Goal: Task Accomplishment & Management: Manage account settings

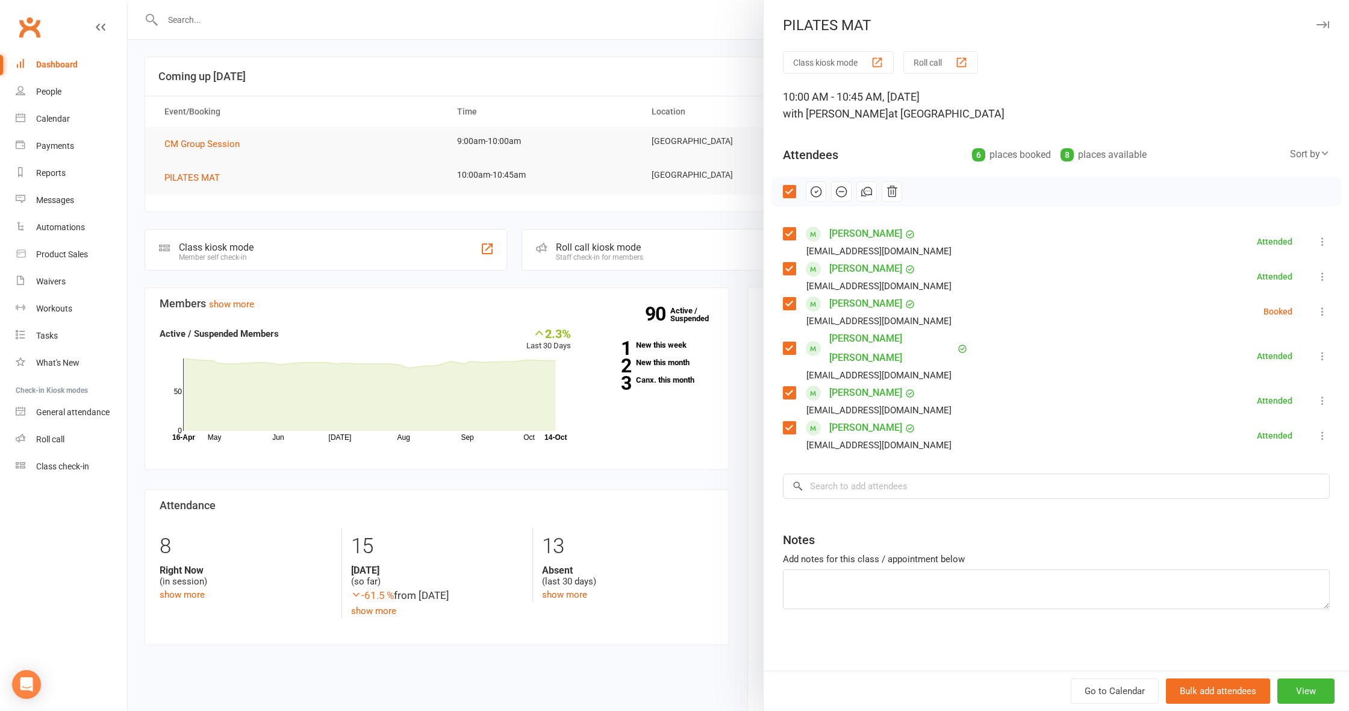
click at [816, 193] on icon "button" at bounding box center [815, 191] width 13 height 13
click at [358, 237] on div at bounding box center [738, 355] width 1221 height 711
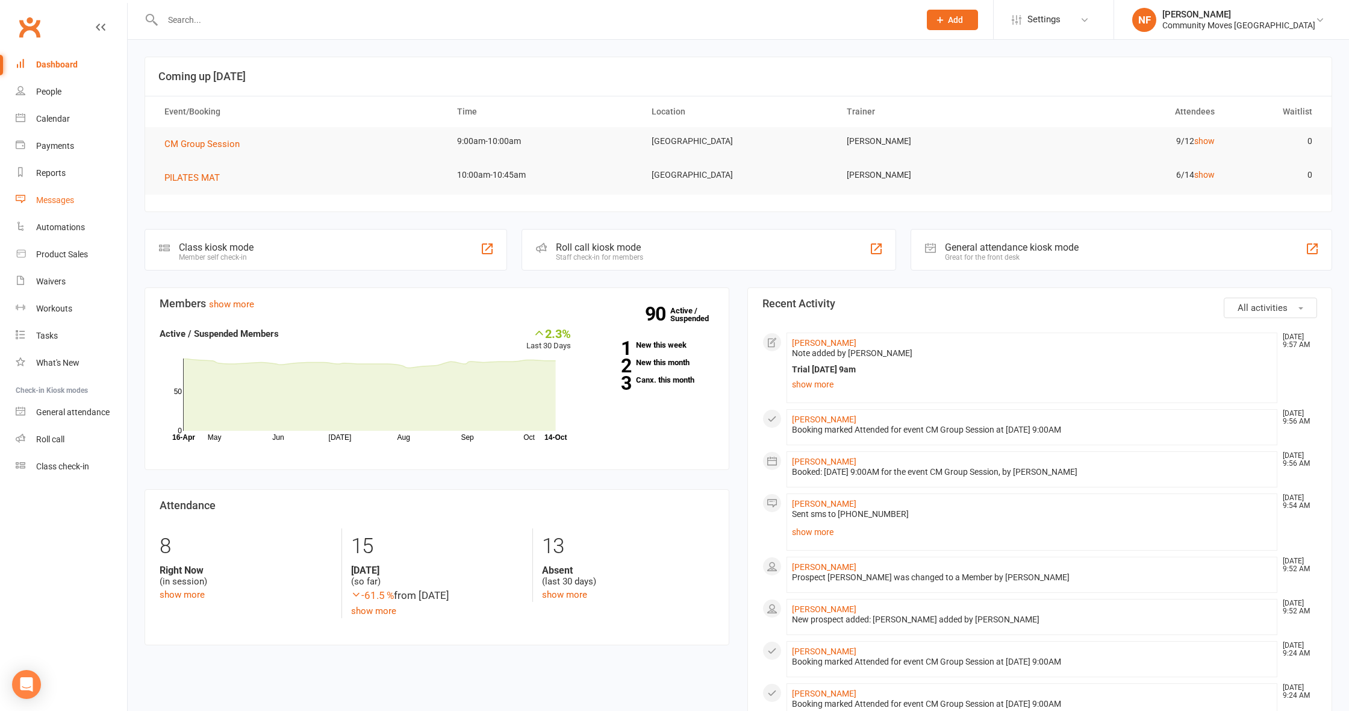
click at [58, 201] on div "Messages" at bounding box center [55, 200] width 38 height 10
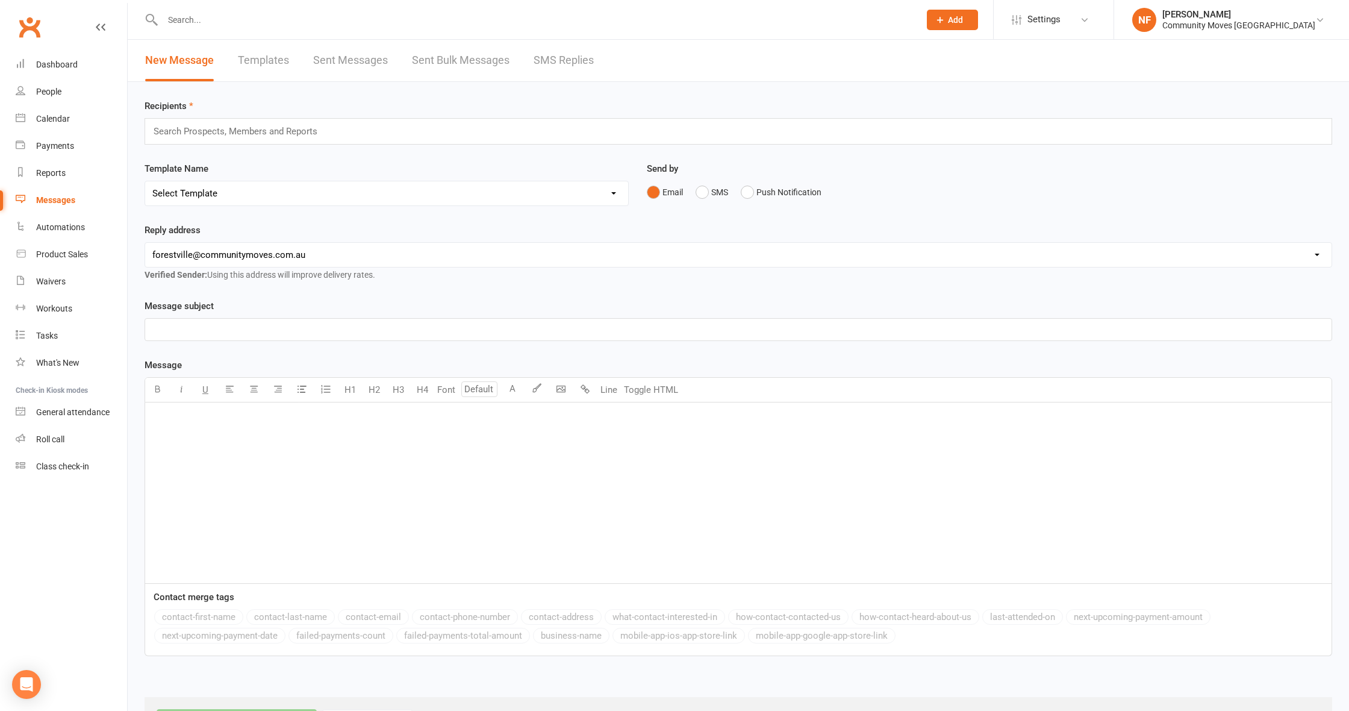
click at [585, 63] on link "SMS Replies" at bounding box center [564, 61] width 60 height 42
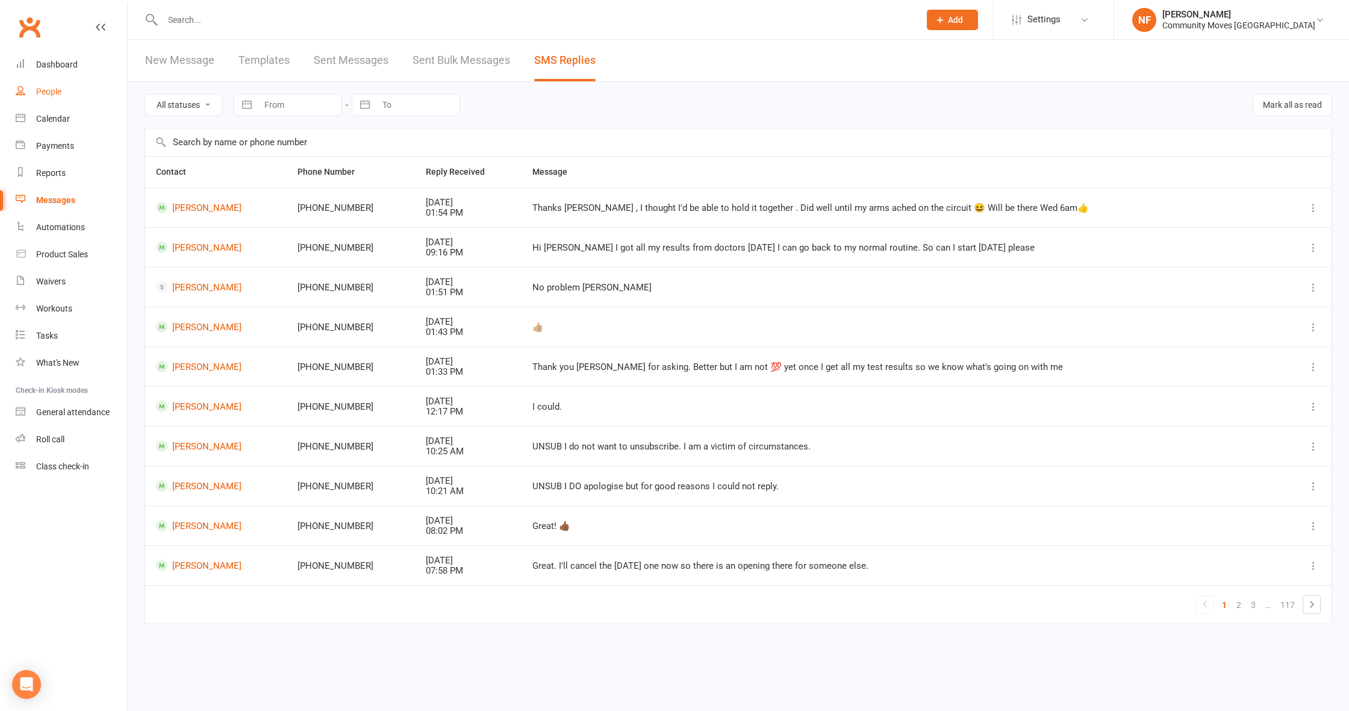
drag, startPoint x: 0, startPoint y: 66, endPoint x: 110, endPoint y: 94, distance: 113.8
click at [177, 113] on ui-view "Prospect Member Non-attending contact Class / event Appointment Task Membership…" at bounding box center [674, 330] width 1349 height 655
click at [55, 62] on div "Dashboard" at bounding box center [57, 65] width 42 height 10
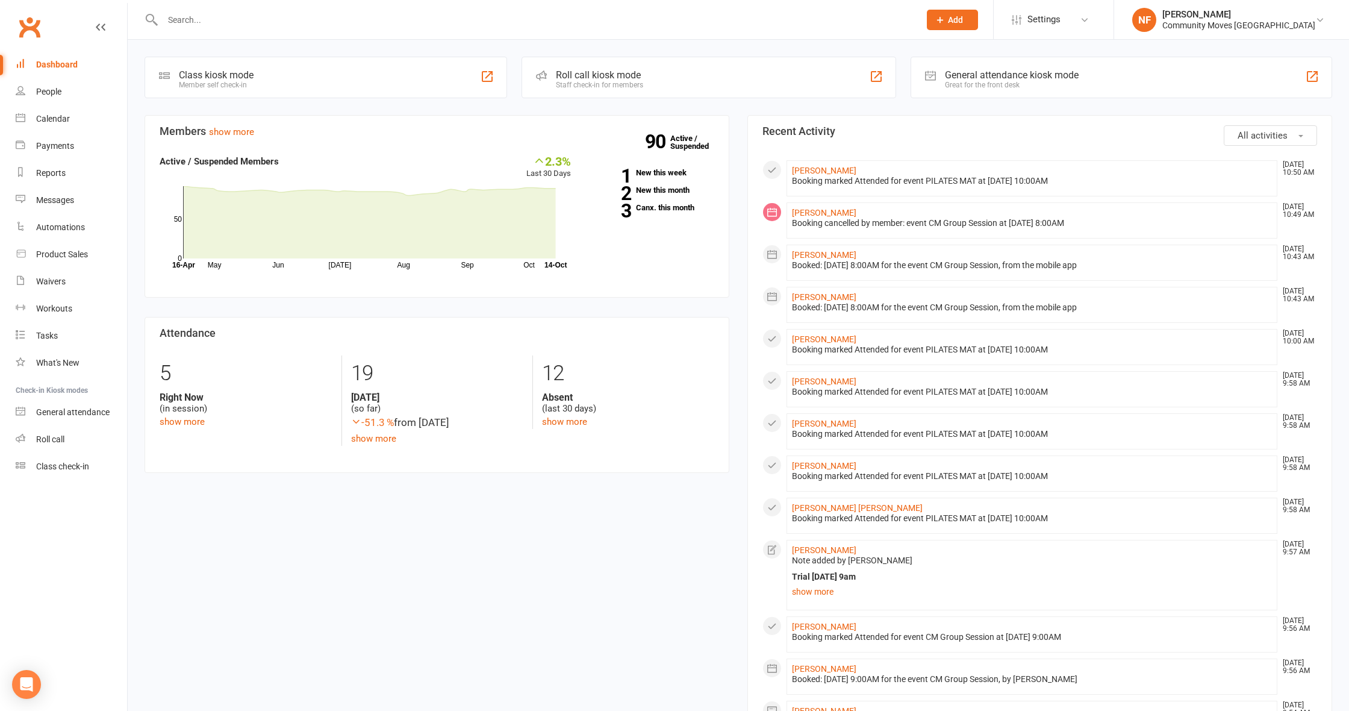
click at [206, 20] on input "text" at bounding box center [535, 19] width 752 height 17
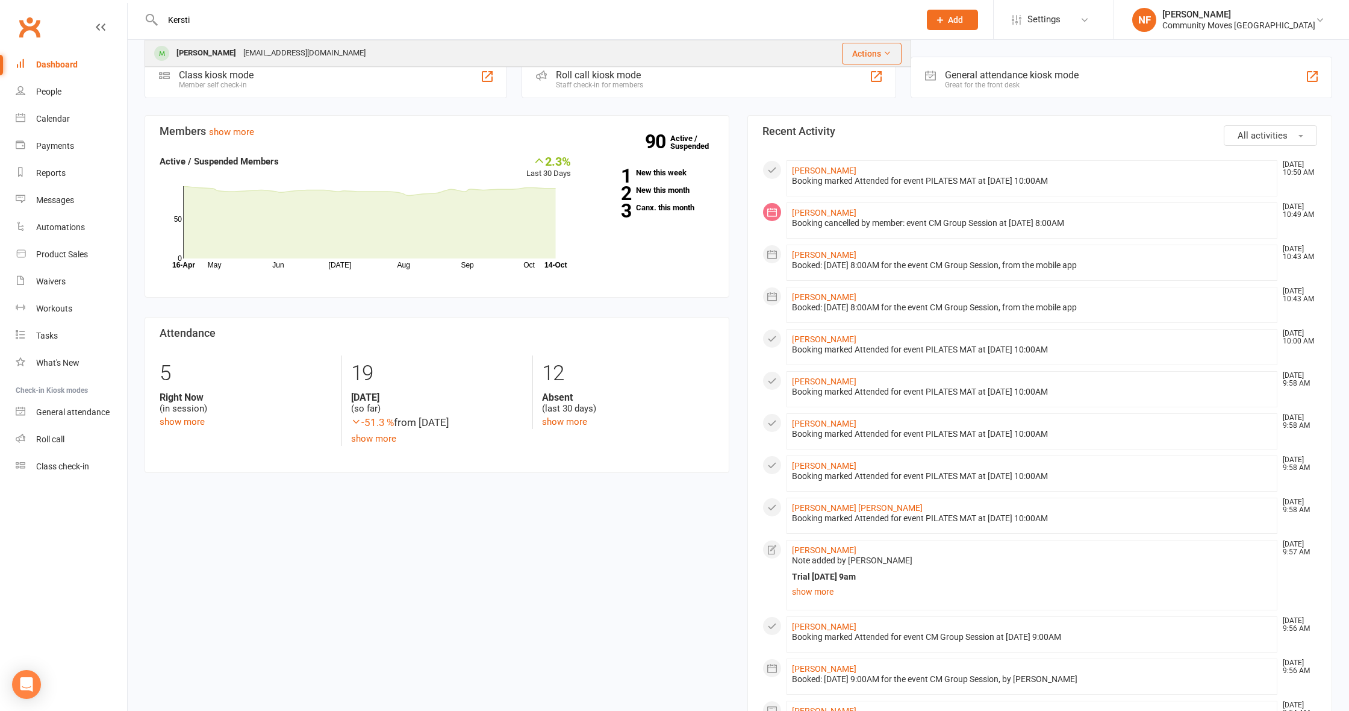
type input "Kersti"
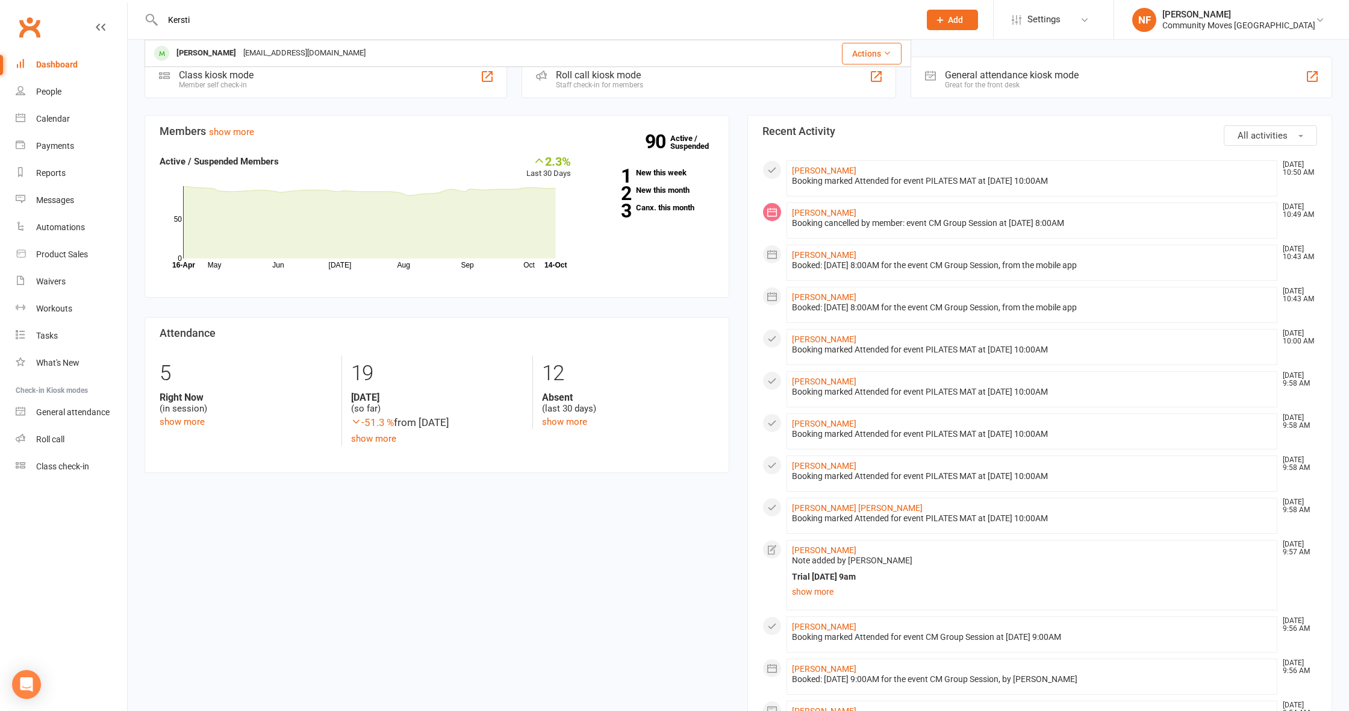
click at [285, 56] on div "[EMAIL_ADDRESS][DOMAIN_NAME]" at bounding box center [304, 53] width 129 height 17
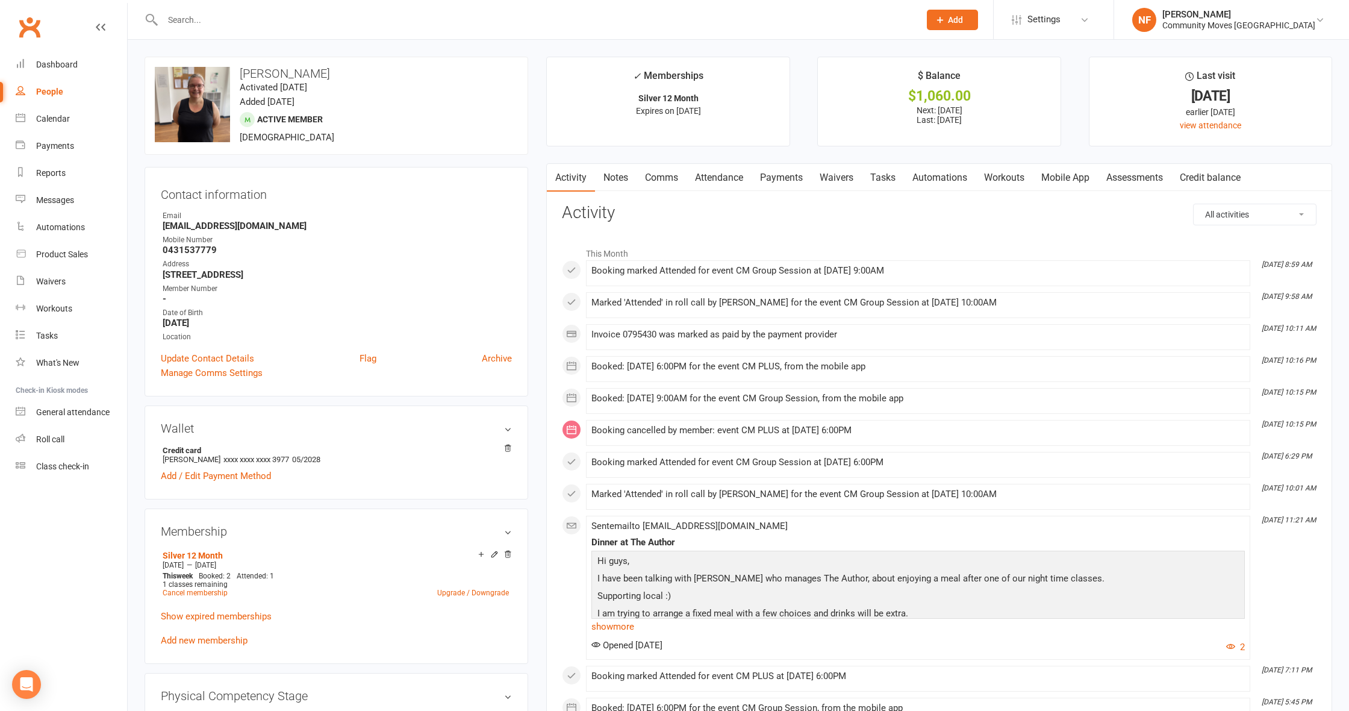
click at [717, 175] on link "Attendance" at bounding box center [718, 178] width 65 height 28
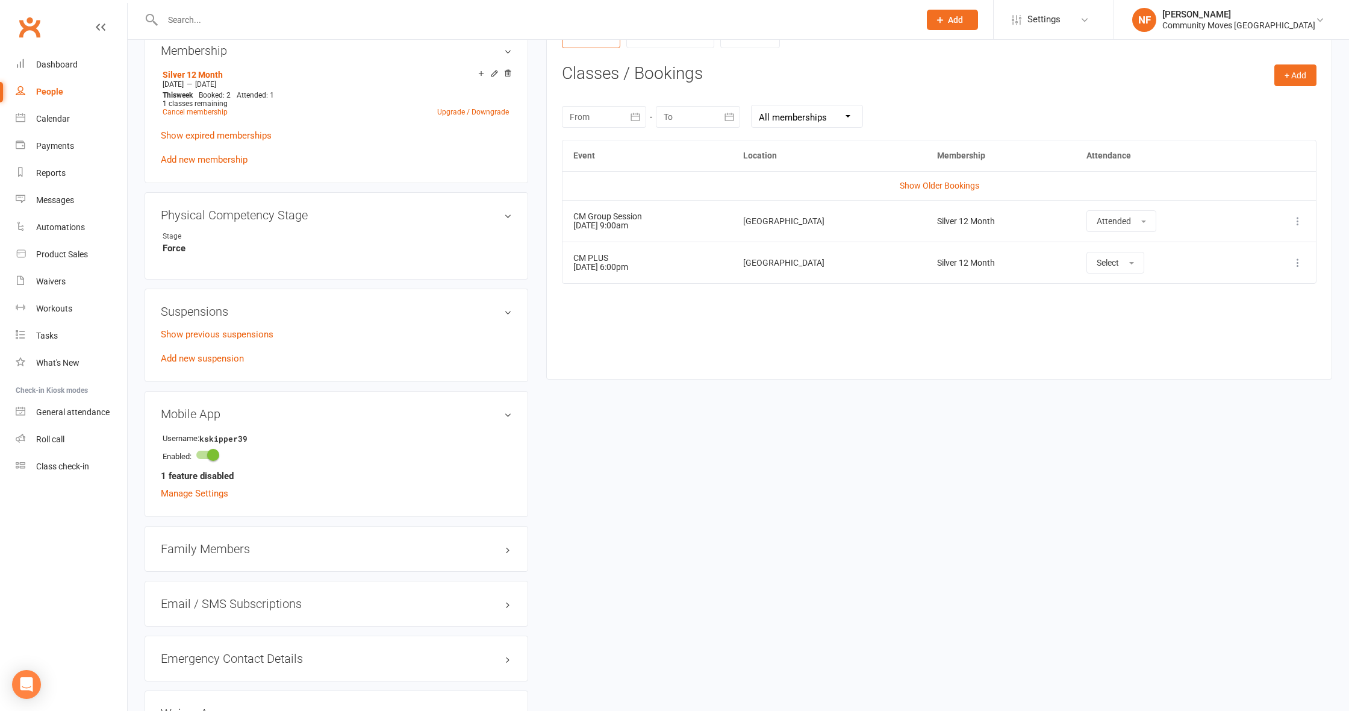
scroll to position [474, 0]
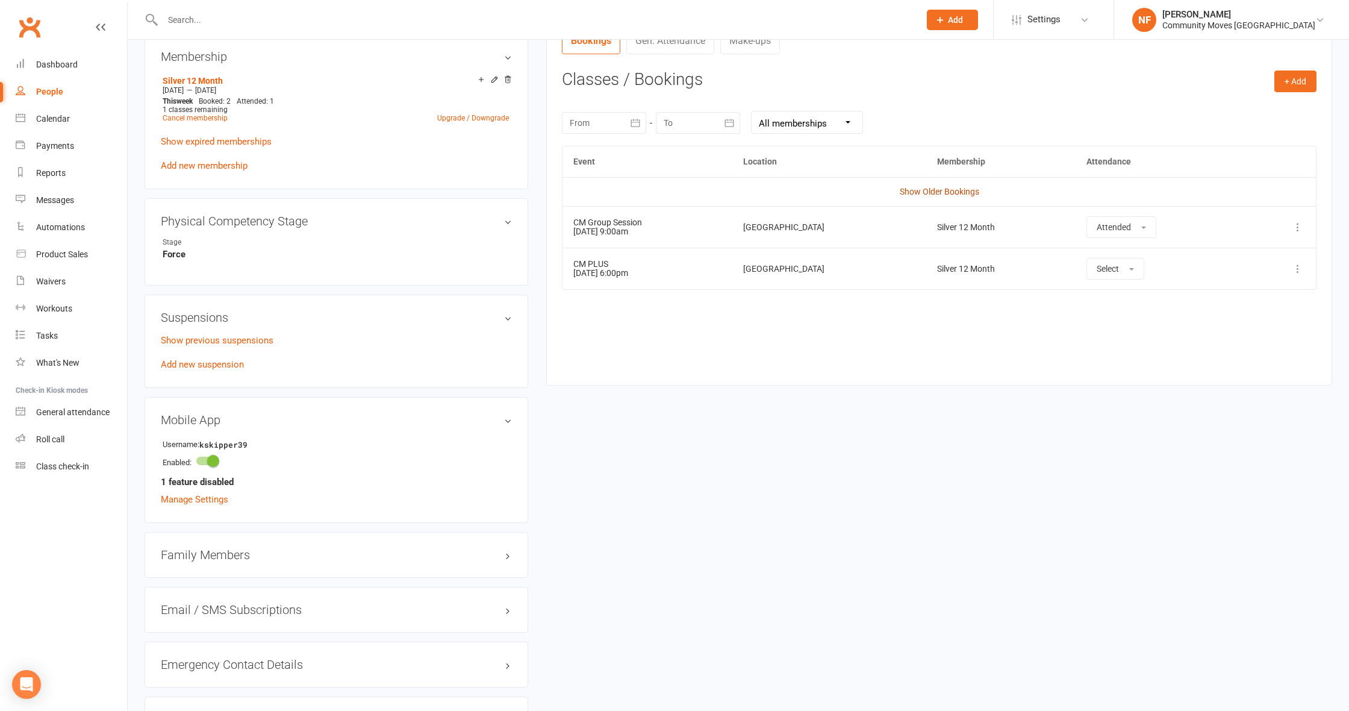
click at [941, 190] on link "Show Older Bookings" at bounding box center [939, 192] width 79 height 10
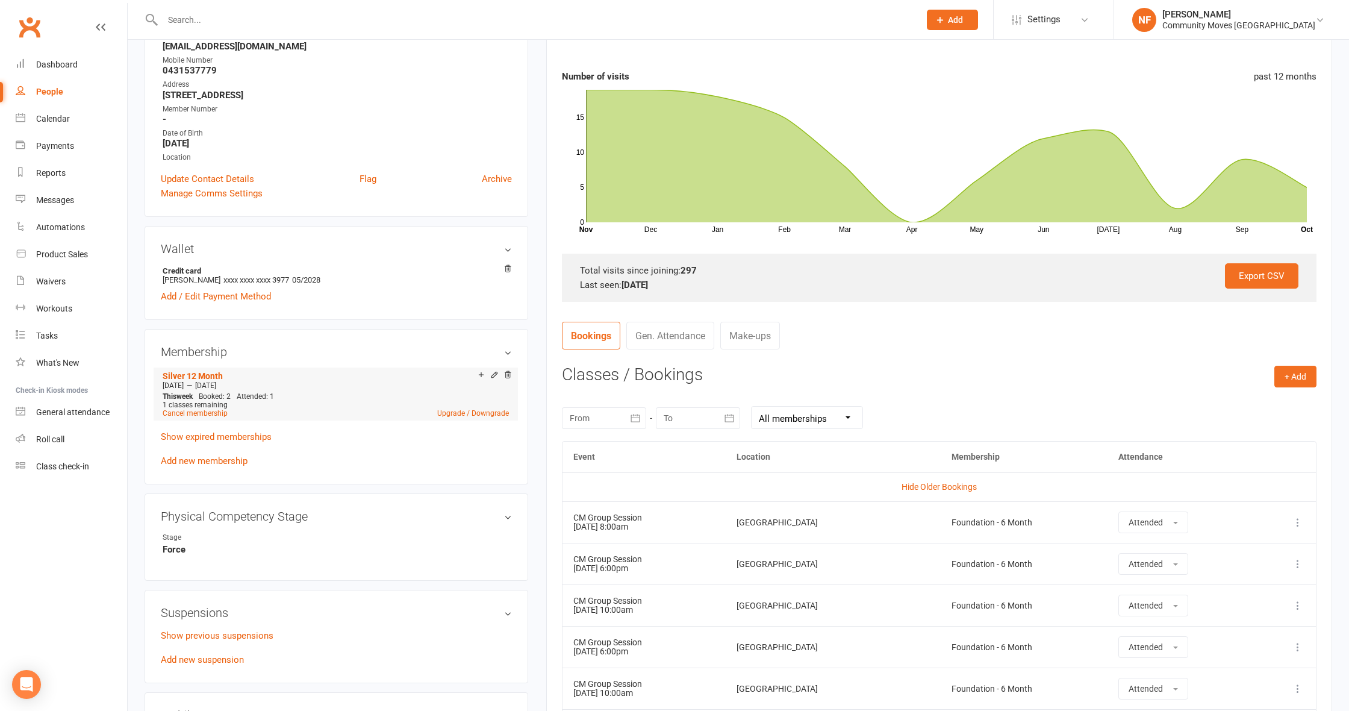
scroll to position [178, 0]
click at [481, 374] on icon at bounding box center [481, 375] width 5 height 5
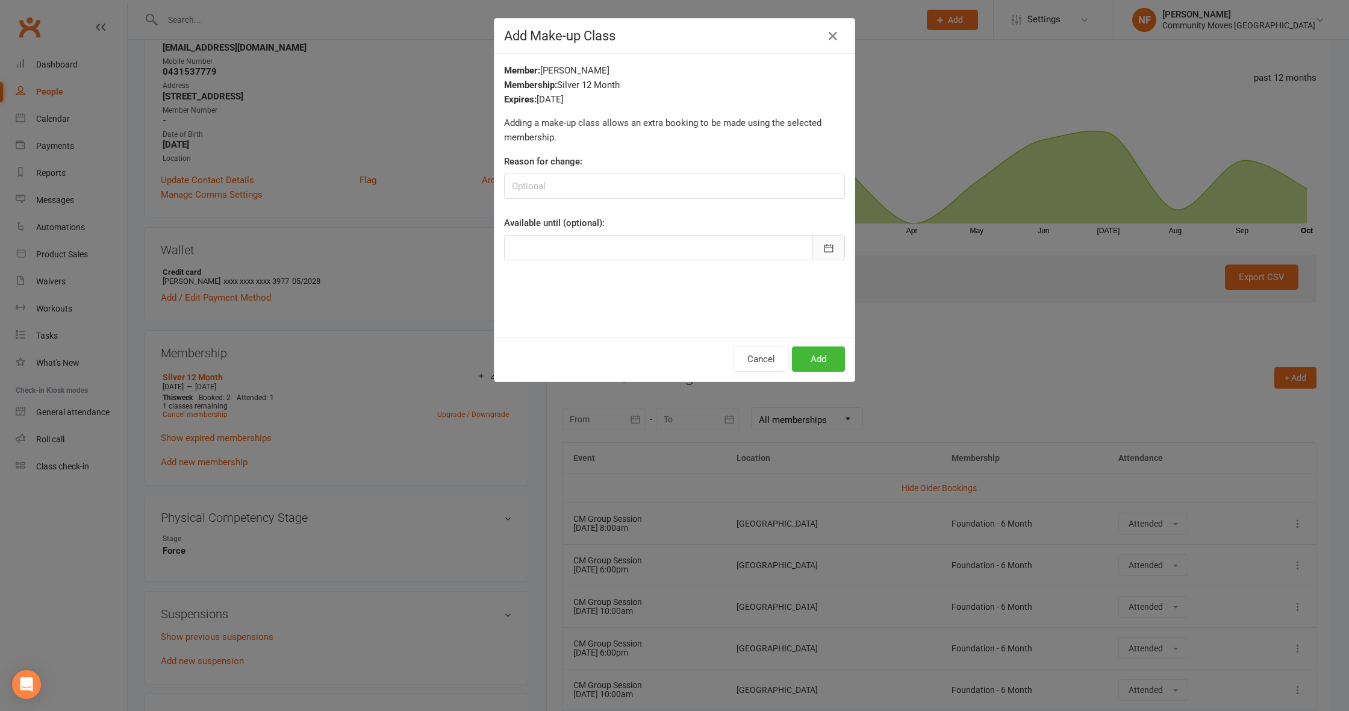
click at [833, 245] on icon "button" at bounding box center [829, 248] width 12 height 12
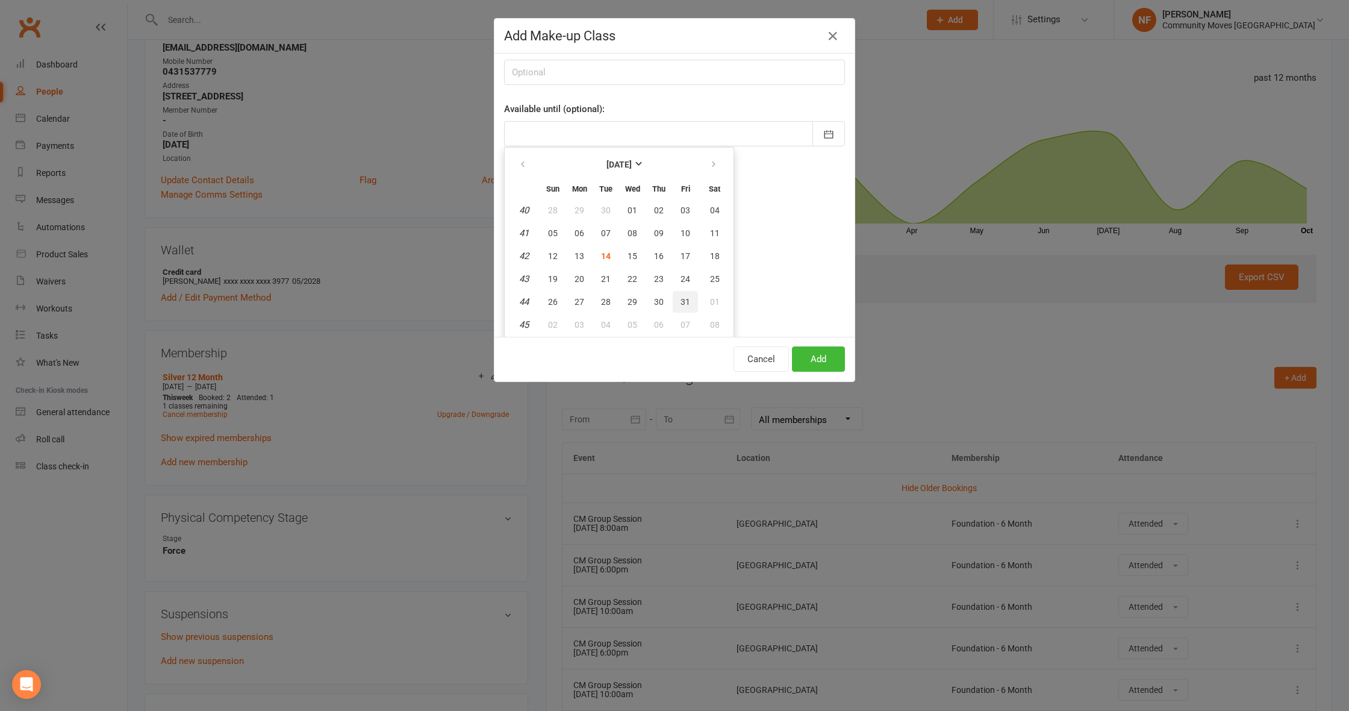
click at [686, 300] on span "31" at bounding box center [685, 302] width 10 height 10
type input "[DATE]"
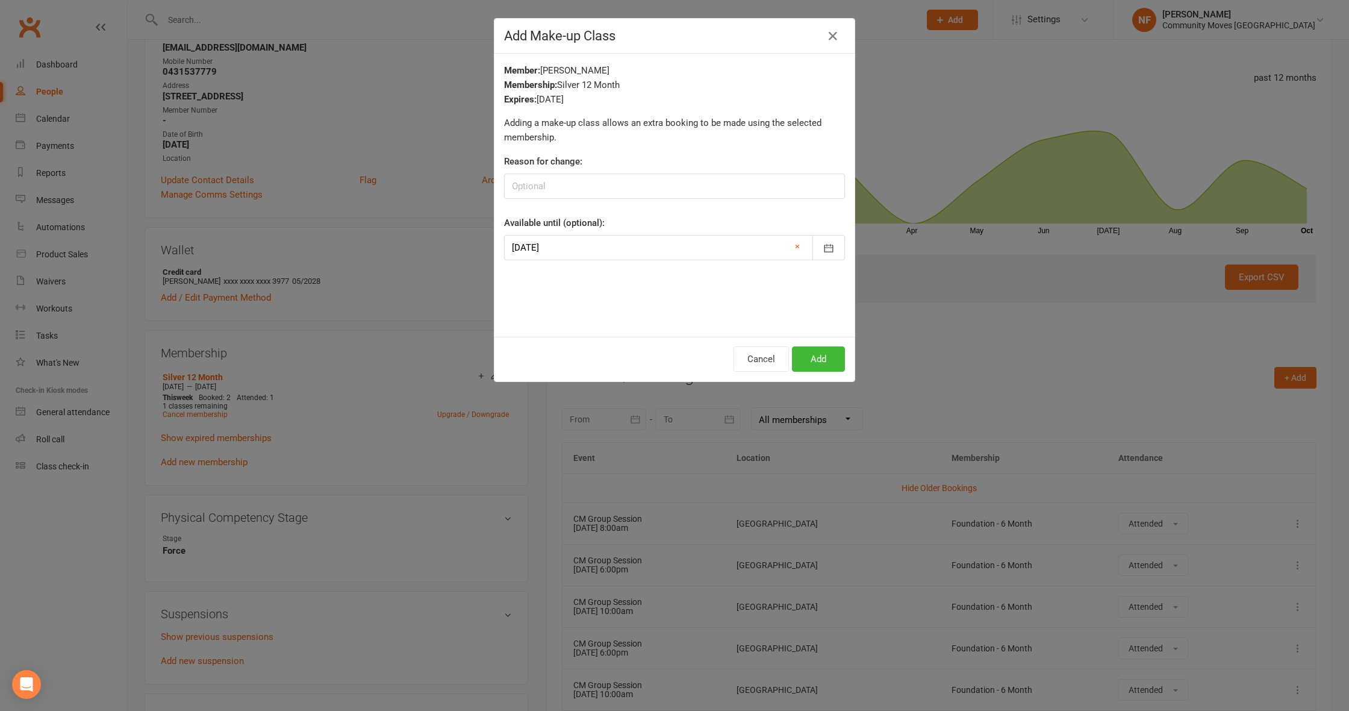
scroll to position [0, 0]
click at [553, 191] on input at bounding box center [674, 185] width 341 height 25
click at [768, 366] on button "Cancel" at bounding box center [760, 358] width 55 height 25
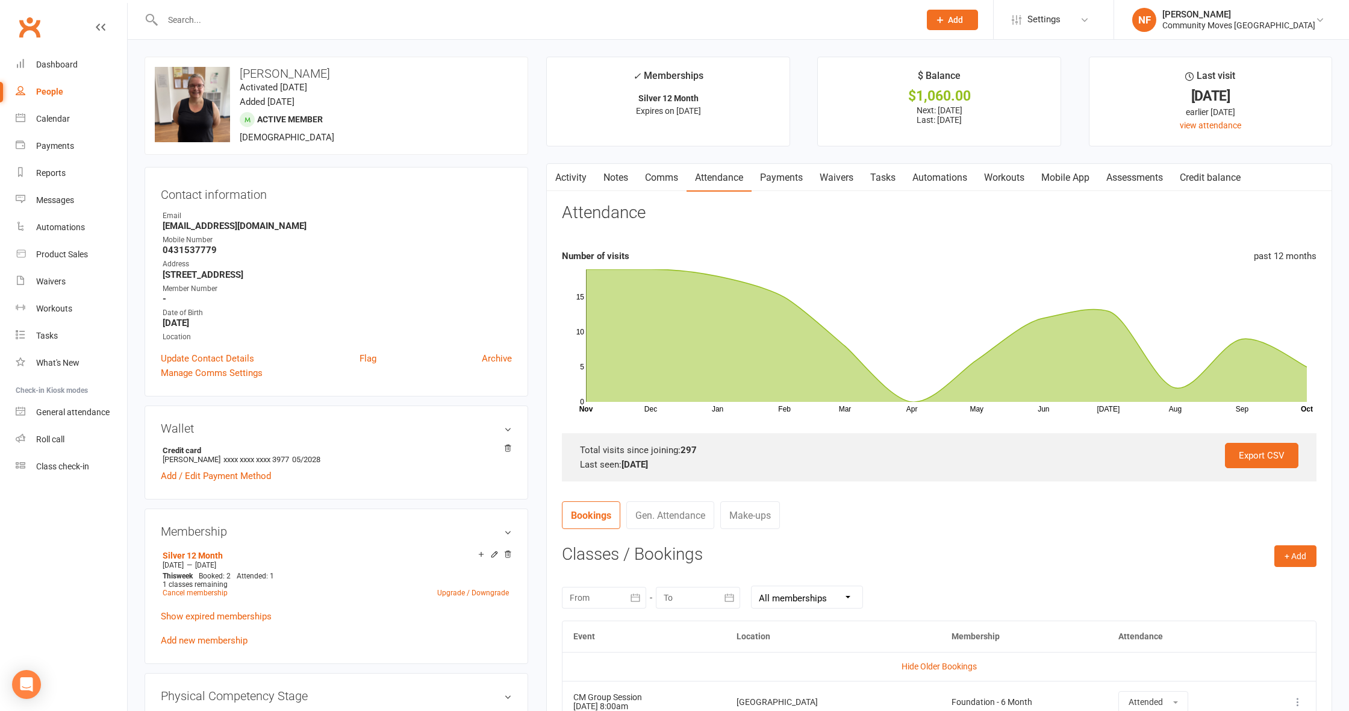
click at [649, 173] on link "Comms" at bounding box center [661, 178] width 50 height 28
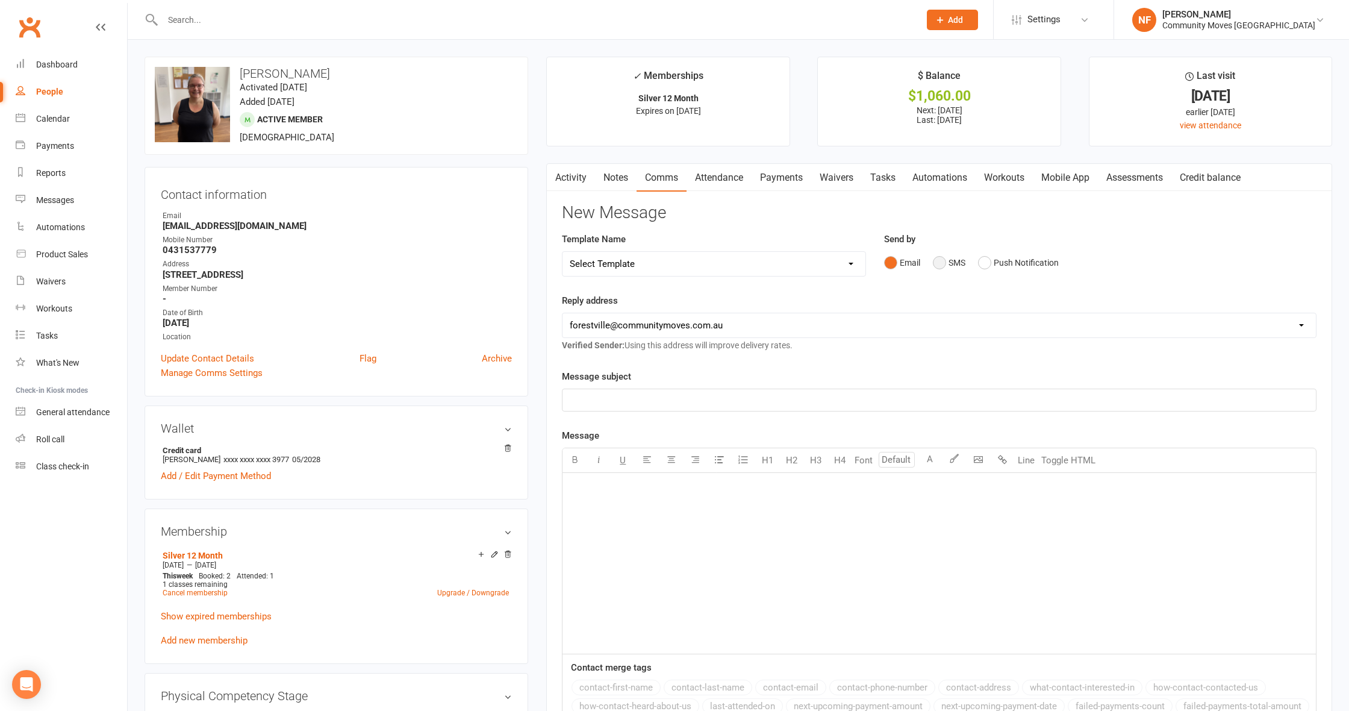
click at [939, 261] on button "SMS" at bounding box center [949, 262] width 33 height 23
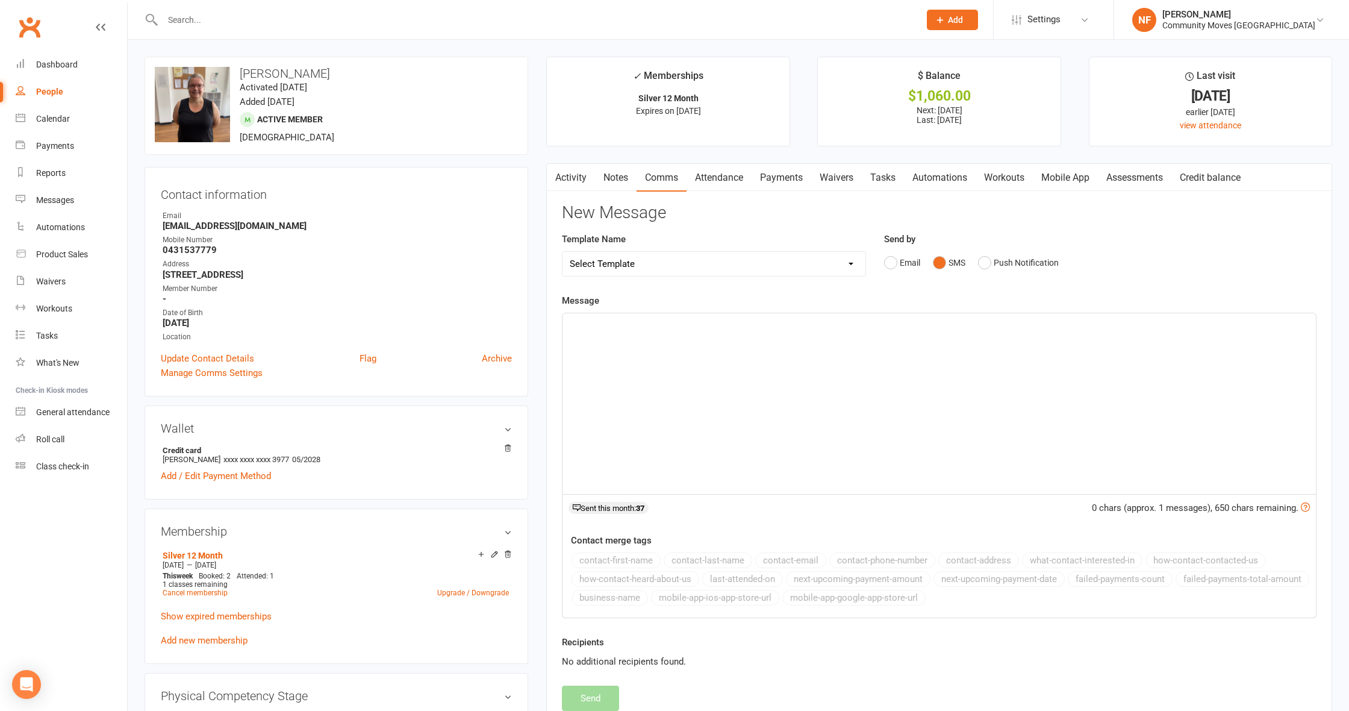
click at [910, 351] on div "﻿" at bounding box center [938, 403] width 753 height 181
click at [892, 260] on button "Email" at bounding box center [902, 262] width 36 height 23
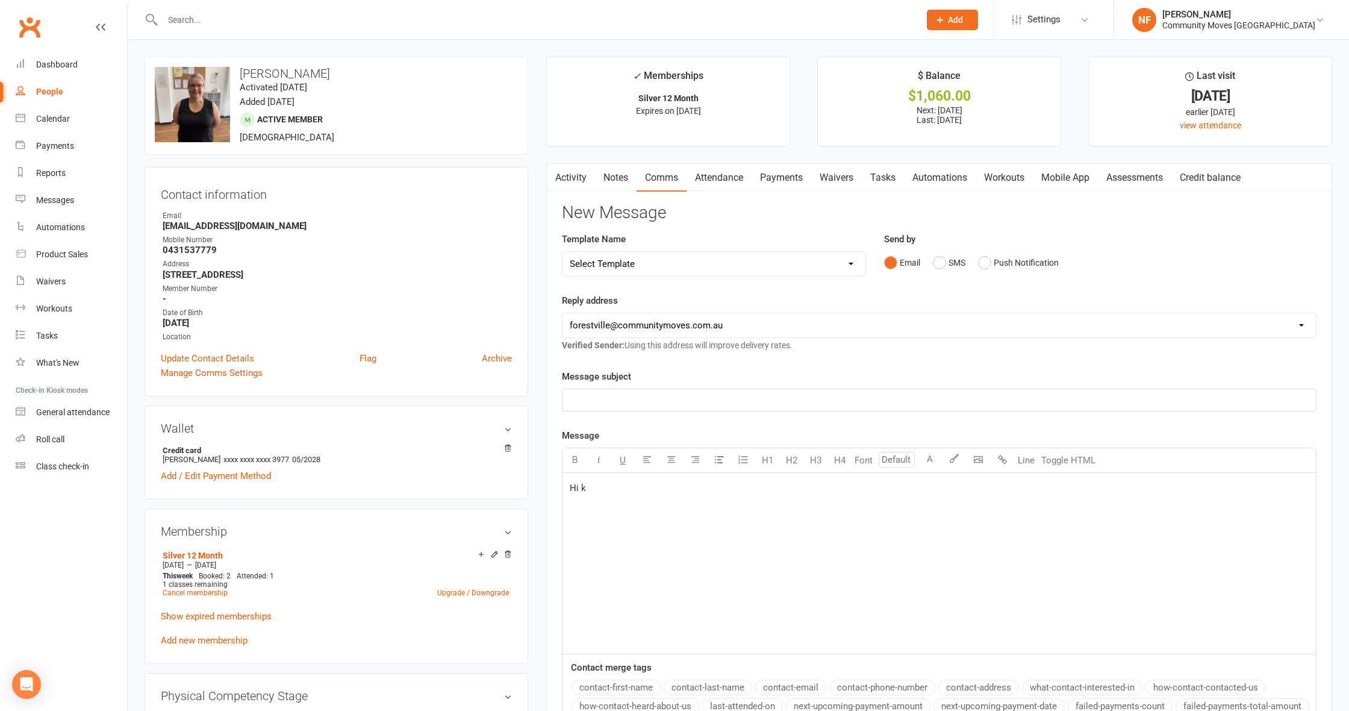
click at [638, 394] on p "﻿" at bounding box center [939, 400] width 739 height 14
click at [609, 491] on p "Hi k" at bounding box center [939, 488] width 739 height 14
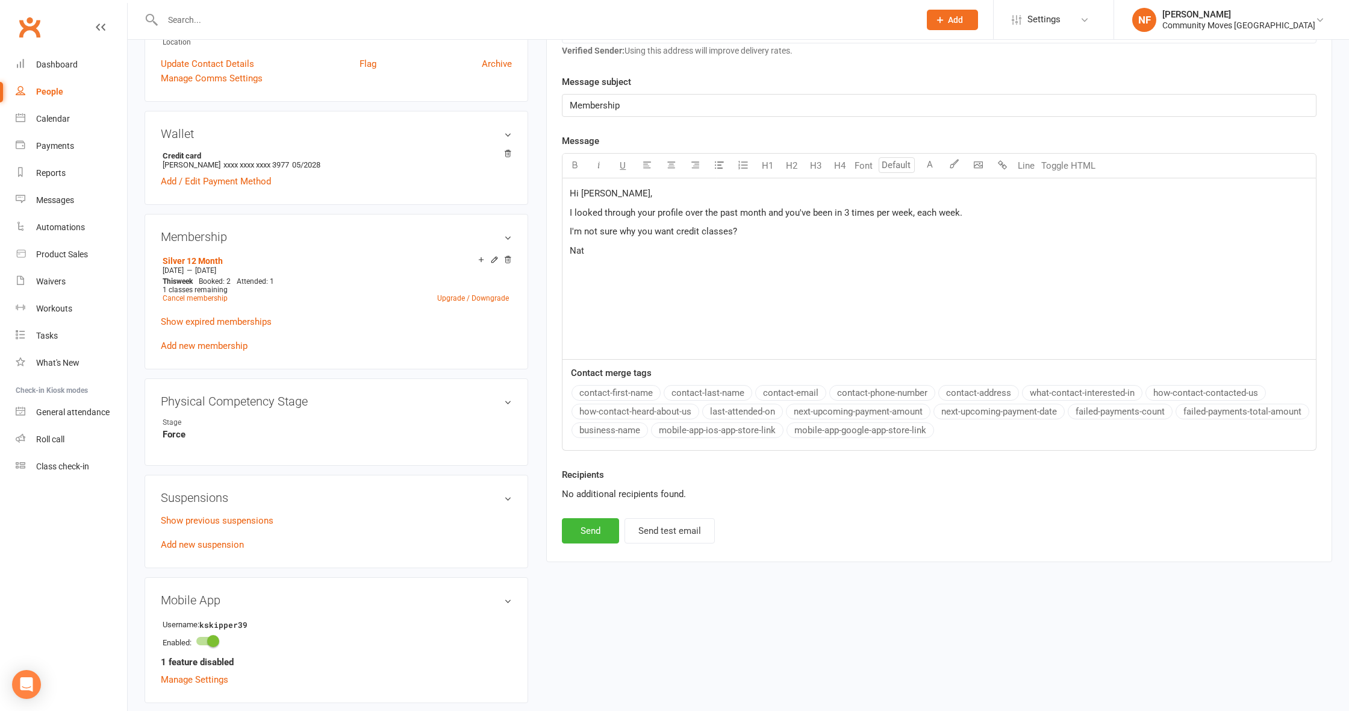
scroll to position [390, 0]
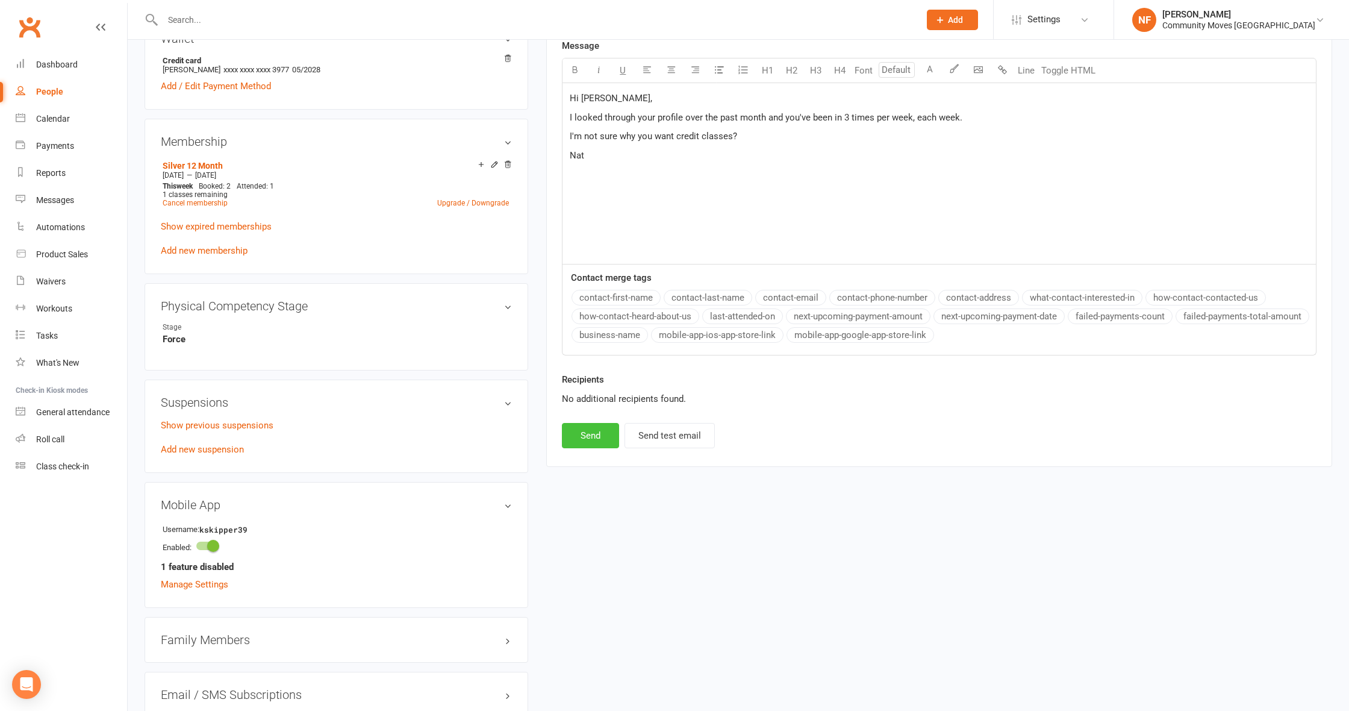
click at [597, 432] on button "Send" at bounding box center [590, 435] width 57 height 25
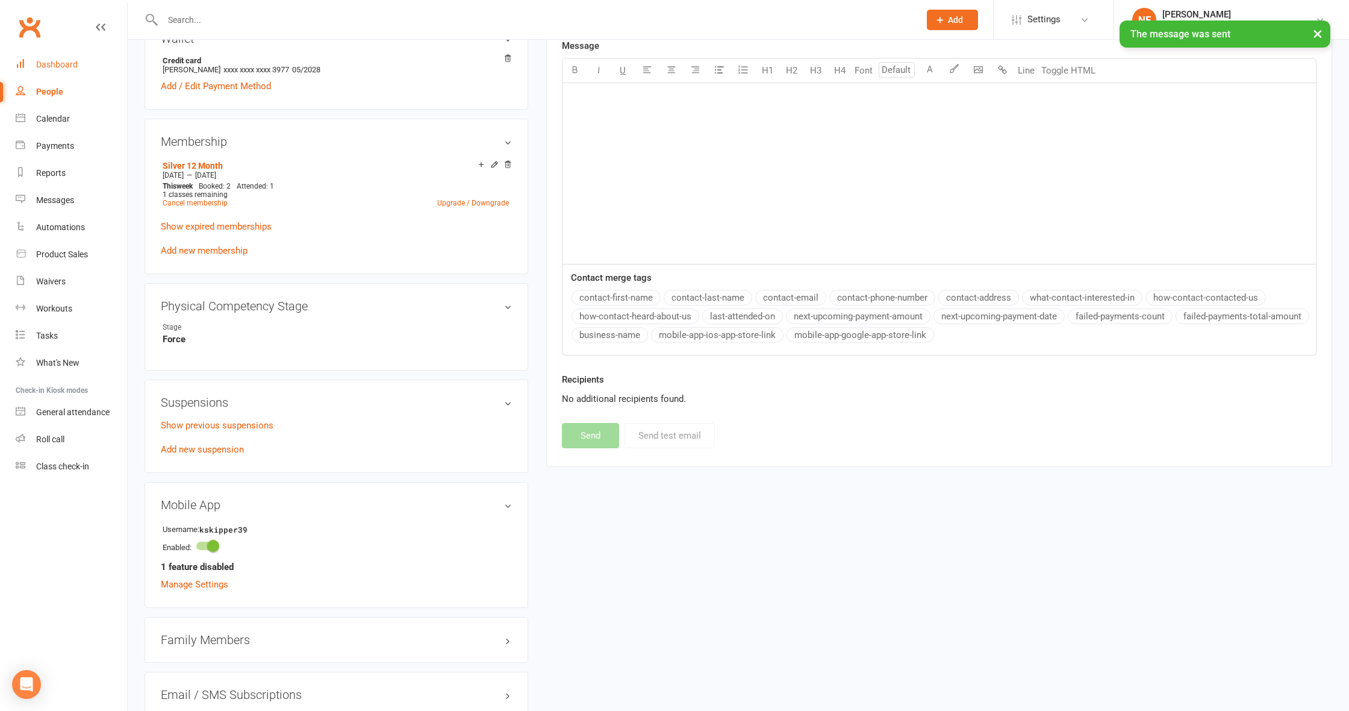
click at [64, 65] on div "Dashboard" at bounding box center [57, 65] width 42 height 10
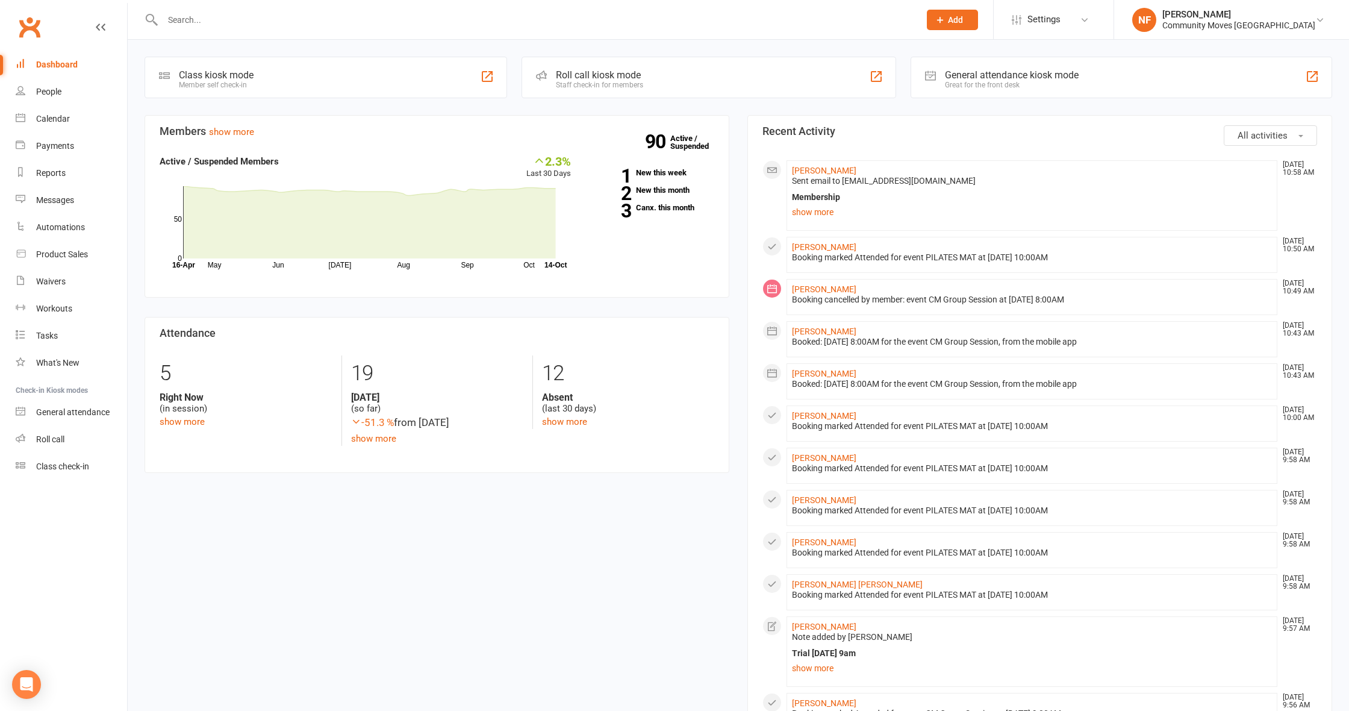
click at [178, 20] on input "text" at bounding box center [535, 19] width 752 height 17
type input "[PERSON_NAME]"
drag, startPoint x: 161, startPoint y: 38, endPoint x: 214, endPoint y: 50, distance: 54.9
click at [214, 50] on div "[PERSON_NAME]" at bounding box center [206, 53] width 67 height 17
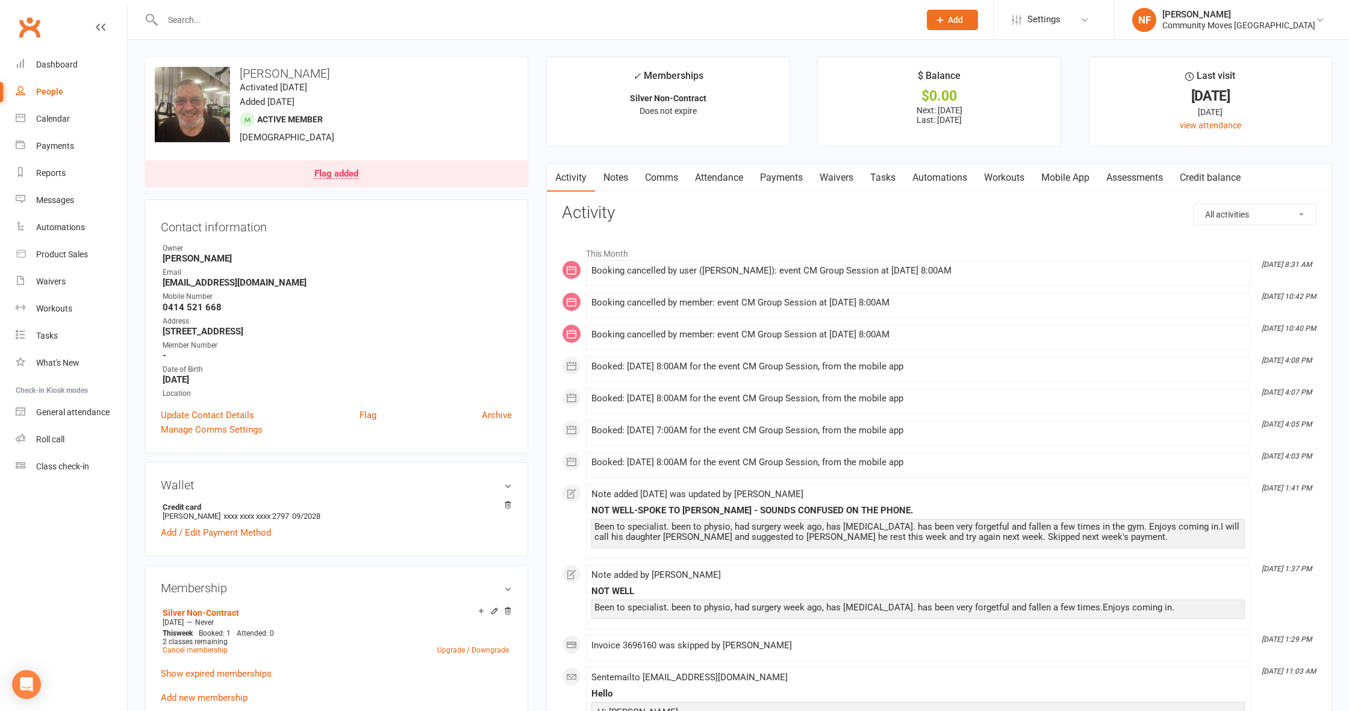
click at [791, 180] on link "Payments" at bounding box center [781, 178] width 60 height 28
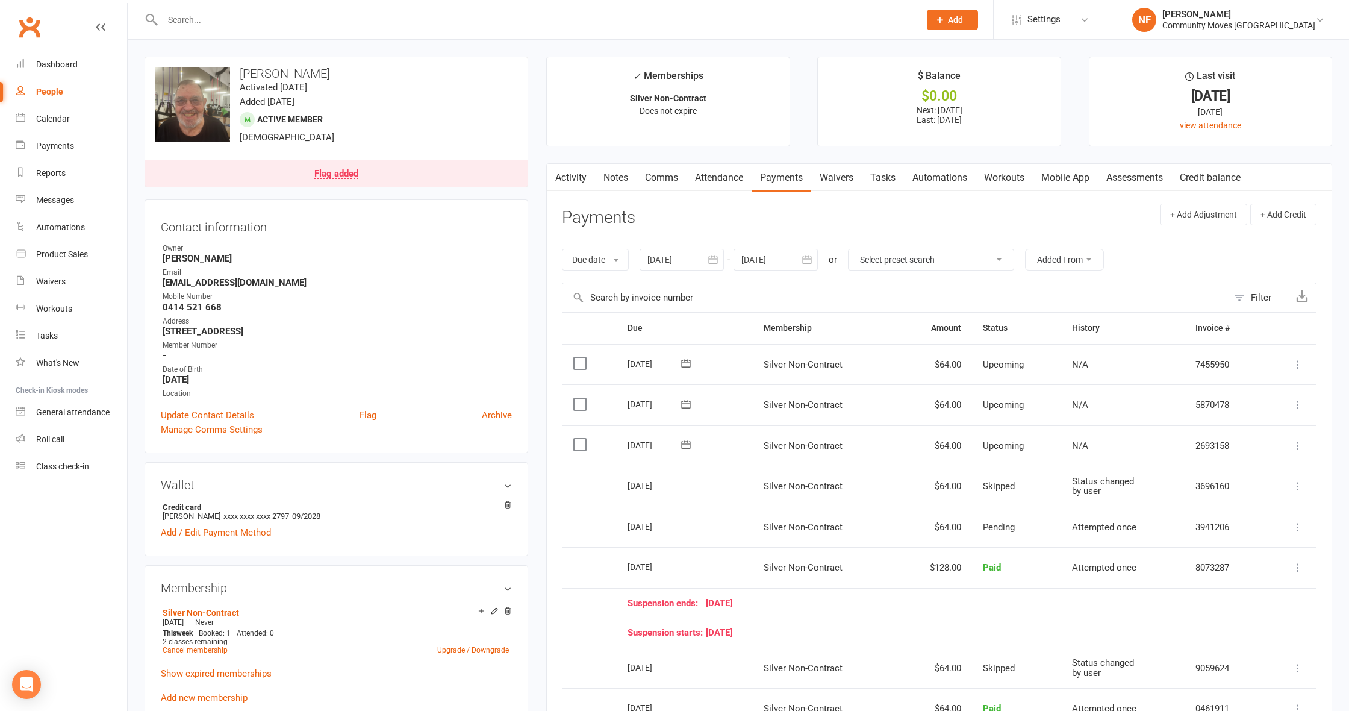
click at [614, 176] on link "Notes" at bounding box center [616, 178] width 42 height 28
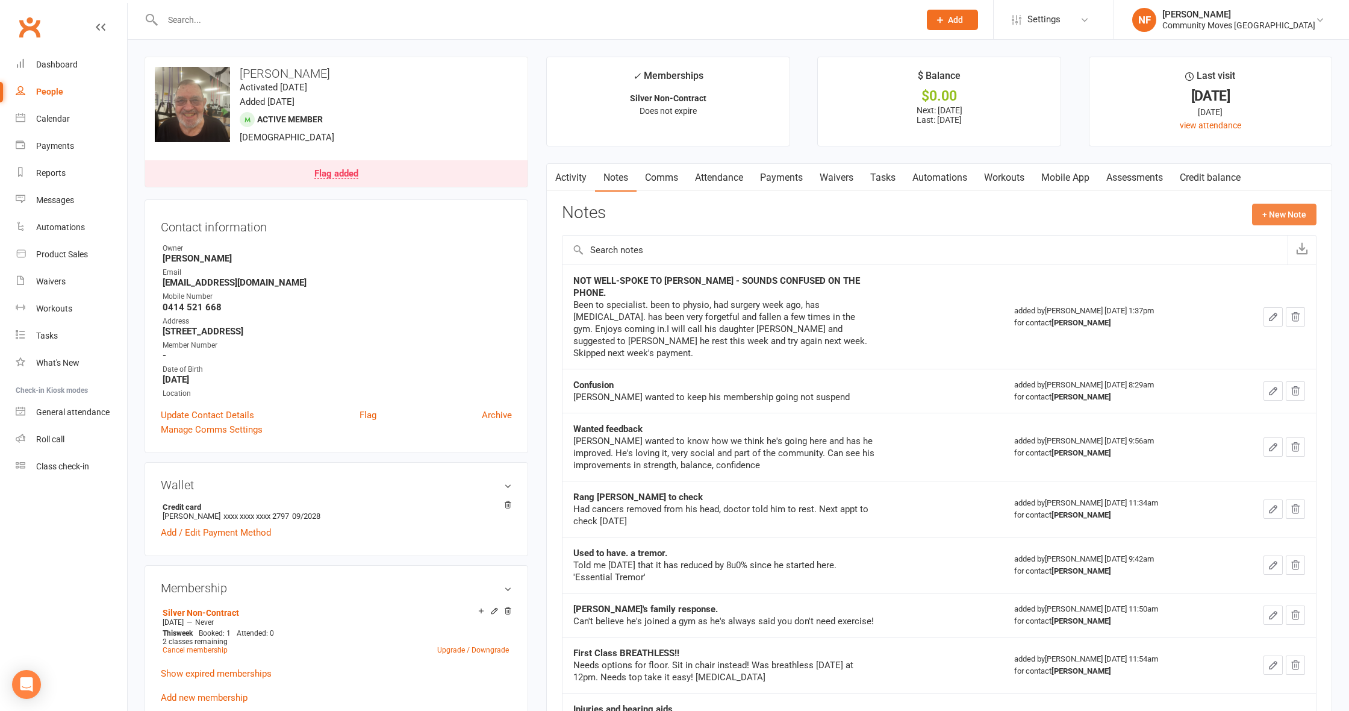
click at [1301, 212] on button "+ New Note" at bounding box center [1284, 215] width 64 height 22
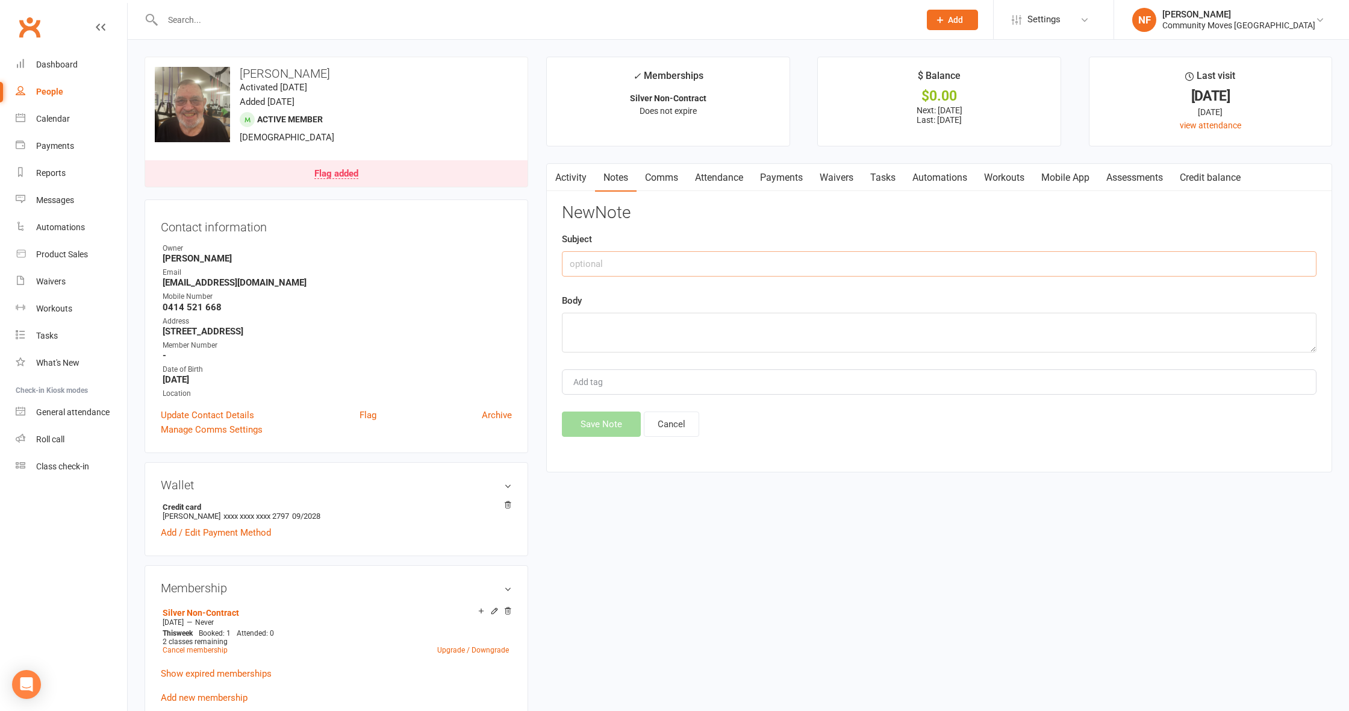
drag, startPoint x: 703, startPoint y: 271, endPoint x: 779, endPoint y: 249, distance: 78.9
click at [703, 271] on input "text" at bounding box center [939, 263] width 754 height 25
type input "Spoke too [PERSON_NAME] - [PERSON_NAME]'s daughter"
click at [965, 340] on textarea at bounding box center [939, 333] width 754 height 40
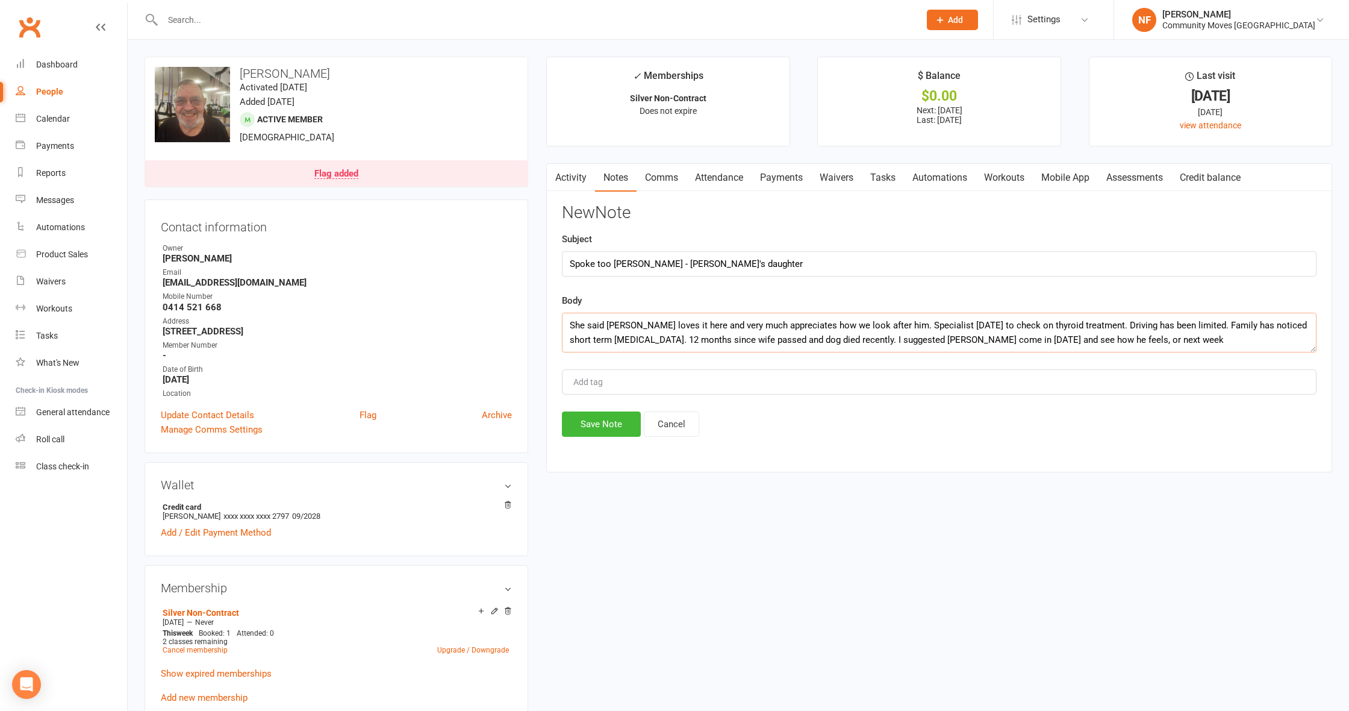
drag, startPoint x: 1097, startPoint y: 324, endPoint x: 1042, endPoint y: 395, distance: 89.7
click at [1042, 395] on div "New Note Subject Spoke too [PERSON_NAME] - [PERSON_NAME]'s daughter Body She sa…" at bounding box center [939, 320] width 754 height 233
click at [1037, 385] on div "Add tag" at bounding box center [939, 381] width 754 height 25
click at [1127, 337] on textarea "She said [PERSON_NAME] loves it here and very much appreciates how we look afte…" at bounding box center [939, 333] width 754 height 40
type textarea "She said [PERSON_NAME] loves it here and very much appreciates how we look afte…"
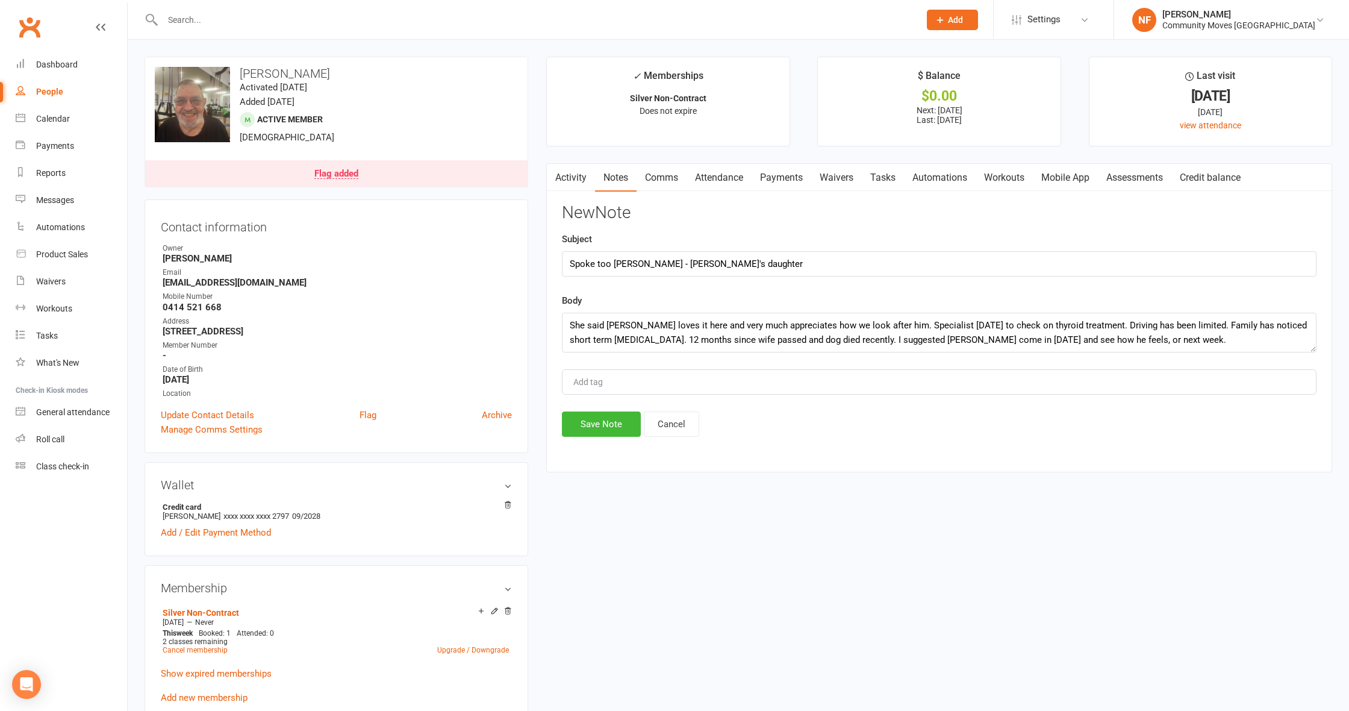
click at [611, 427] on button "Save Note" at bounding box center [601, 423] width 79 height 25
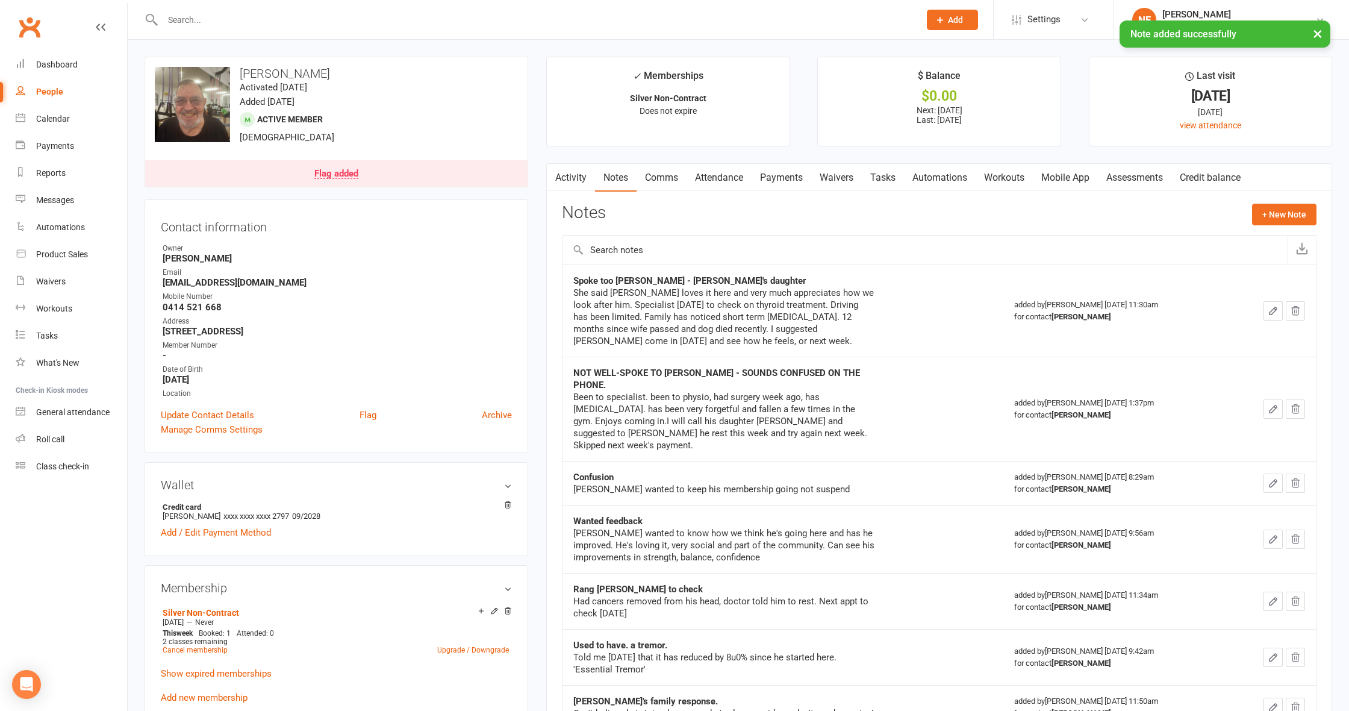
click at [661, 178] on link "Comms" at bounding box center [661, 178] width 50 height 28
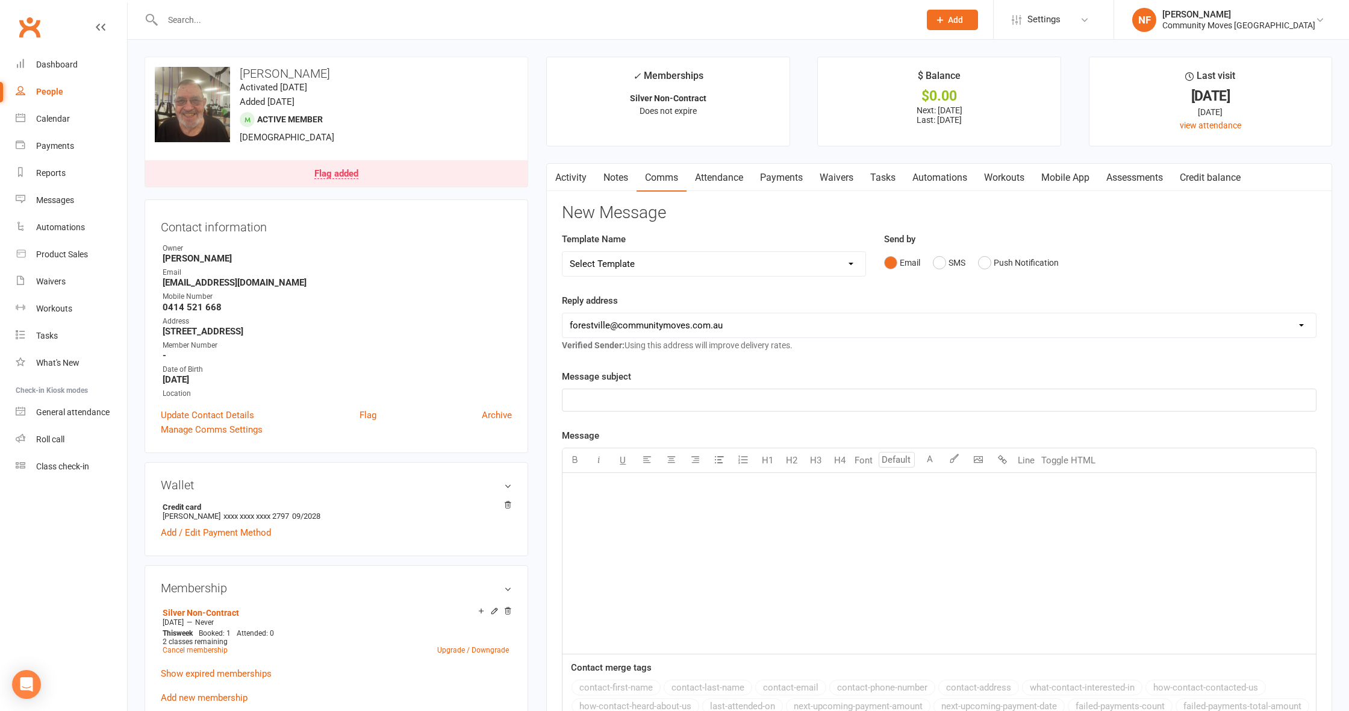
select select "7"
drag, startPoint x: 650, startPoint y: 403, endPoint x: 670, endPoint y: 390, distance: 24.7
click at [650, 403] on p "﻿" at bounding box center [939, 400] width 739 height 14
click at [585, 491] on p "﻿" at bounding box center [939, 488] width 739 height 14
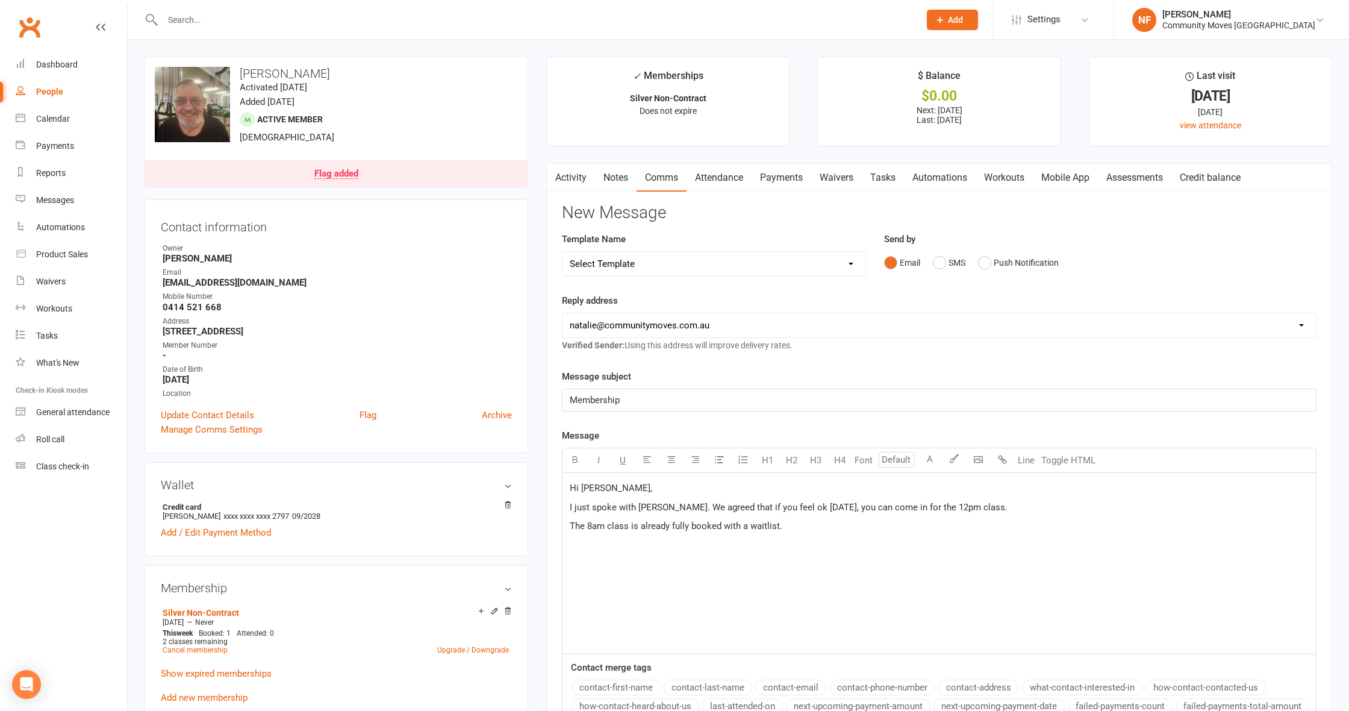
drag, startPoint x: 671, startPoint y: 503, endPoint x: 677, endPoint y: 499, distance: 7.4
click at [671, 503] on span "I just spoke with [PERSON_NAME]. We agreed that if you feel ok [DATE], you can …" at bounding box center [789, 507] width 438 height 11
click at [794, 544] on p "The 8am class is already fully booked with a waitlist." at bounding box center [939, 545] width 739 height 14
drag, startPoint x: 824, startPoint y: 522, endPoint x: 877, endPoint y: 524, distance: 53.0
click at [877, 524] on p "We agreed that if you feel ok [DATE], you can come in for the 12pm class." at bounding box center [939, 525] width 739 height 14
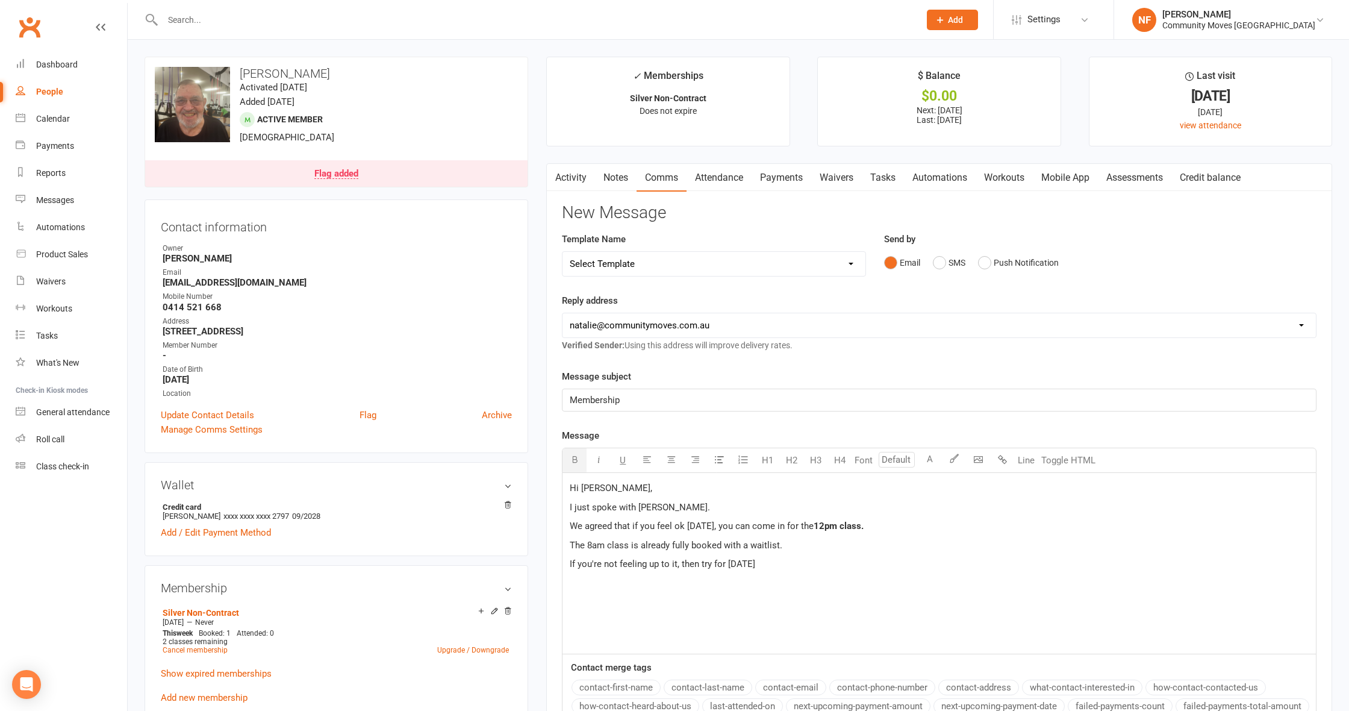
click at [573, 458] on icon "button" at bounding box center [574, 459] width 9 height 9
click at [850, 590] on div "Hi [PERSON_NAME], I just spoke with [PERSON_NAME]. We agreed that if you feel o…" at bounding box center [938, 563] width 753 height 181
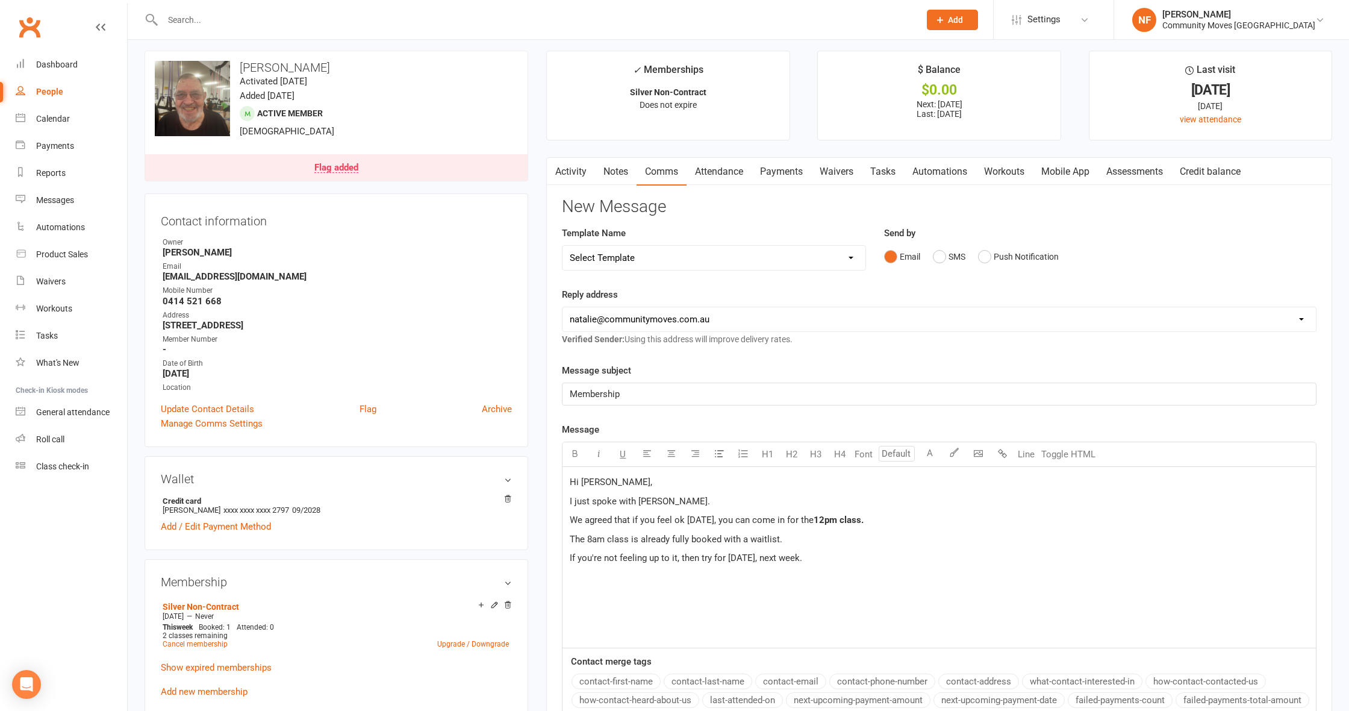
click at [803, 534] on p "The 8am class is already fully booked with a waitlist." at bounding box center [939, 539] width 739 height 14
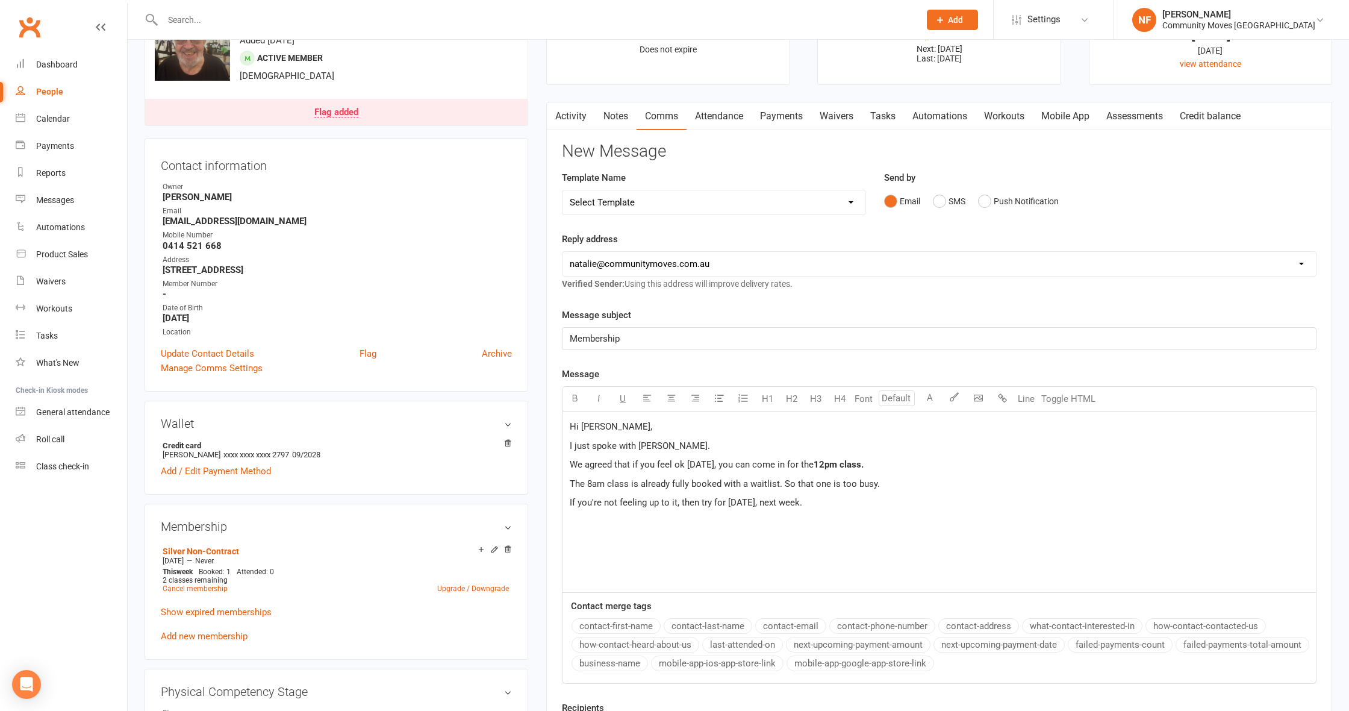
scroll to position [69, 0]
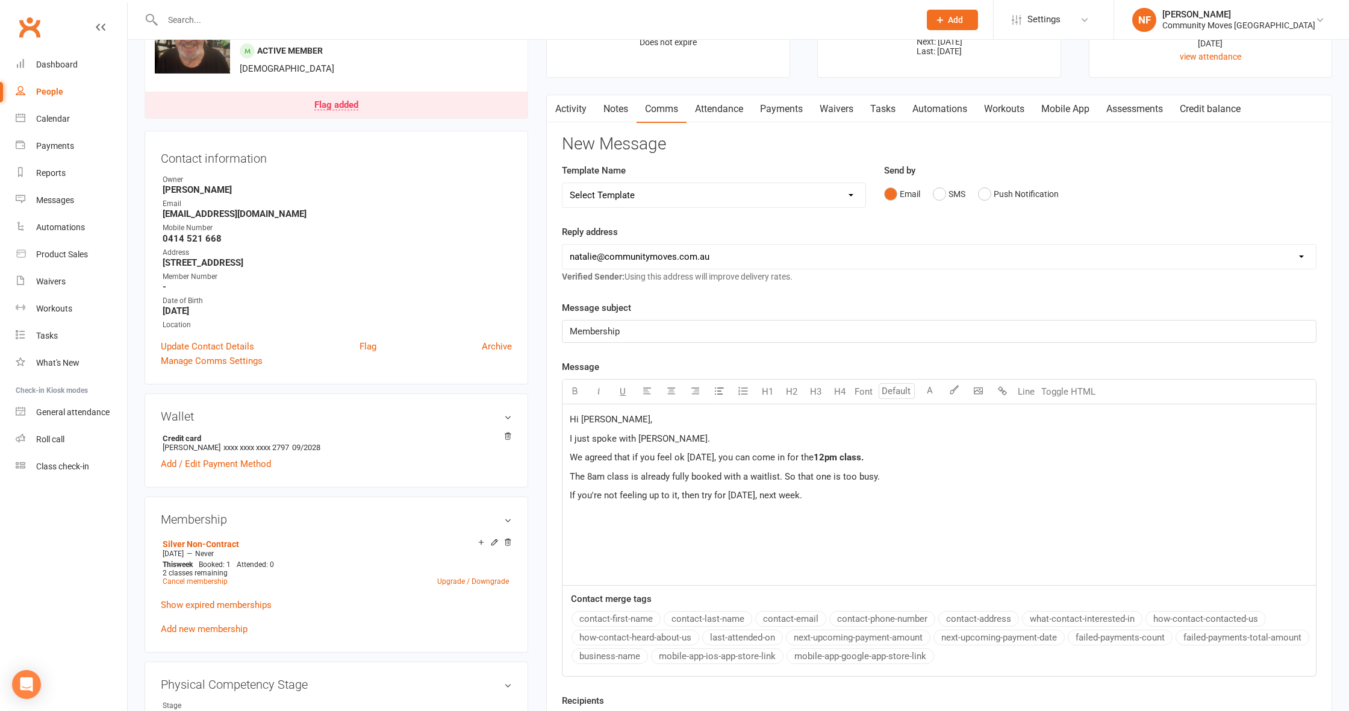
click at [821, 497] on p "If you're not feeling up to it, then try for [DATE], next week." at bounding box center [939, 495] width 739 height 14
click at [649, 530] on span "We look forward top seeing you soon." at bounding box center [646, 532] width 153 height 11
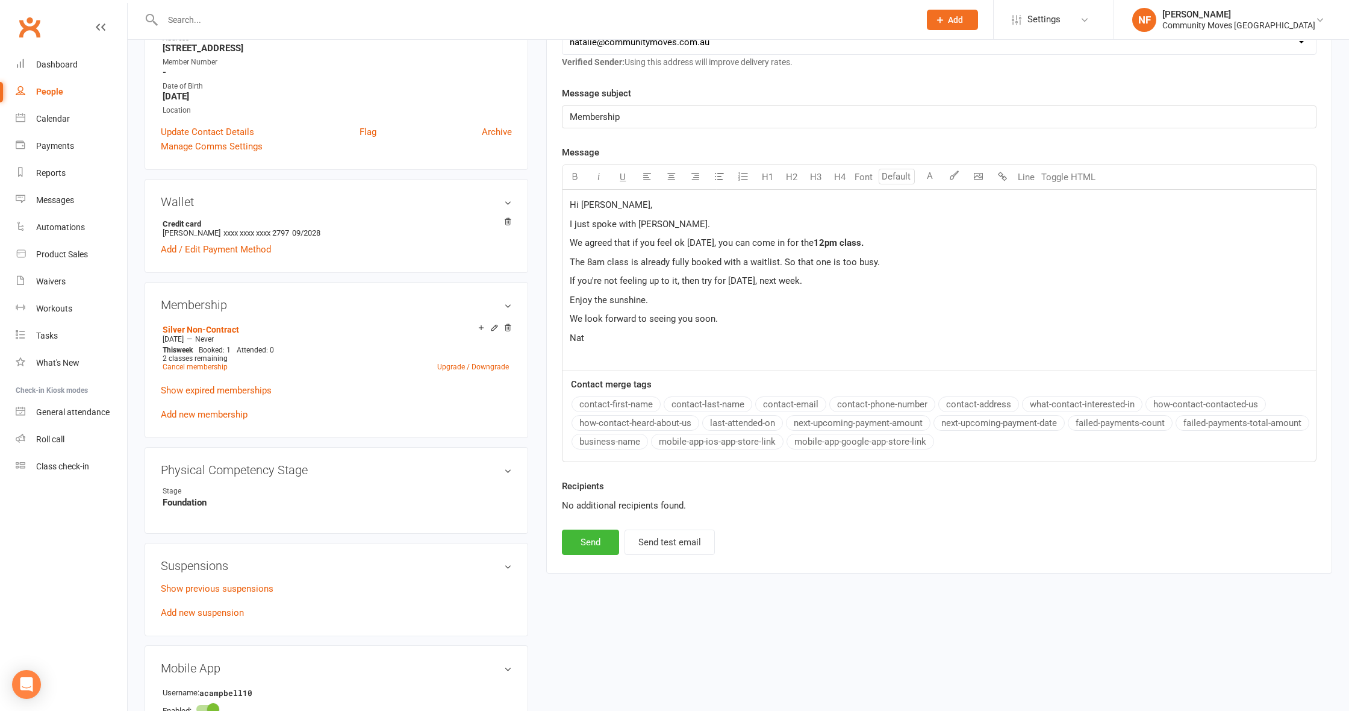
scroll to position [296, 0]
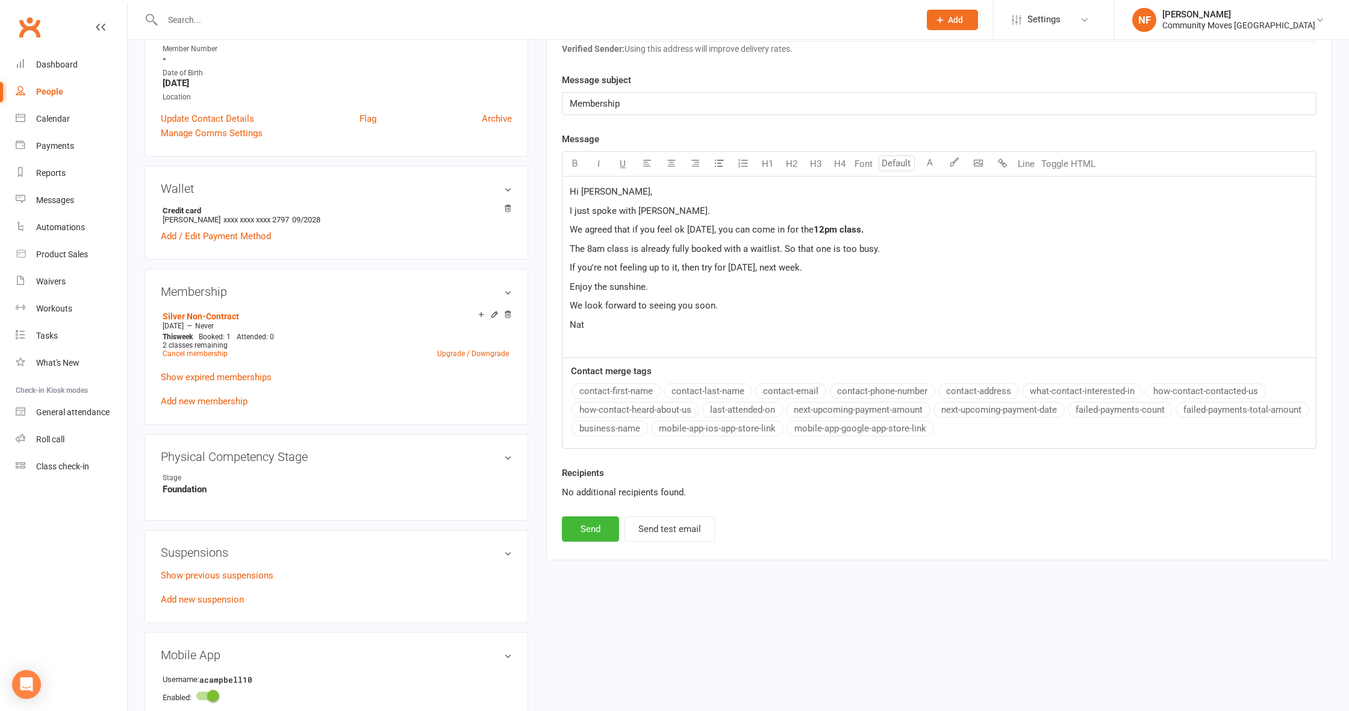
click at [591, 526] on button "Send" at bounding box center [590, 528] width 57 height 25
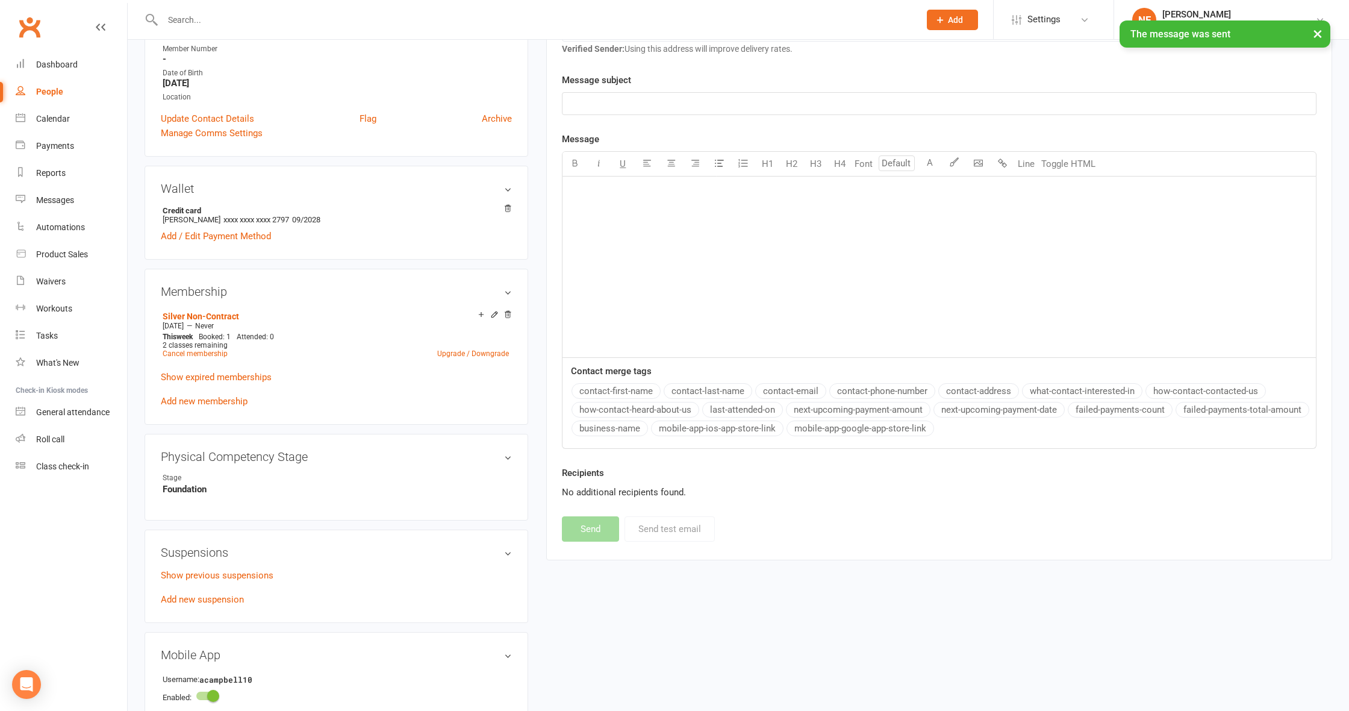
select select "1"
click at [62, 66] on div "Dashboard" at bounding box center [57, 65] width 42 height 10
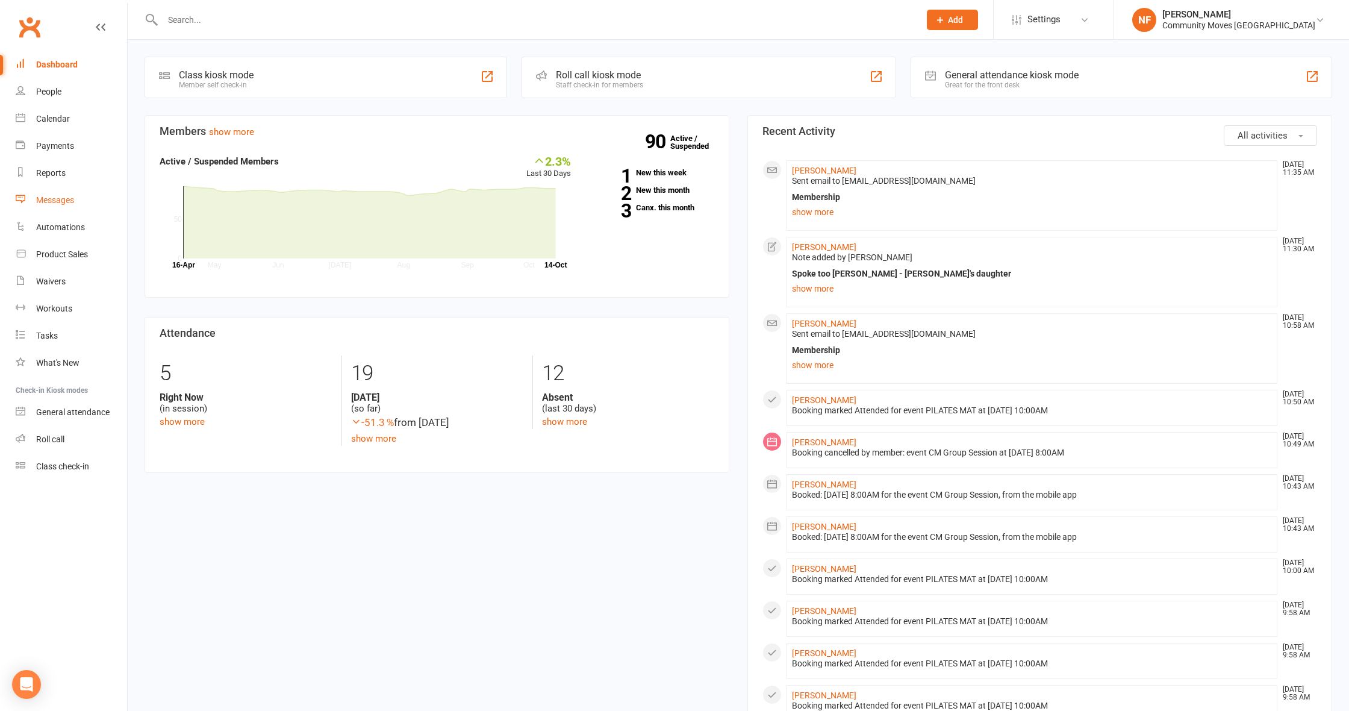
click at [58, 199] on div "Messages" at bounding box center [55, 200] width 38 height 10
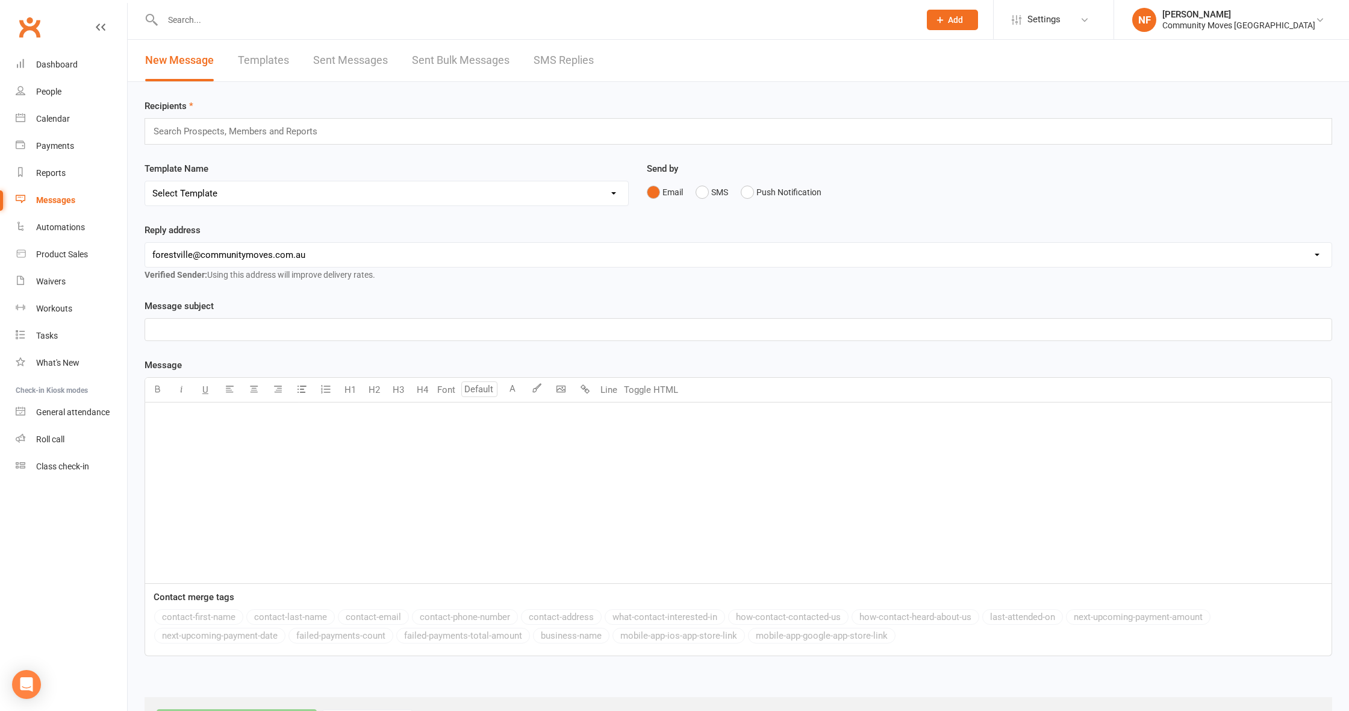
click at [580, 60] on link "SMS Replies" at bounding box center [564, 61] width 60 height 42
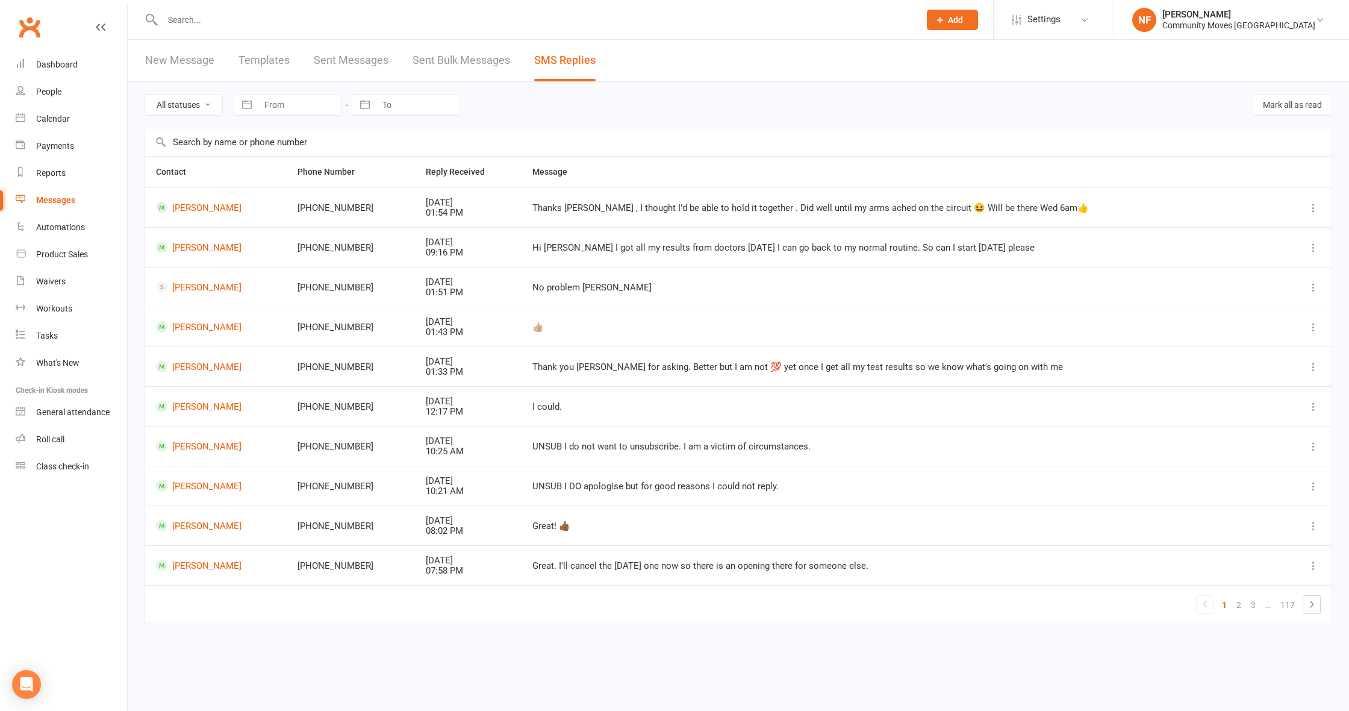
click at [196, 204] on link "[PERSON_NAME]" at bounding box center [216, 207] width 120 height 11
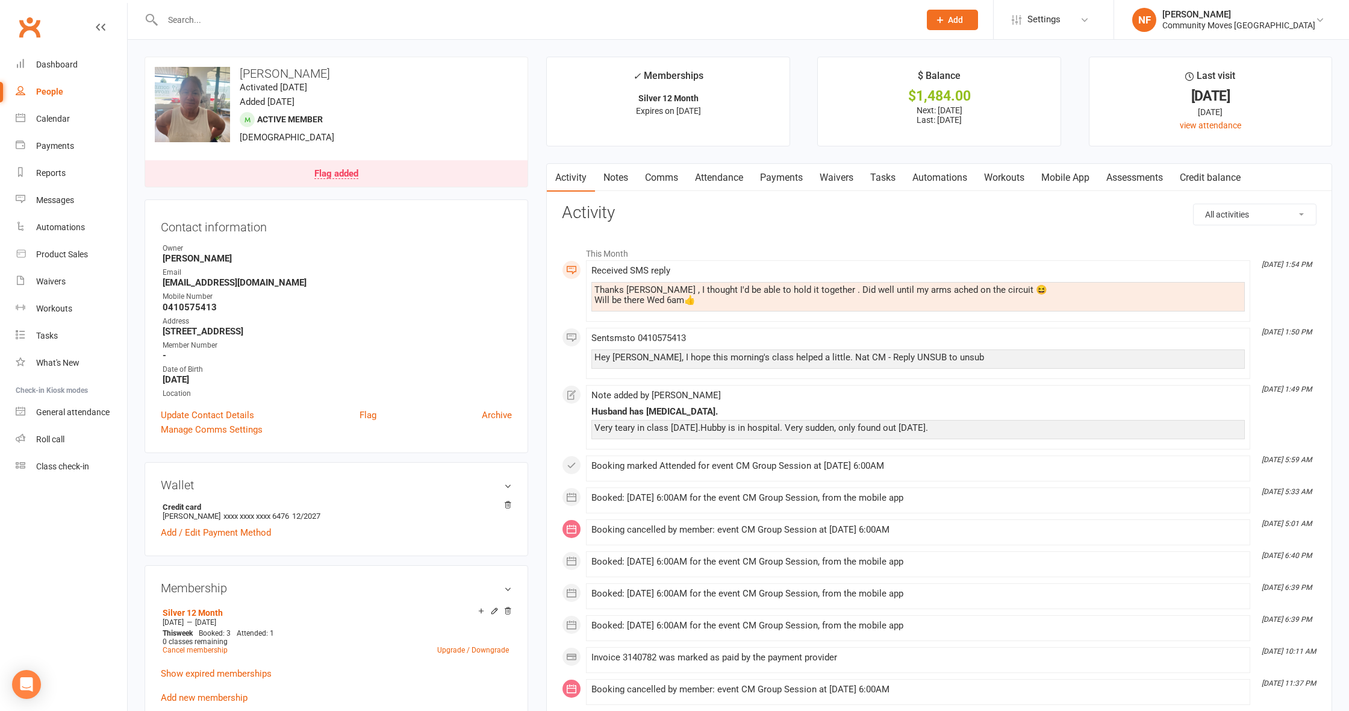
click at [665, 178] on link "Comms" at bounding box center [661, 178] width 50 height 28
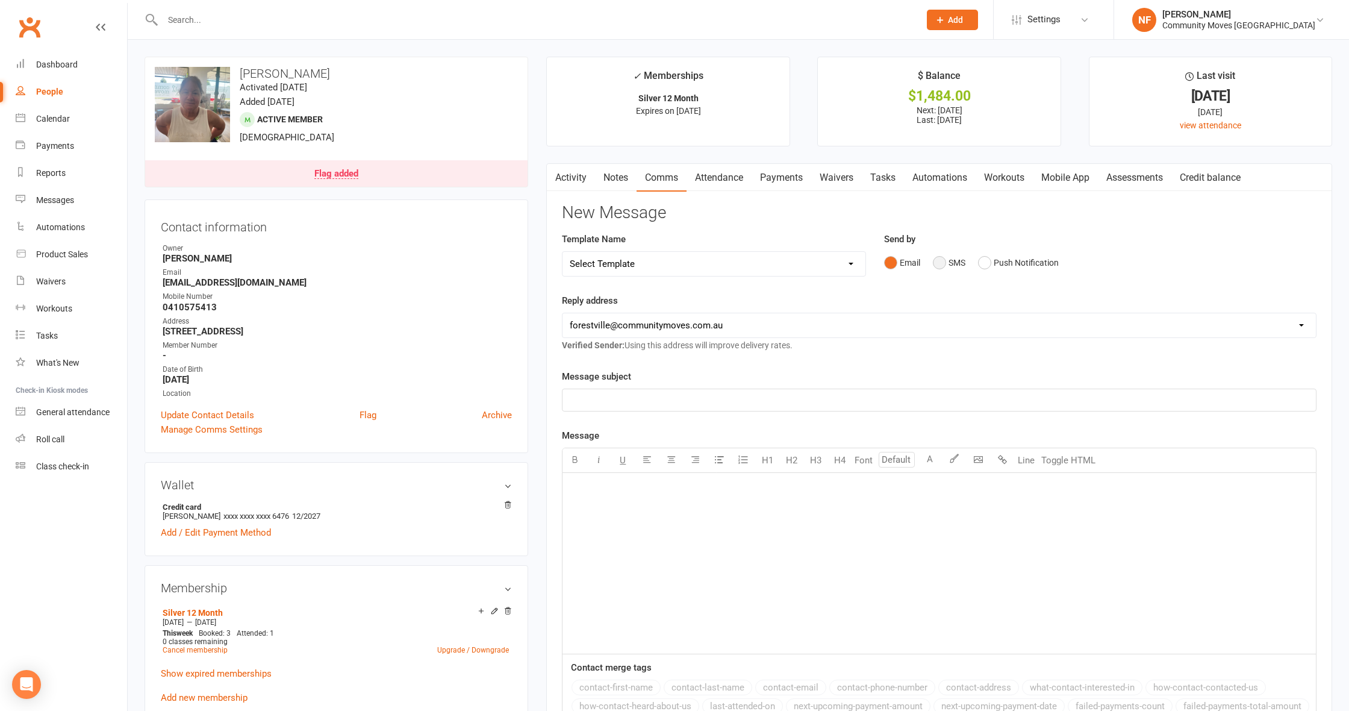
click at [939, 259] on button "SMS" at bounding box center [949, 262] width 33 height 23
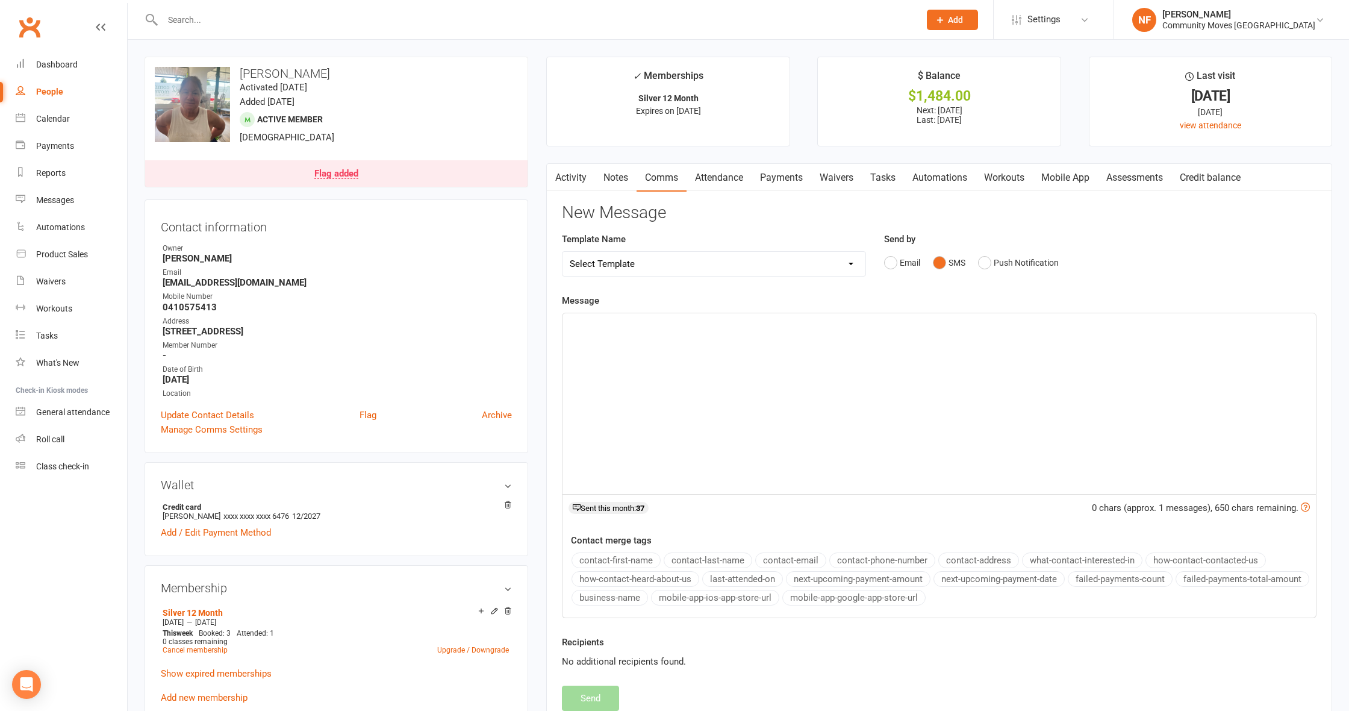
click at [892, 341] on div "﻿" at bounding box center [938, 403] width 753 height 181
drag, startPoint x: 897, startPoint y: 339, endPoint x: 898, endPoint y: 479, distance: 139.7
click at [898, 479] on div "Hi [PERSON_NAME], this is a safe place." at bounding box center [938, 403] width 753 height 181
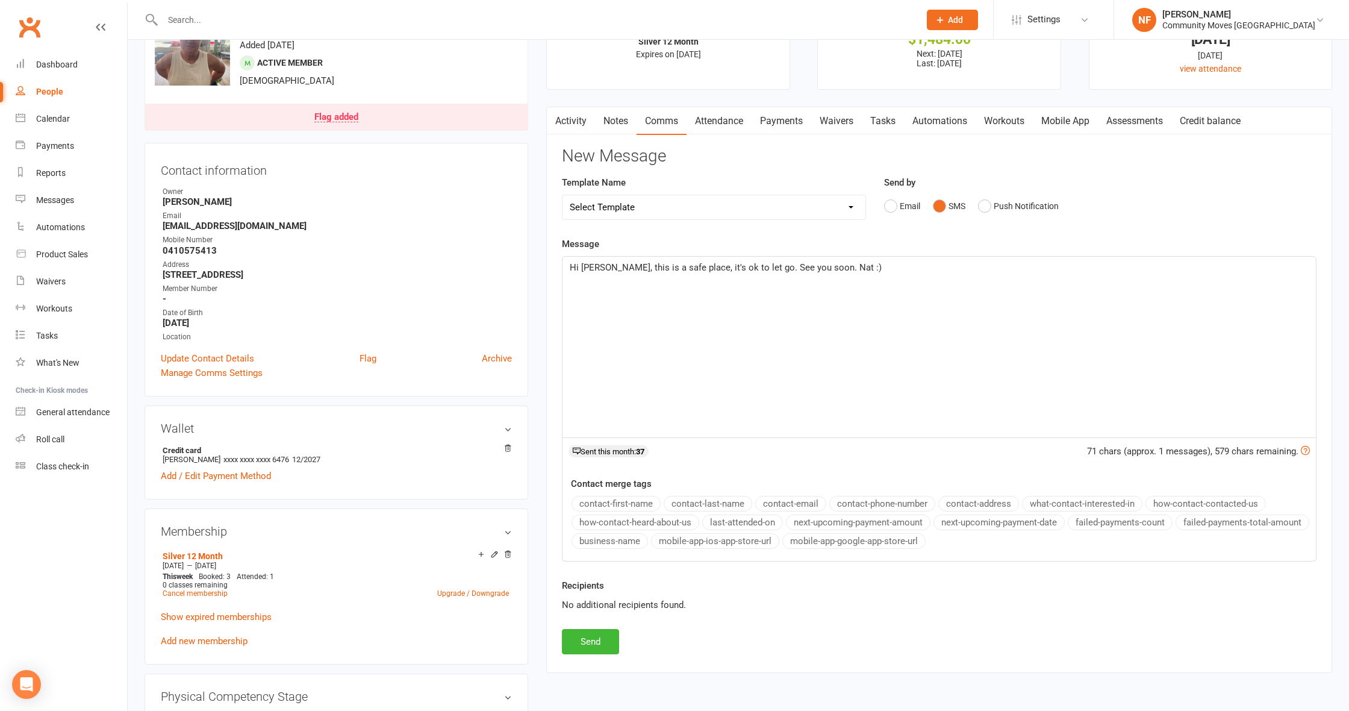
scroll to position [112, 0]
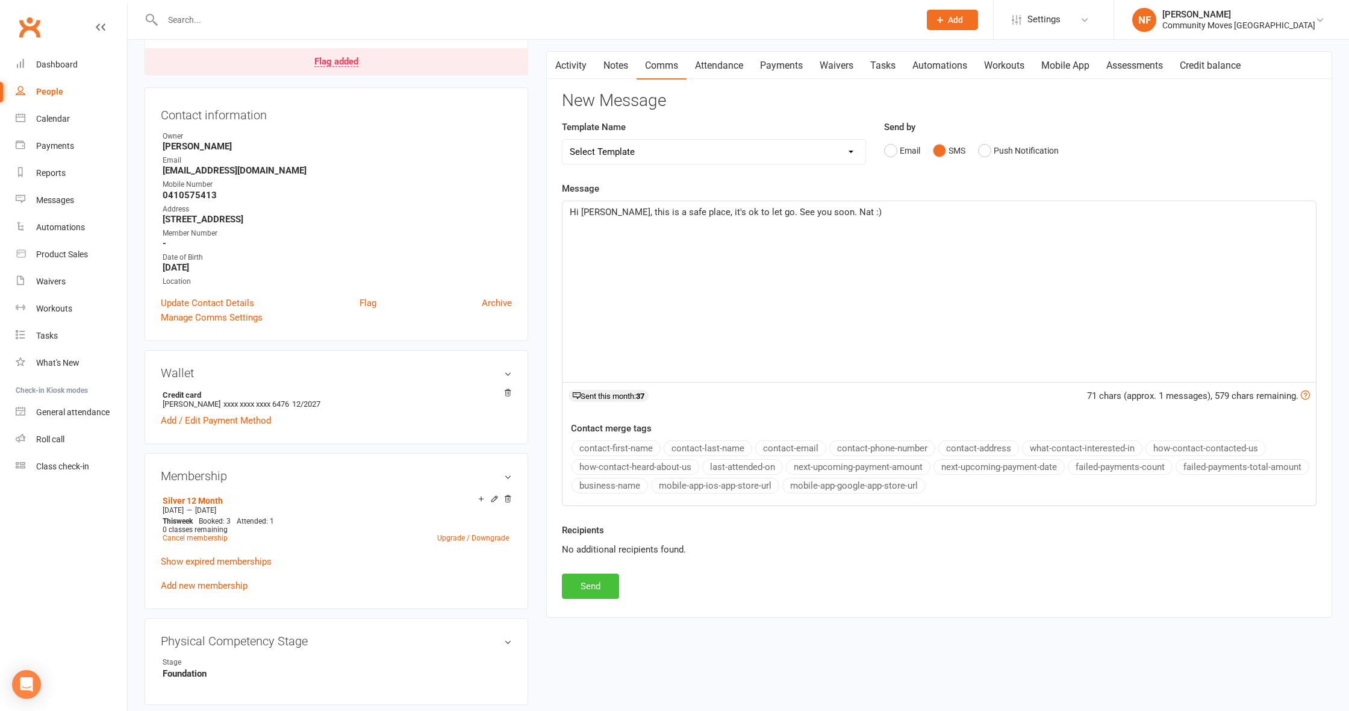
click at [601, 582] on button "Send" at bounding box center [590, 585] width 57 height 25
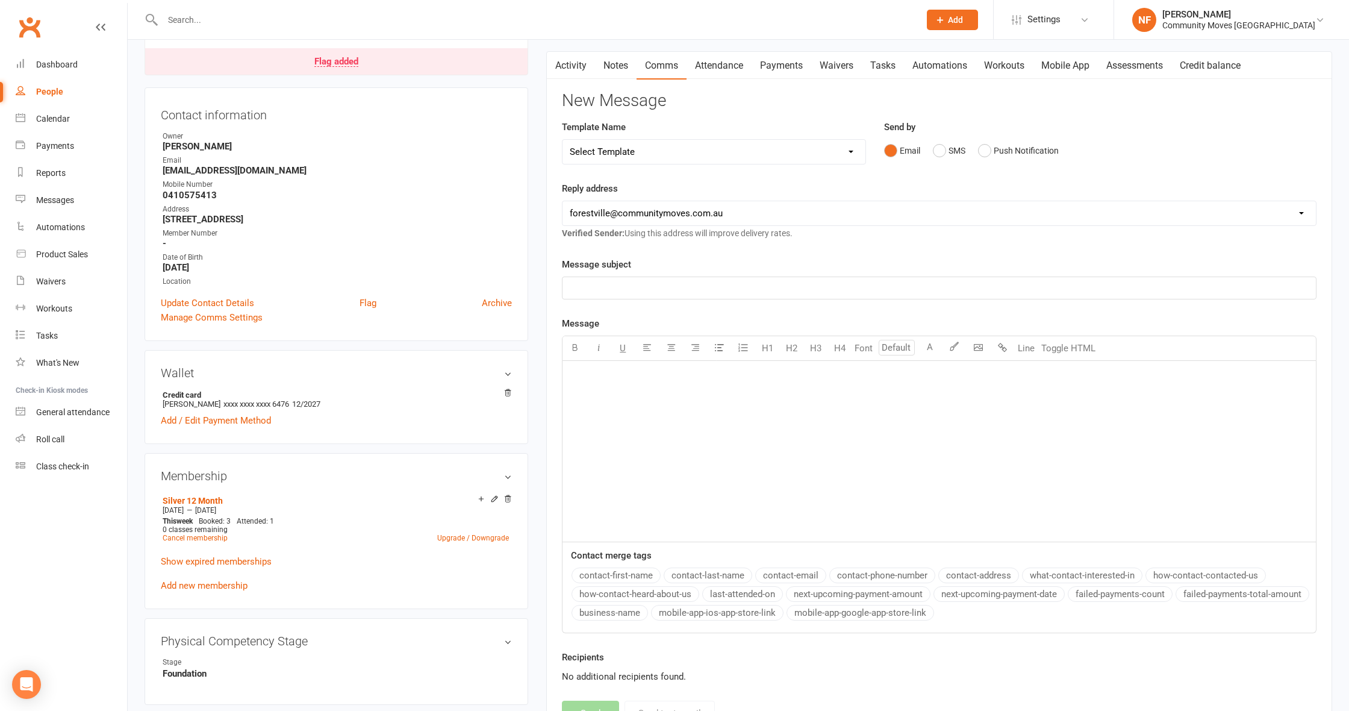
drag, startPoint x: 196, startPoint y: 19, endPoint x: 212, endPoint y: 19, distance: 15.7
click at [197, 19] on input "text" at bounding box center [535, 19] width 752 height 17
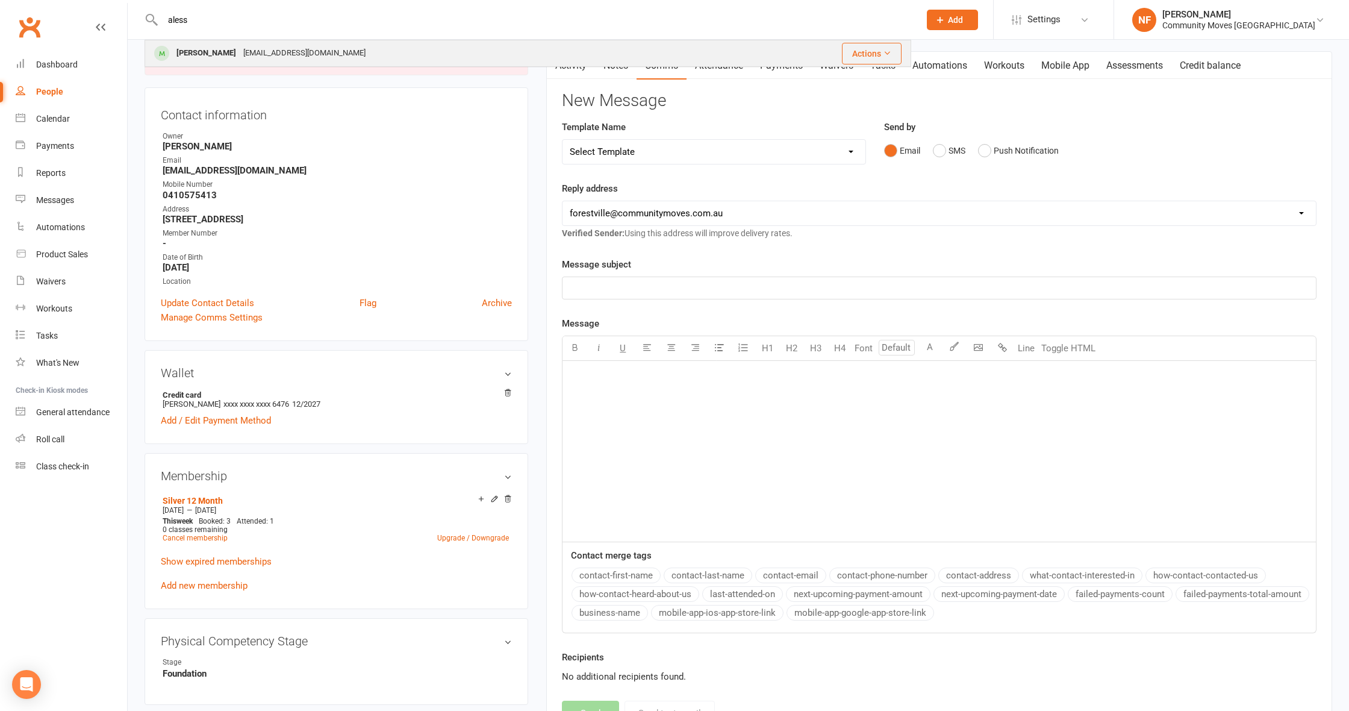
type input "aless"
click at [198, 51] on div "[PERSON_NAME]" at bounding box center [206, 53] width 67 height 17
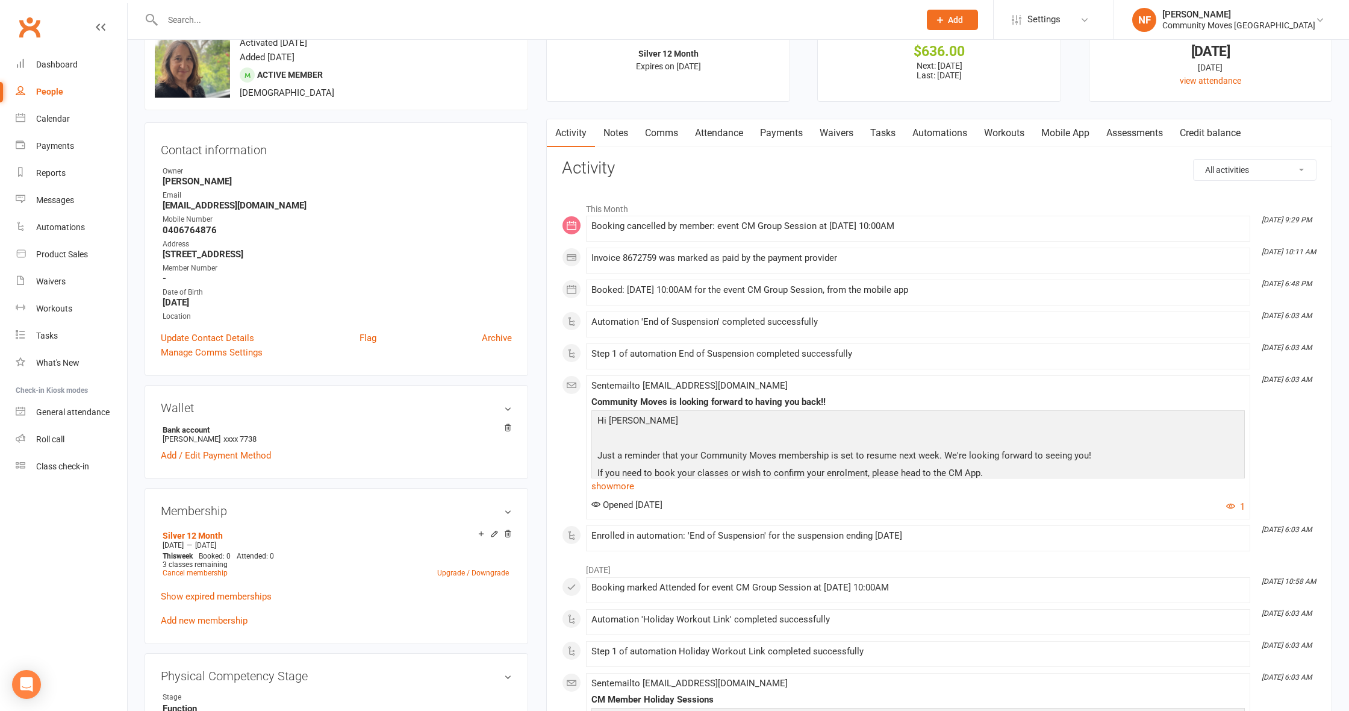
scroll to position [58, 0]
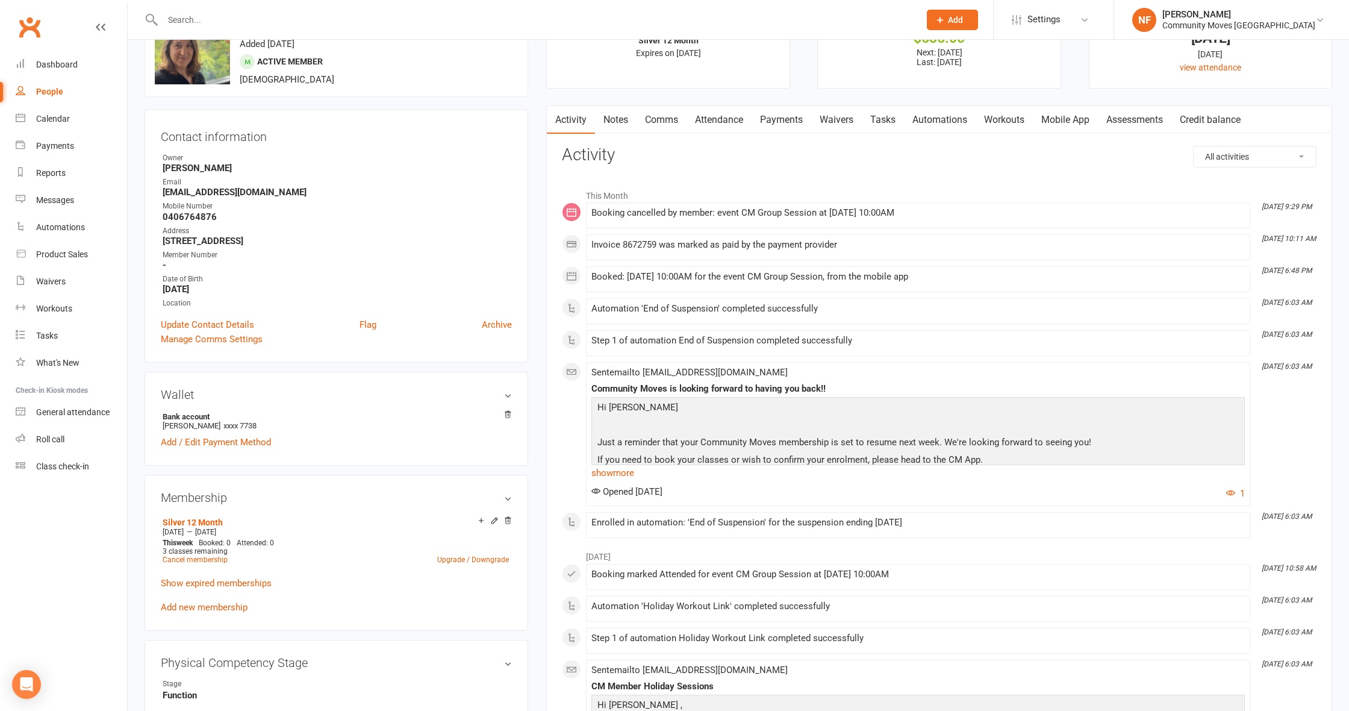
click at [625, 118] on link "Notes" at bounding box center [616, 120] width 42 height 28
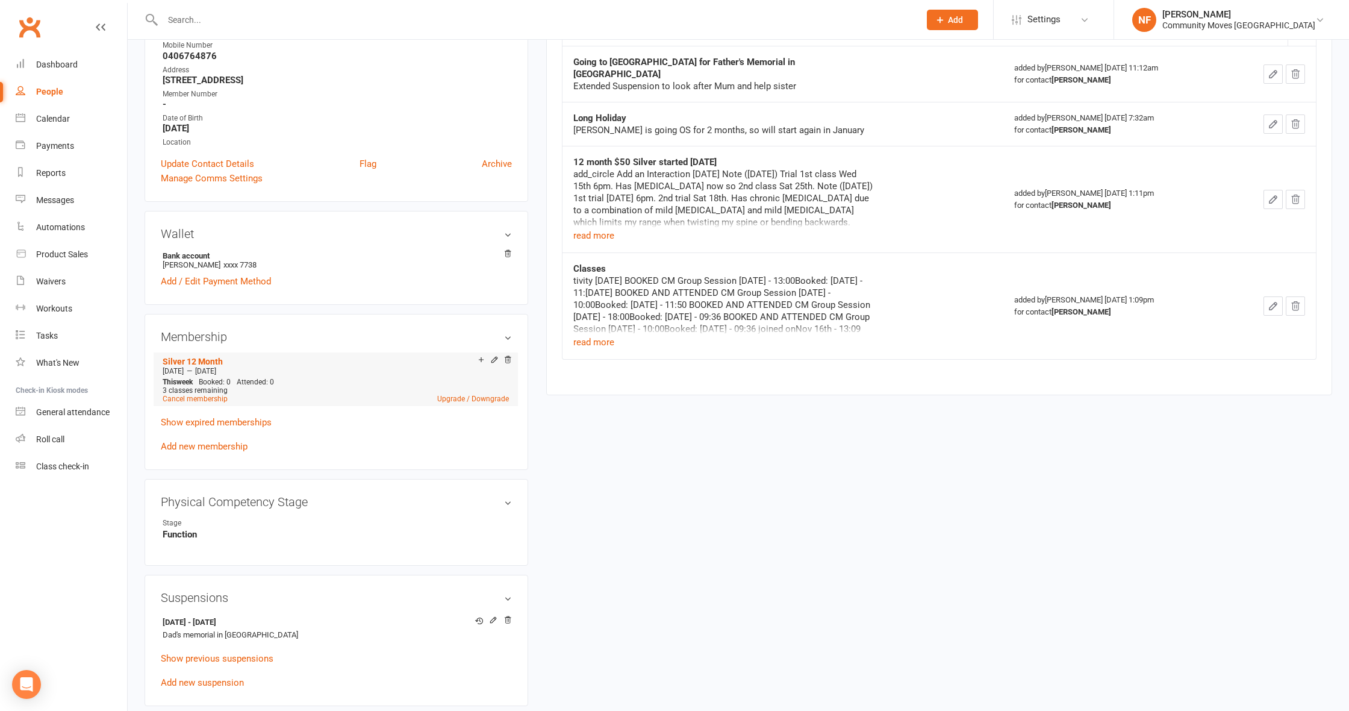
scroll to position [249, 0]
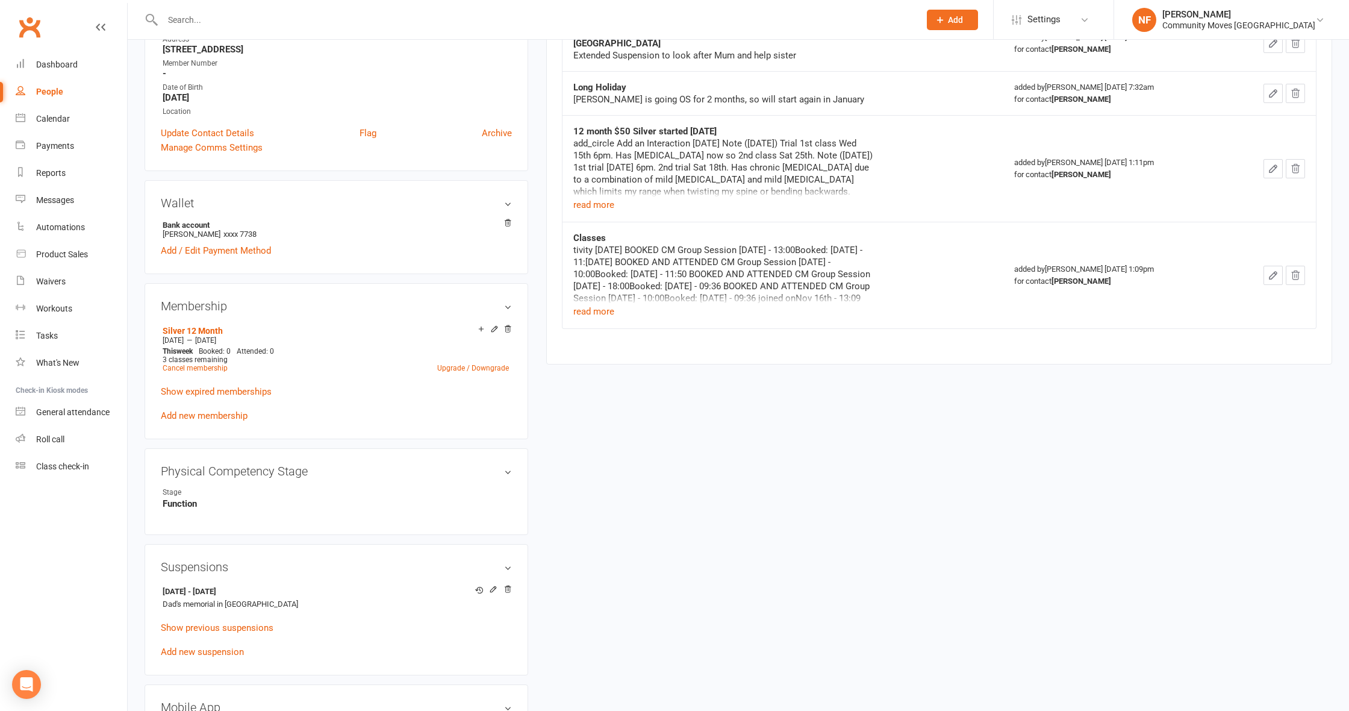
click at [203, 23] on input "text" at bounding box center [535, 19] width 752 height 17
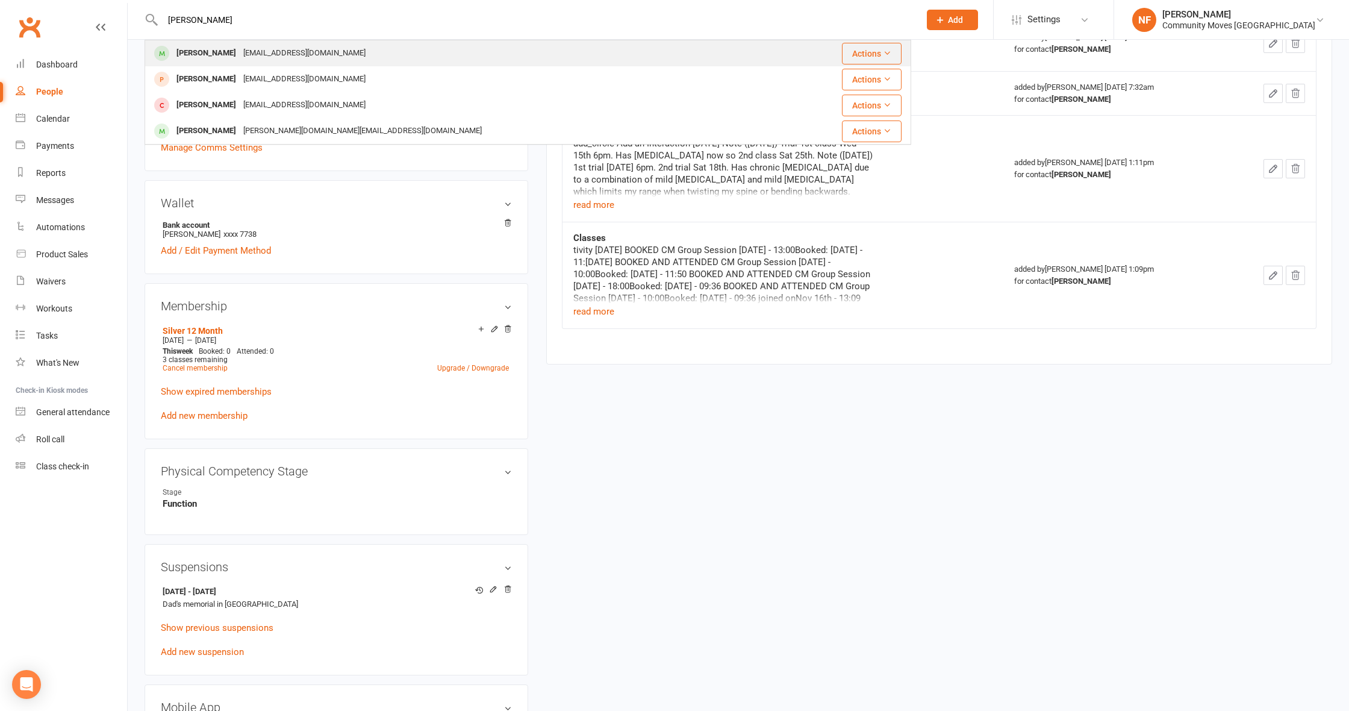
type input "[PERSON_NAME]"
click at [218, 51] on div "[PERSON_NAME]" at bounding box center [206, 53] width 67 height 17
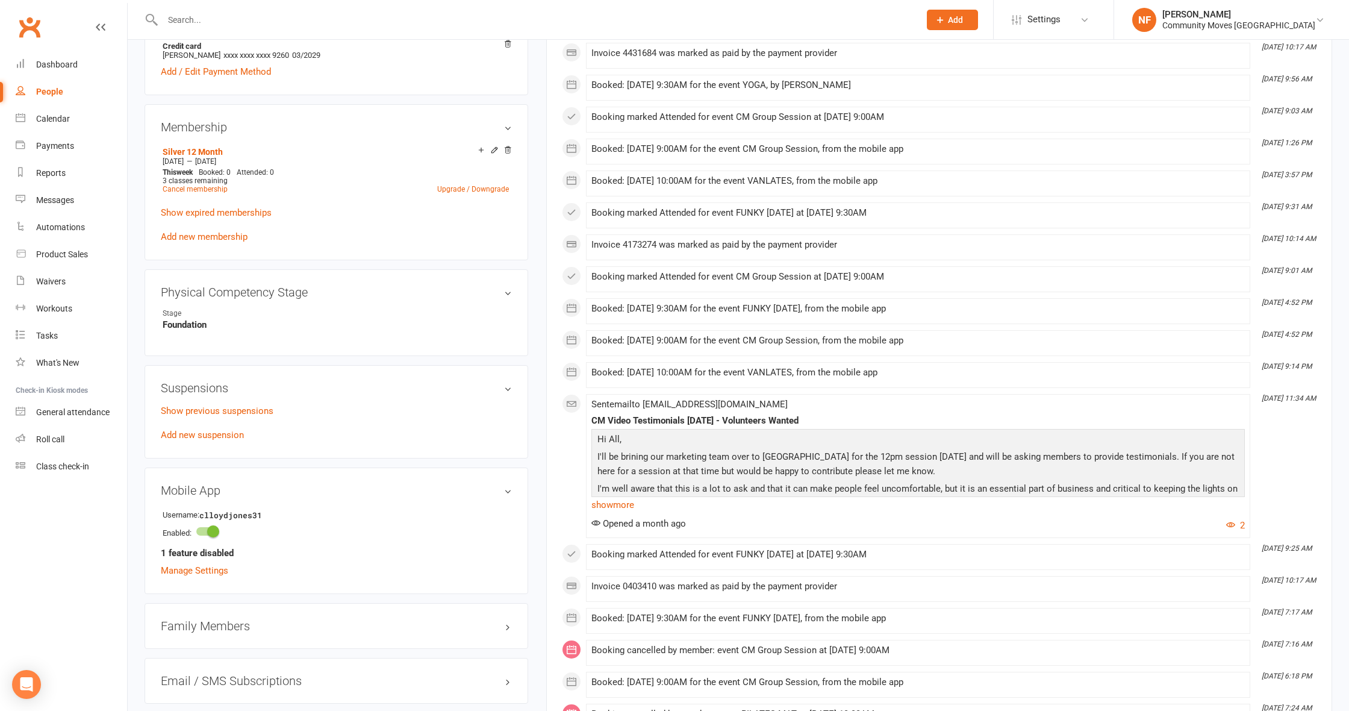
scroll to position [470, 0]
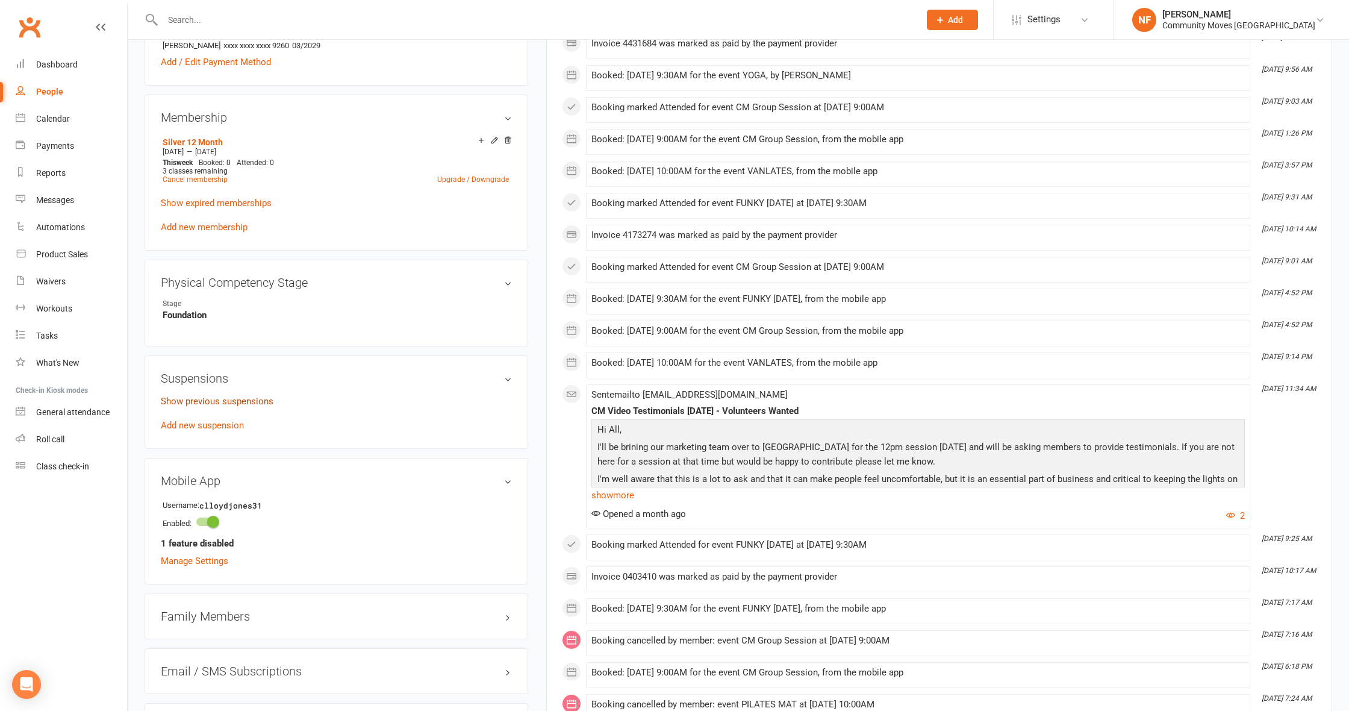
click at [248, 400] on link "Show previous suspensions" at bounding box center [217, 401] width 113 height 11
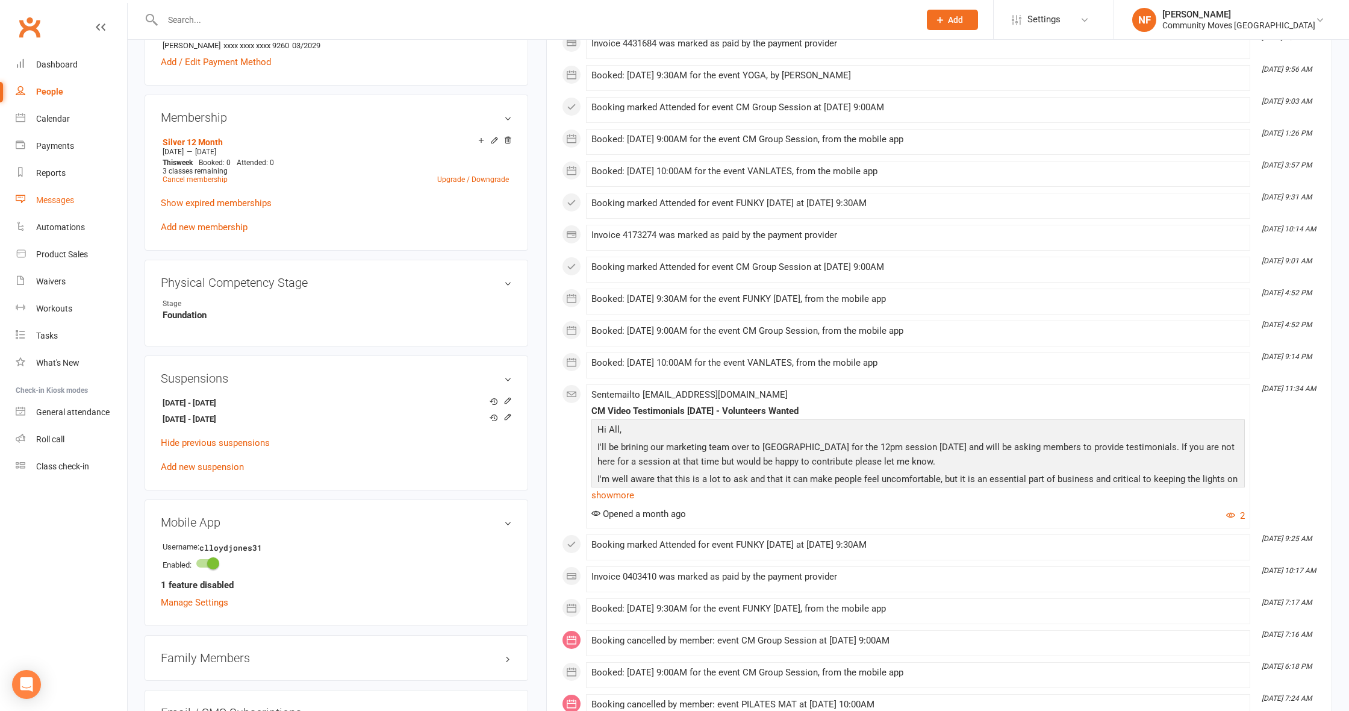
click at [56, 200] on div "Messages" at bounding box center [55, 200] width 38 height 10
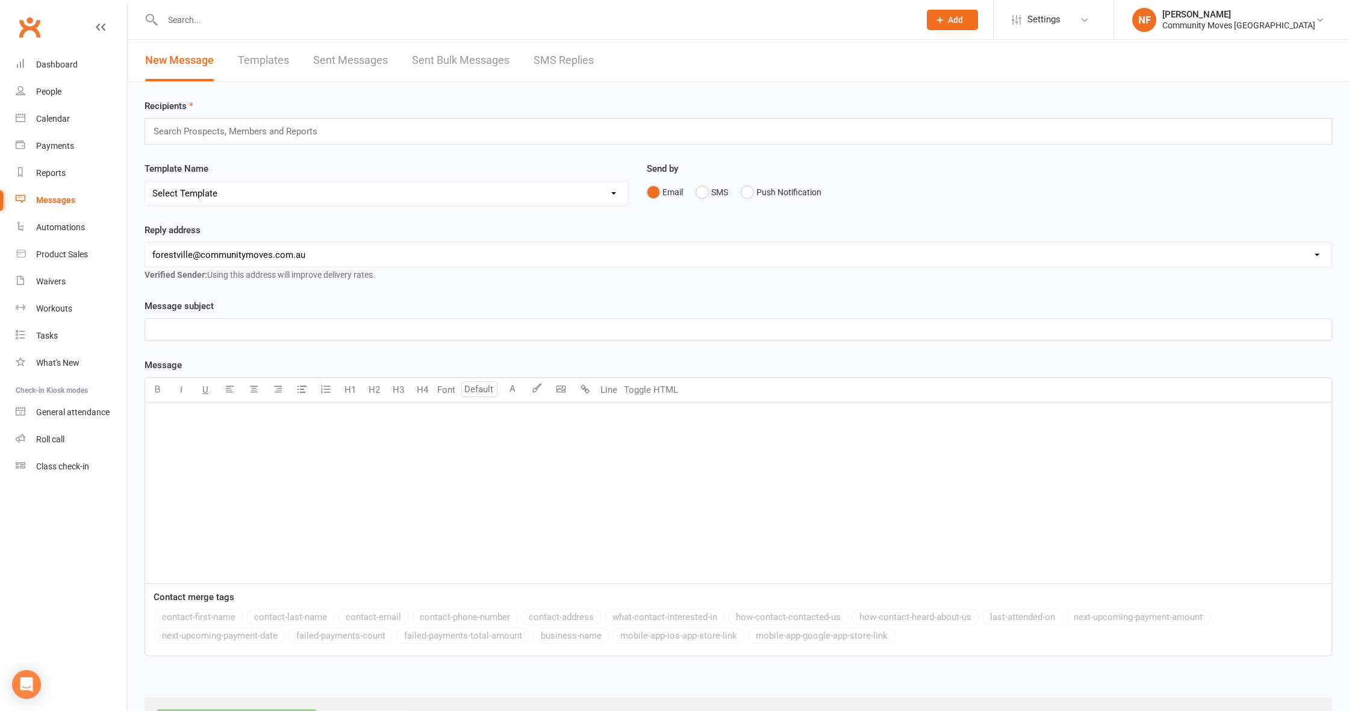
click at [574, 60] on link "SMS Replies" at bounding box center [564, 61] width 60 height 42
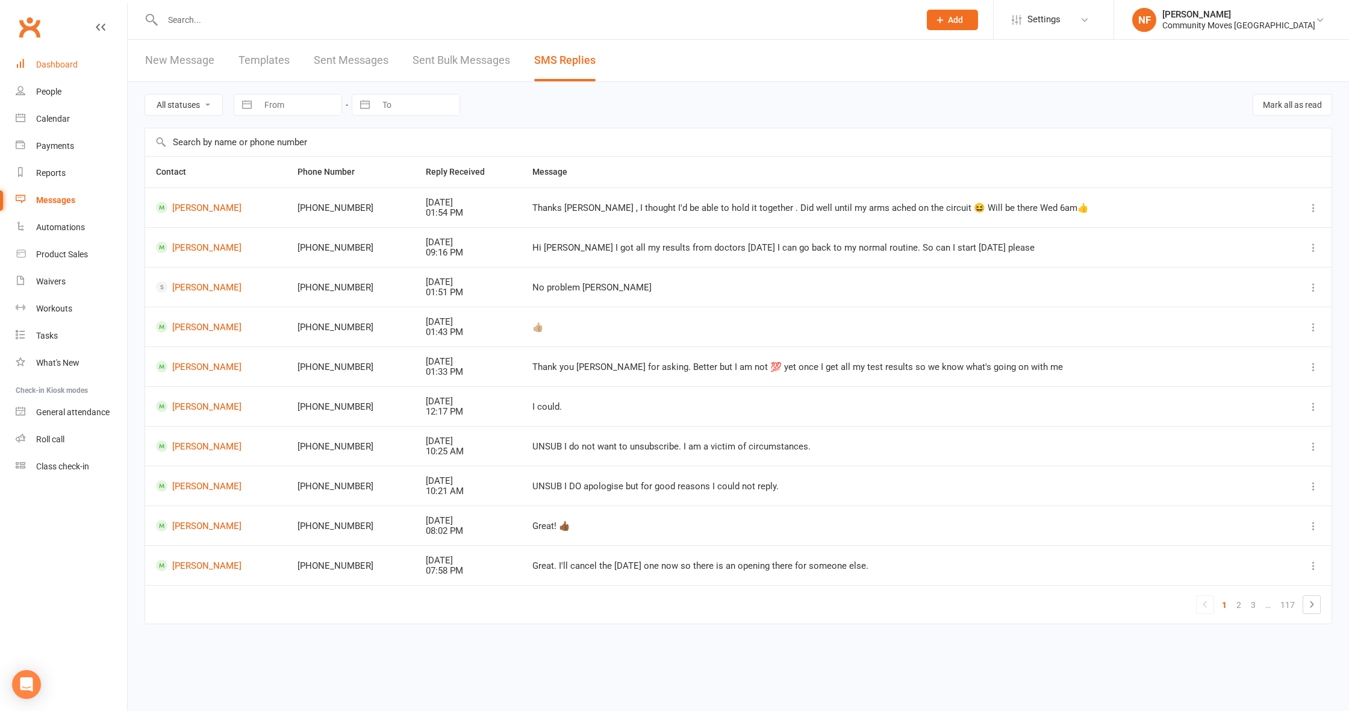
click at [61, 61] on div "Dashboard" at bounding box center [57, 65] width 42 height 10
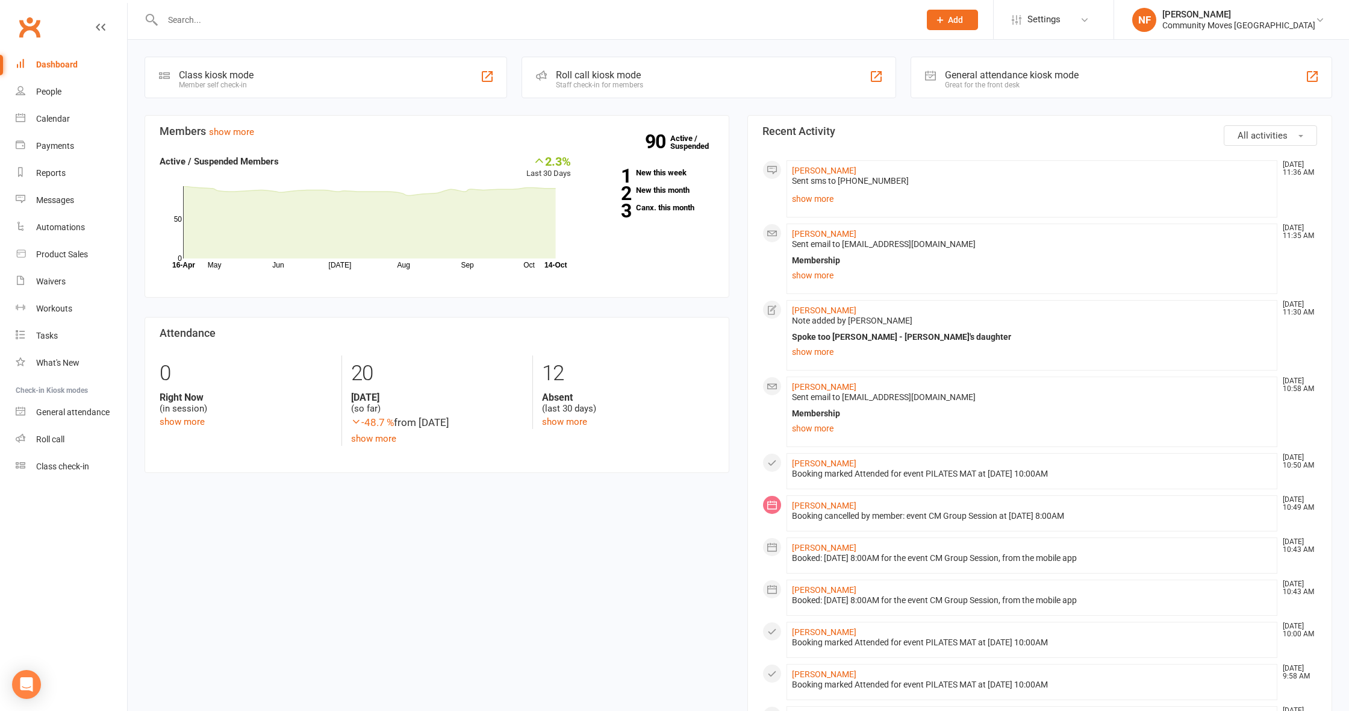
click at [65, 64] on div "Dashboard" at bounding box center [57, 65] width 42 height 10
click at [47, 89] on div "People" at bounding box center [48, 92] width 25 height 10
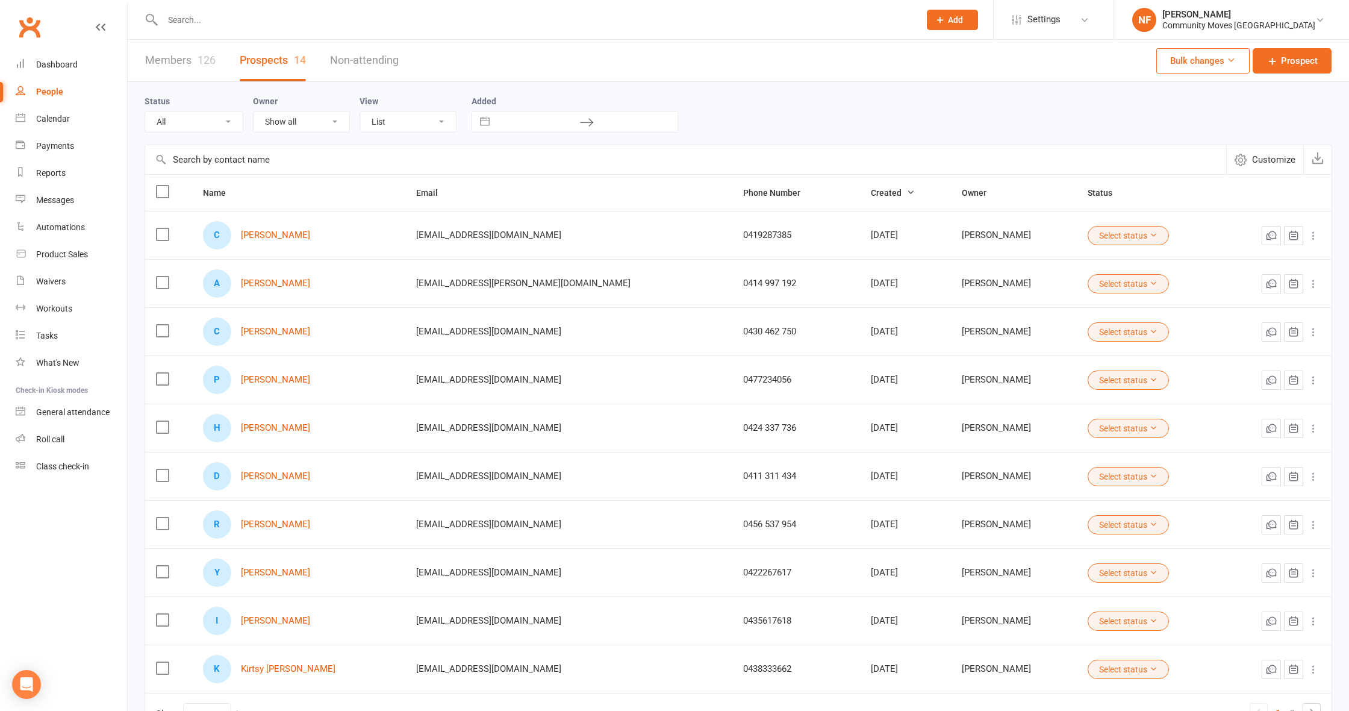
click at [173, 63] on link "Members 126" at bounding box center [180, 61] width 70 height 42
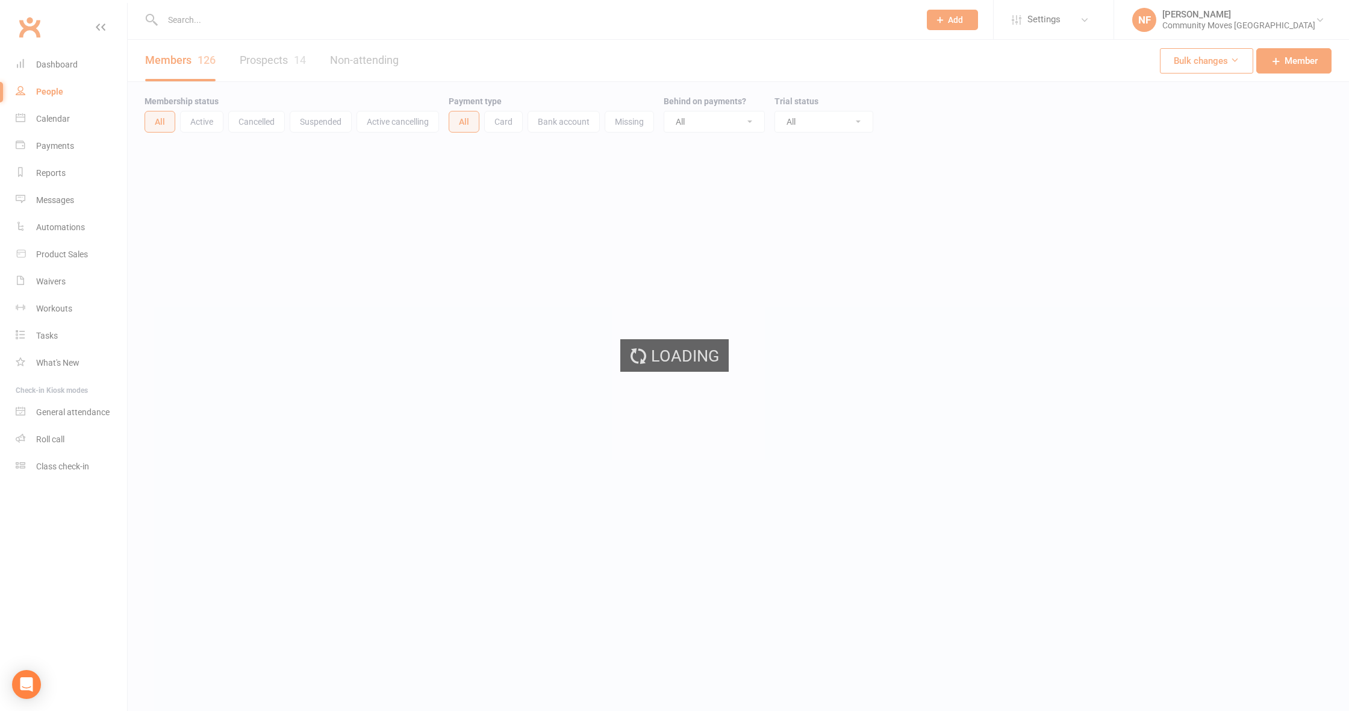
select select "25"
click at [343, 124] on div "Loading" at bounding box center [674, 355] width 1349 height 711
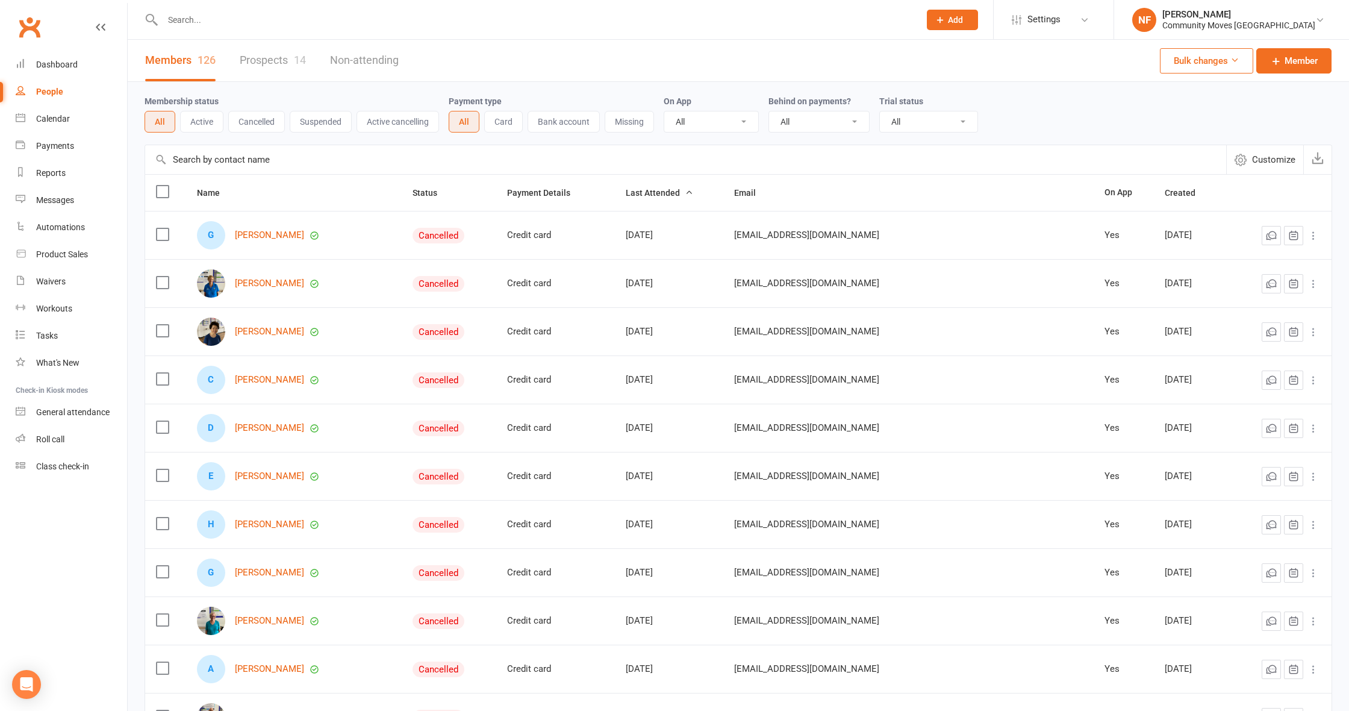
click at [334, 123] on button "Suspended" at bounding box center [321, 122] width 62 height 22
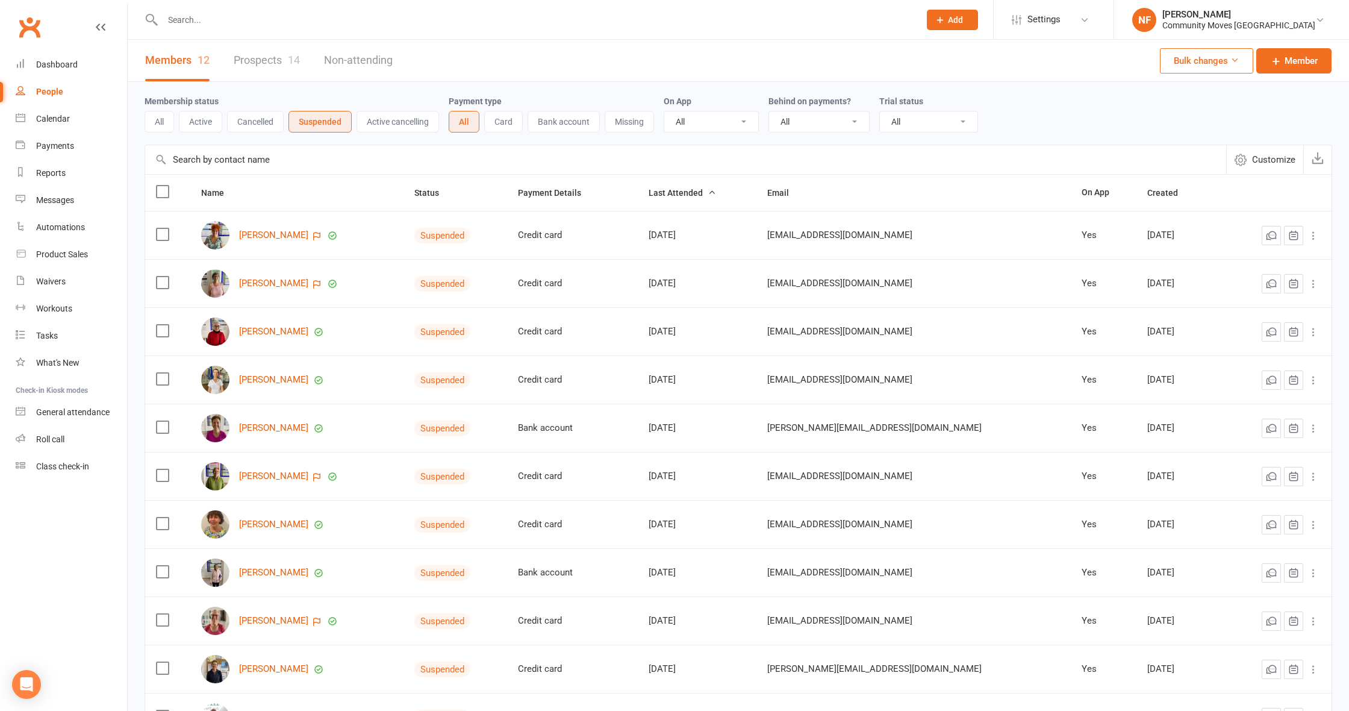
click at [189, 122] on button "Active" at bounding box center [200, 122] width 43 height 22
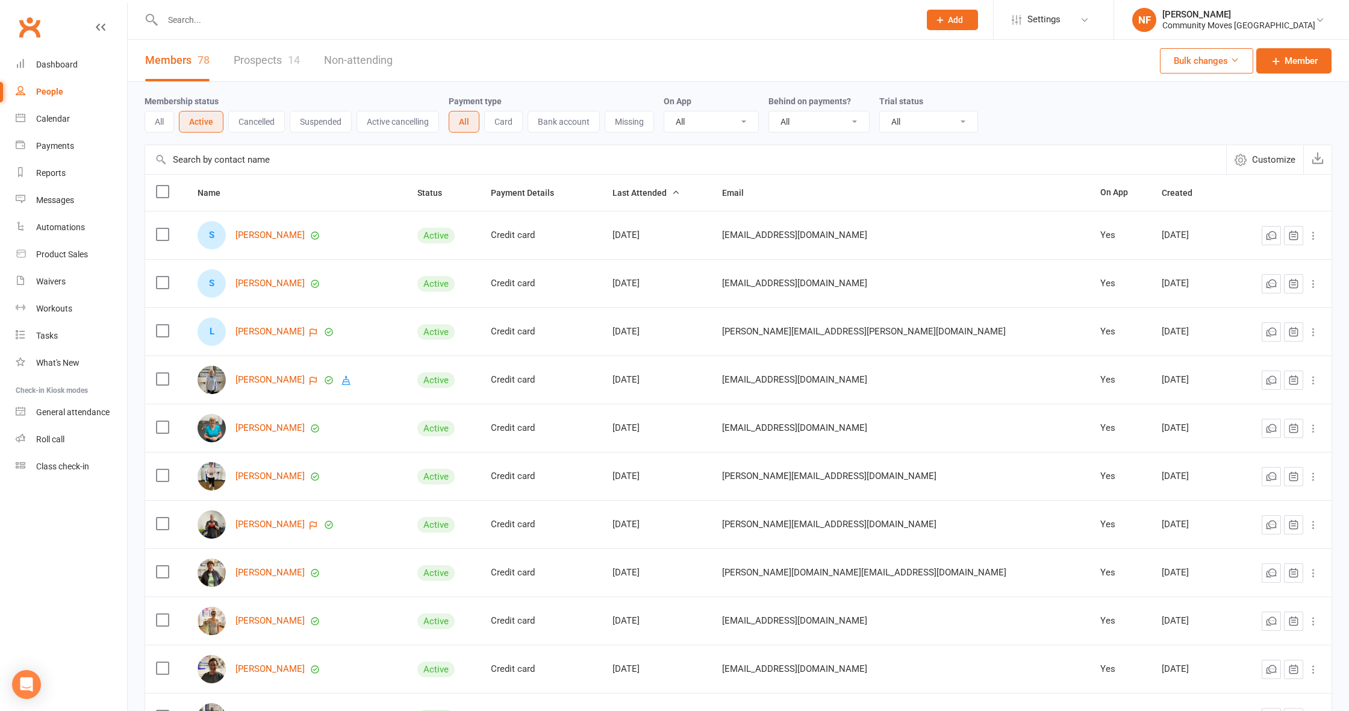
click at [58, 203] on div "Messages" at bounding box center [55, 200] width 38 height 10
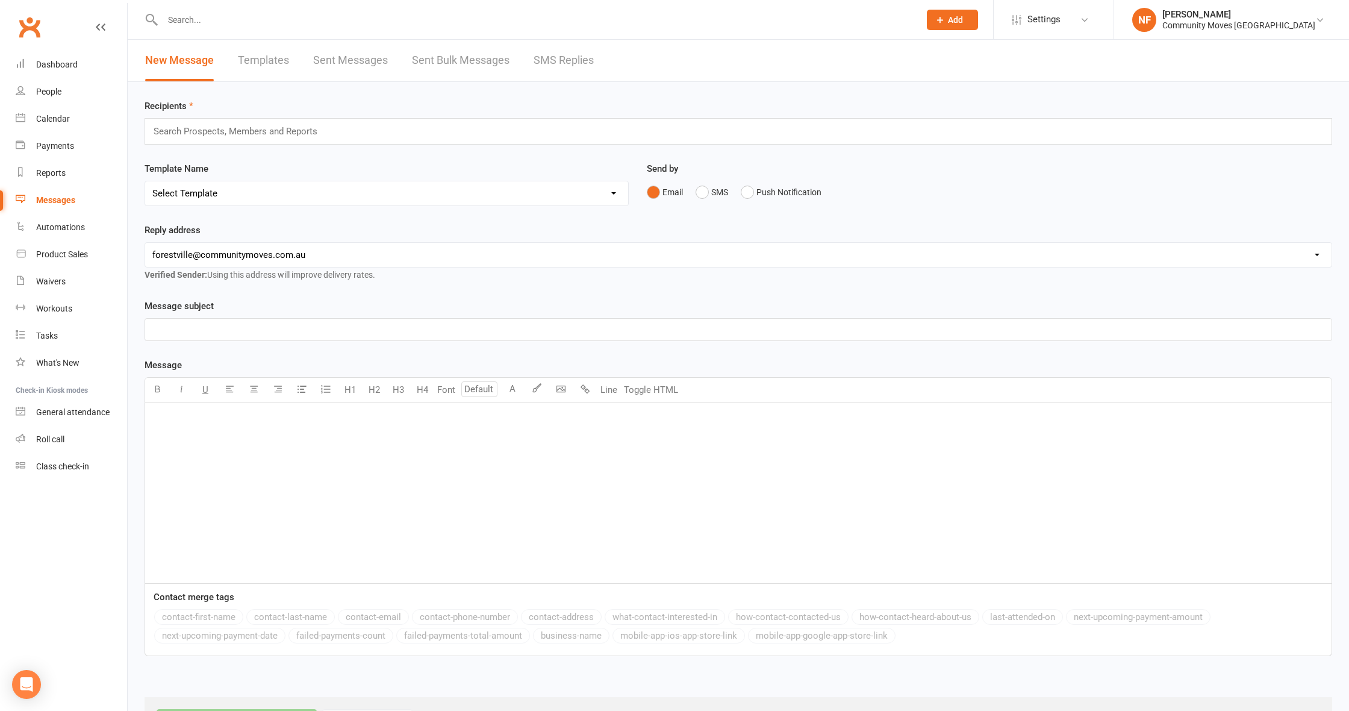
click at [556, 61] on link "SMS Replies" at bounding box center [564, 61] width 60 height 42
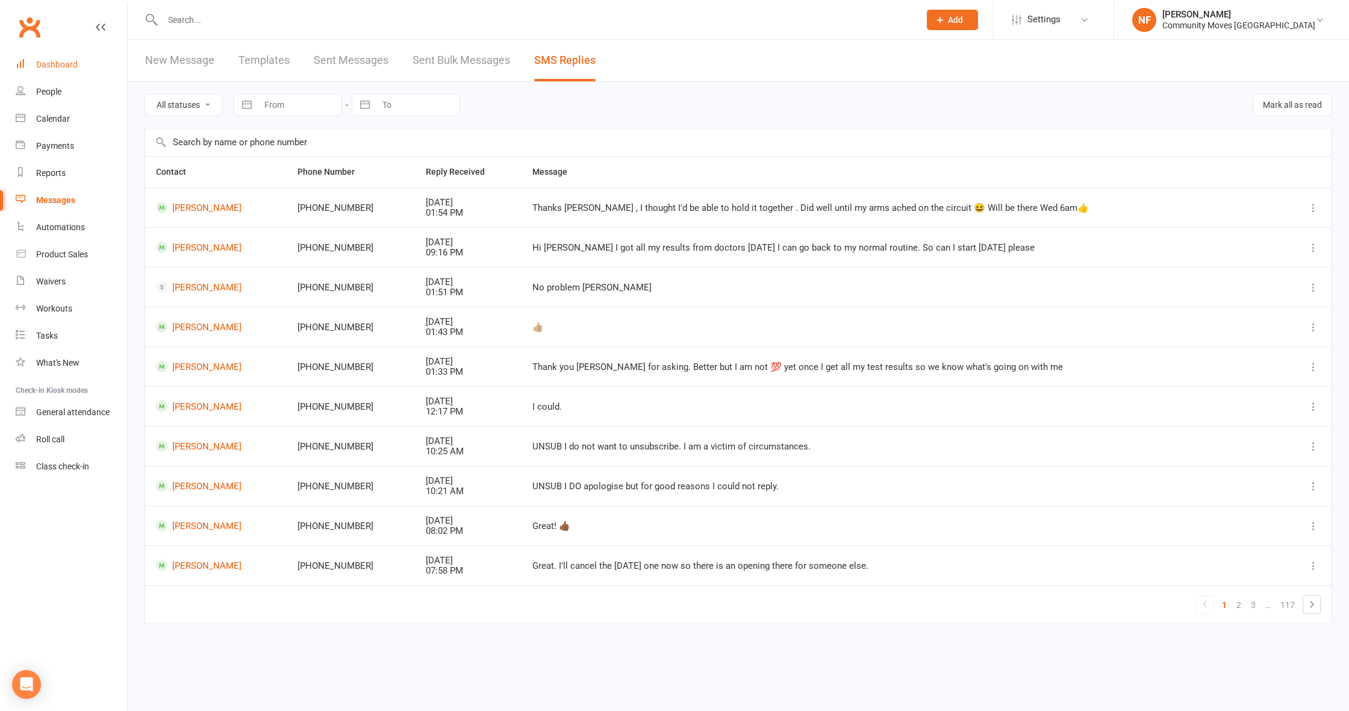
click at [65, 61] on div "Dashboard" at bounding box center [57, 65] width 42 height 10
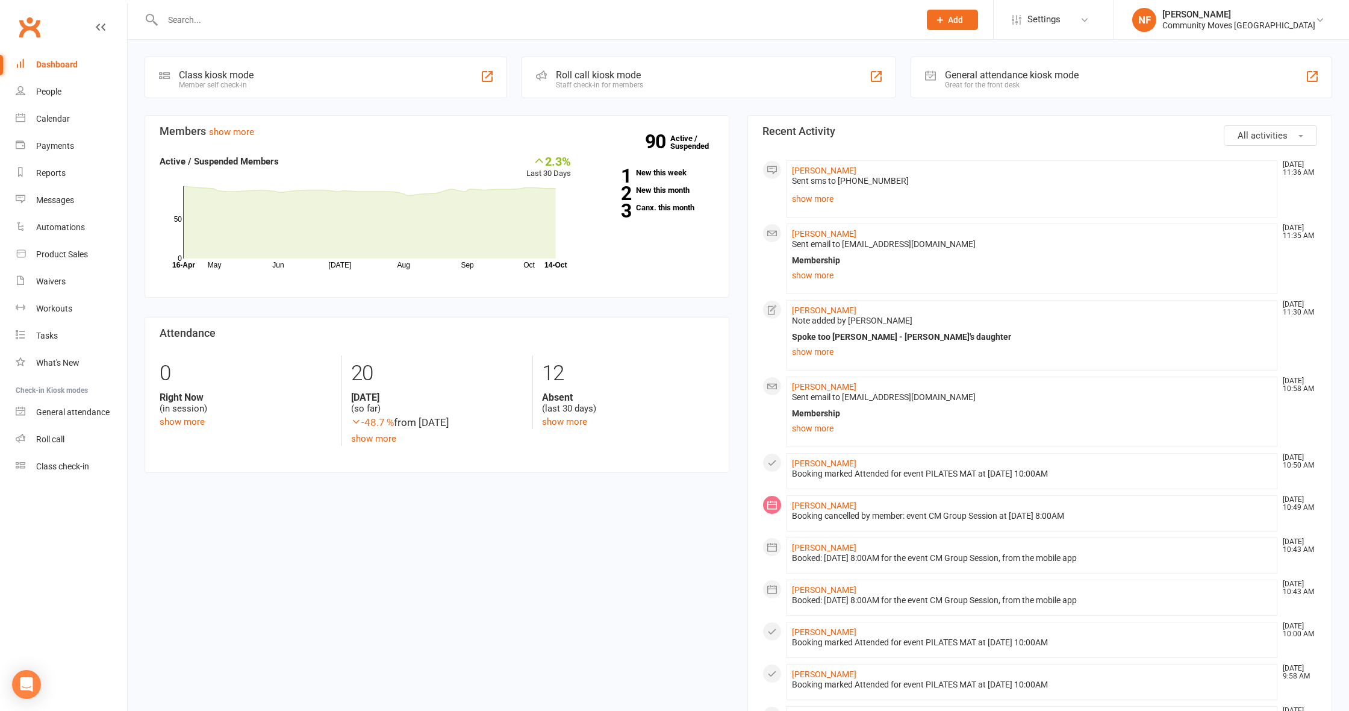
click at [56, 64] on div "Dashboard" at bounding box center [57, 65] width 42 height 10
click at [56, 121] on div "Calendar" at bounding box center [53, 119] width 34 height 10
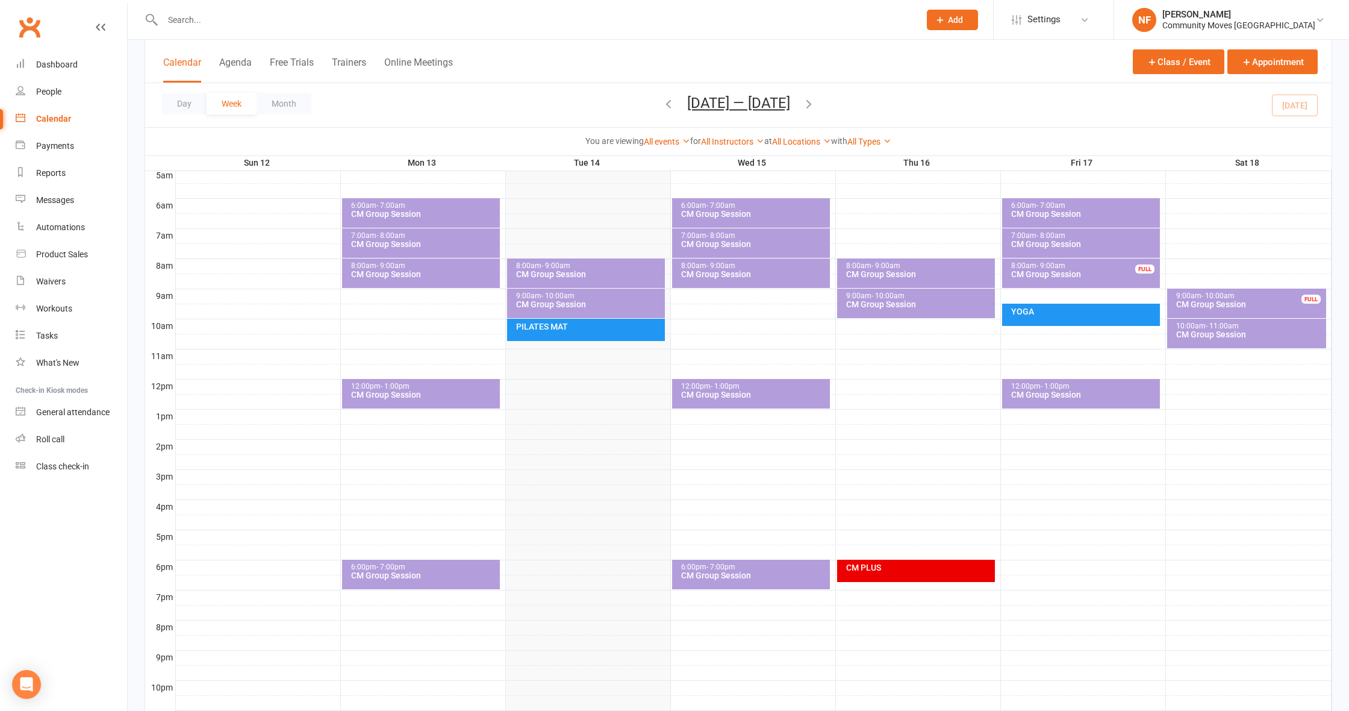
scroll to position [242, 0]
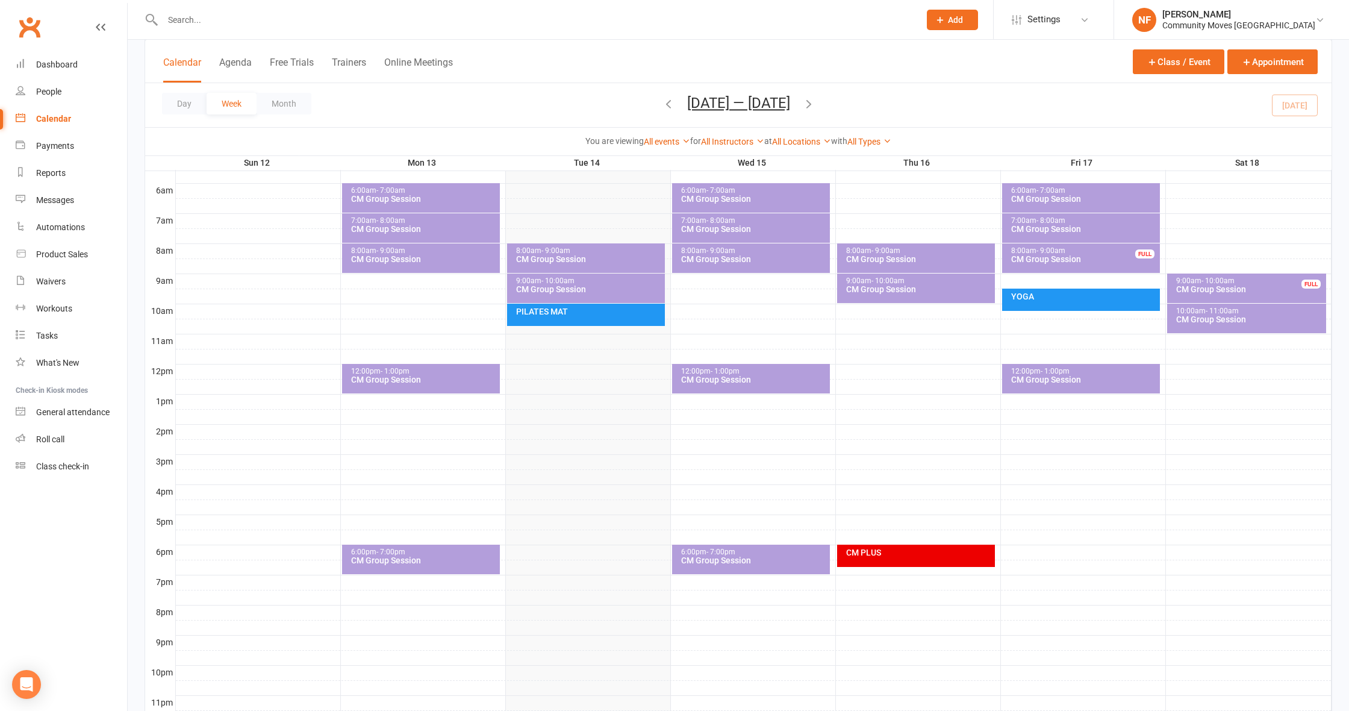
click at [910, 562] on div "CM PLUS" at bounding box center [916, 555] width 158 height 22
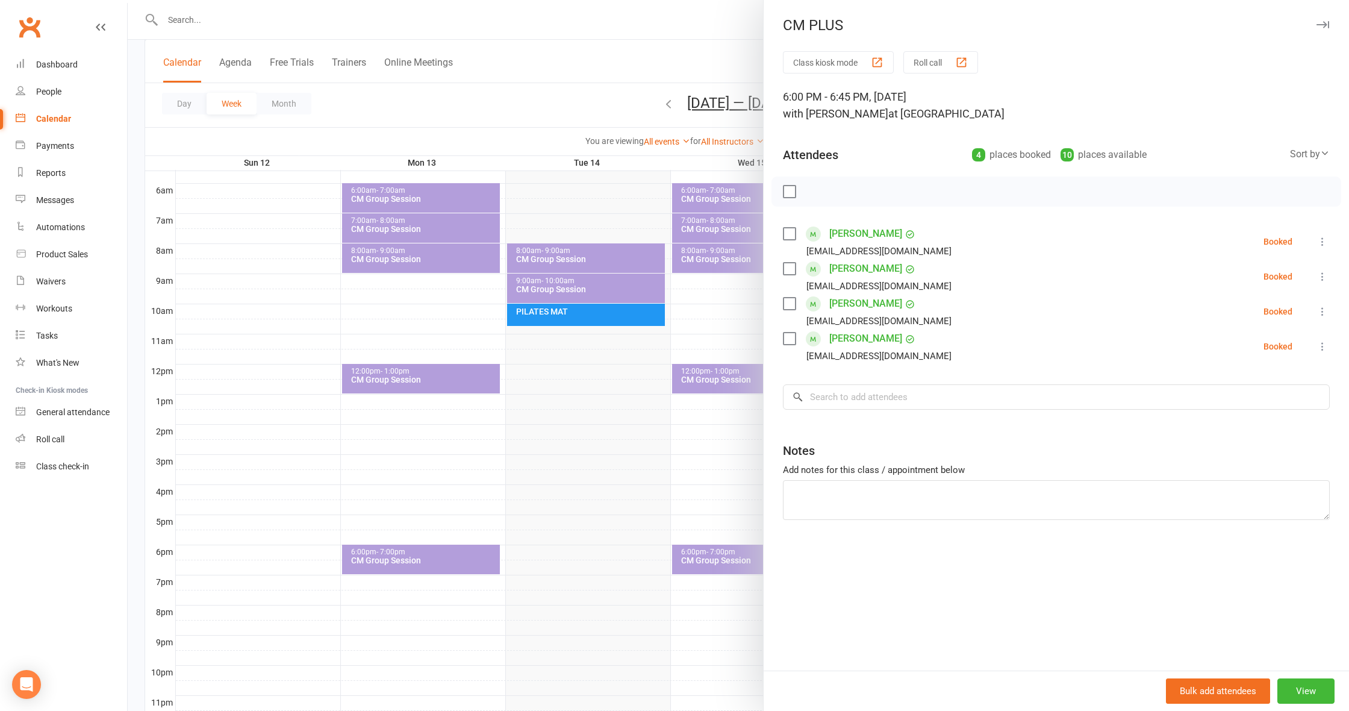
click at [543, 95] on div at bounding box center [738, 355] width 1221 height 711
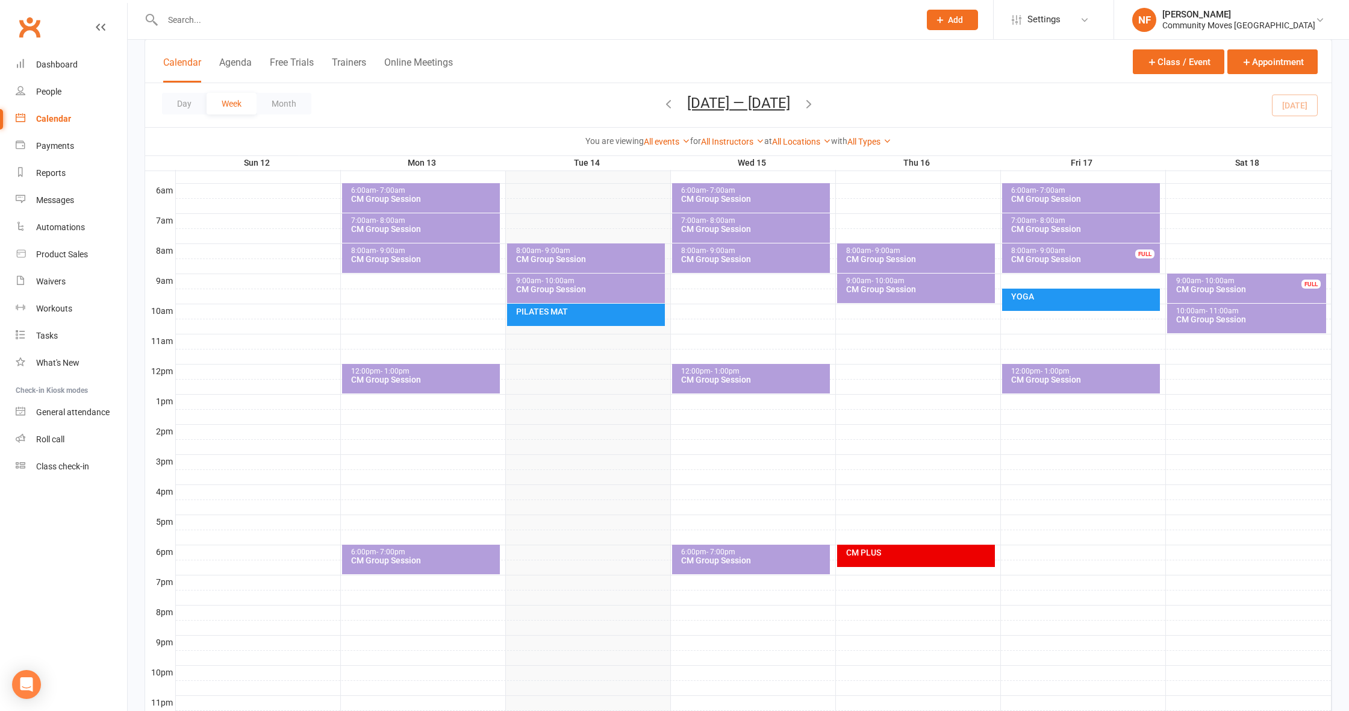
click at [54, 93] on div "People" at bounding box center [48, 92] width 25 height 10
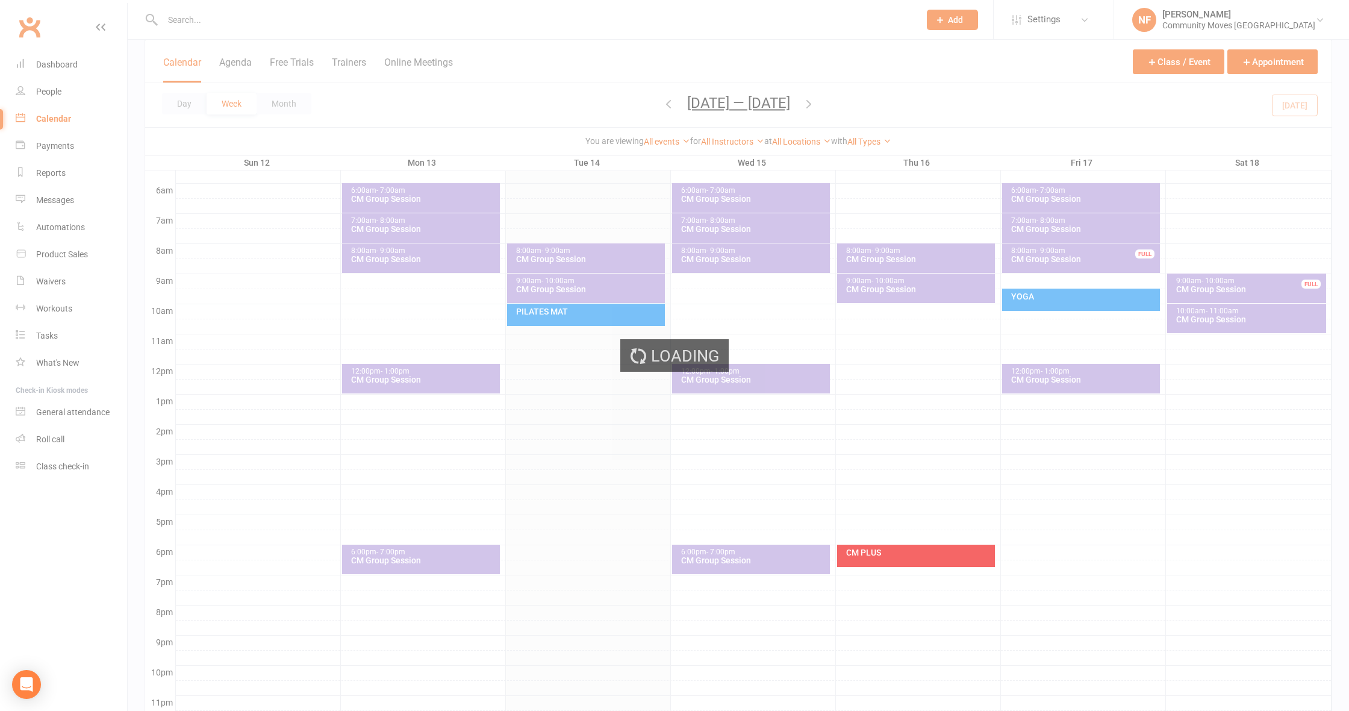
select select "25"
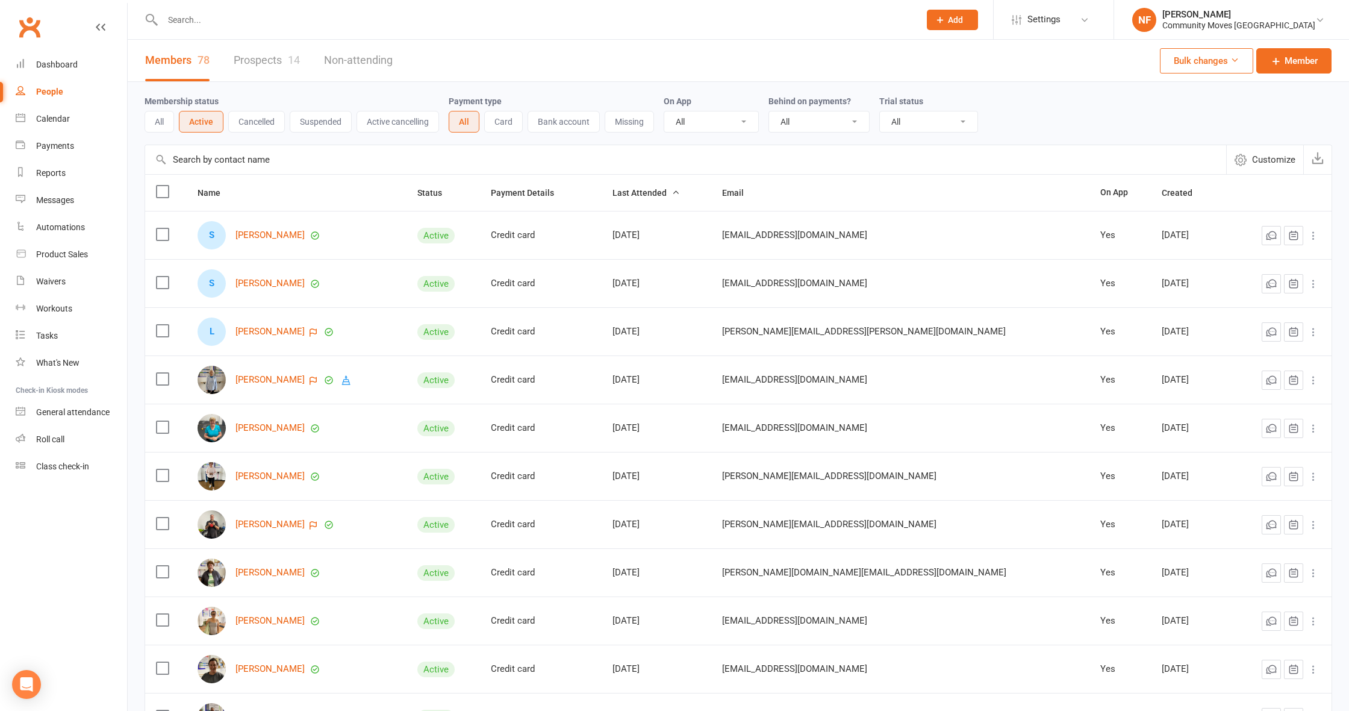
click at [204, 125] on button "Active" at bounding box center [201, 122] width 45 height 22
click at [1312, 158] on icon "button" at bounding box center [1317, 158] width 12 height 12
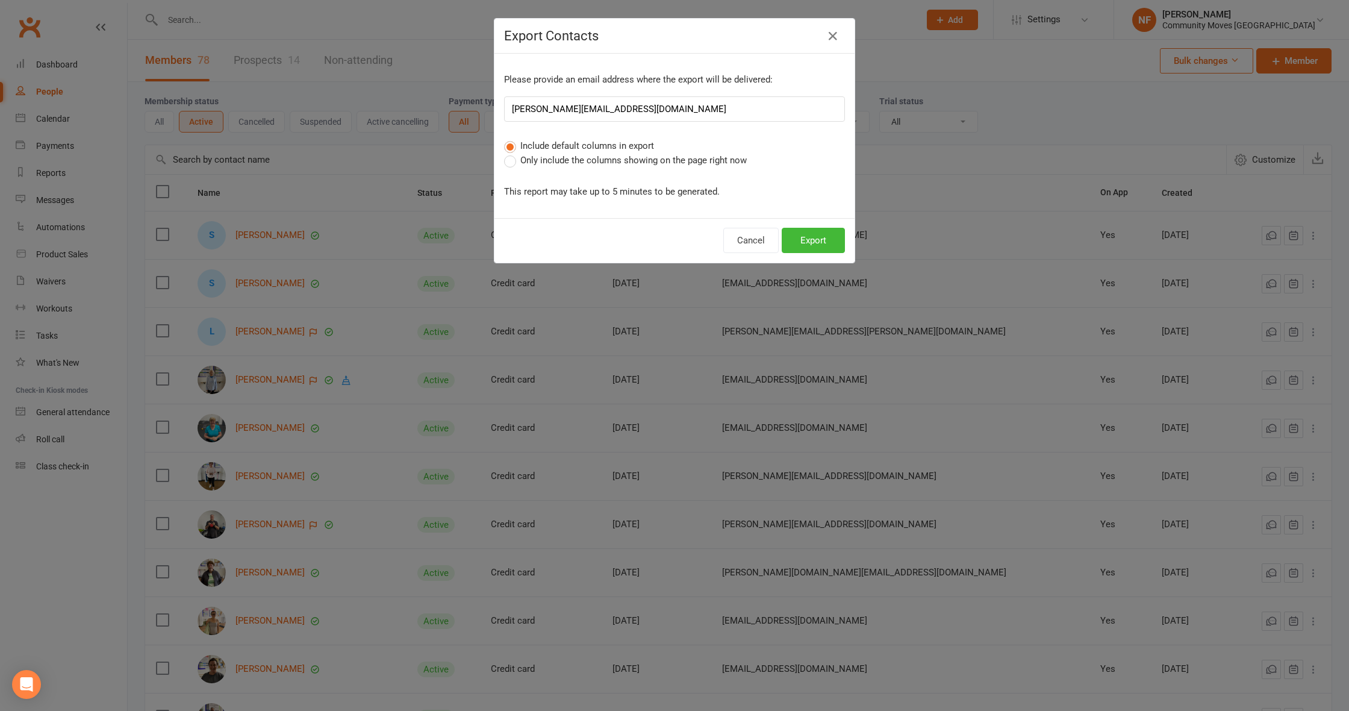
click at [512, 159] on label "Only include the columns showing on the page right now" at bounding box center [625, 160] width 243 height 14
click at [512, 153] on input "Only include the columns showing on the page right now" at bounding box center [508, 153] width 8 height 0
click at [823, 244] on button "Export" at bounding box center [813, 240] width 63 height 25
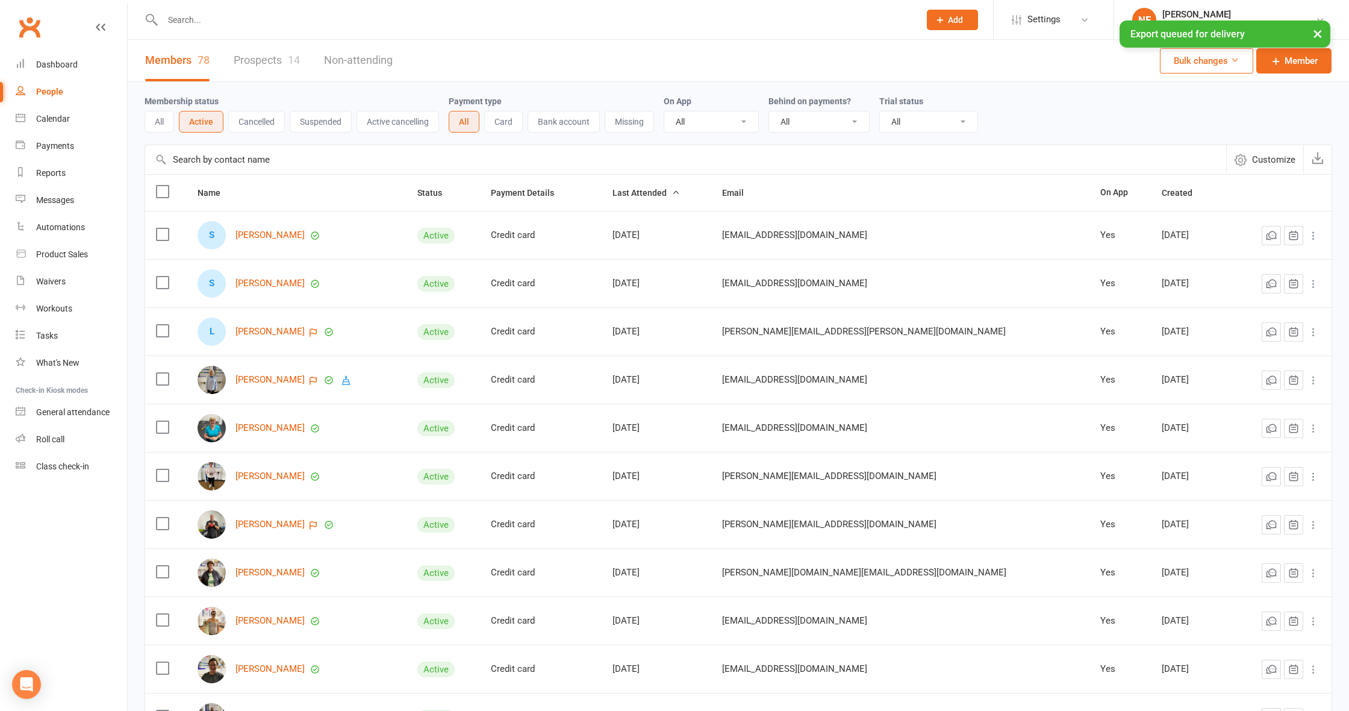
click at [306, 125] on button "Suspended" at bounding box center [321, 122] width 62 height 22
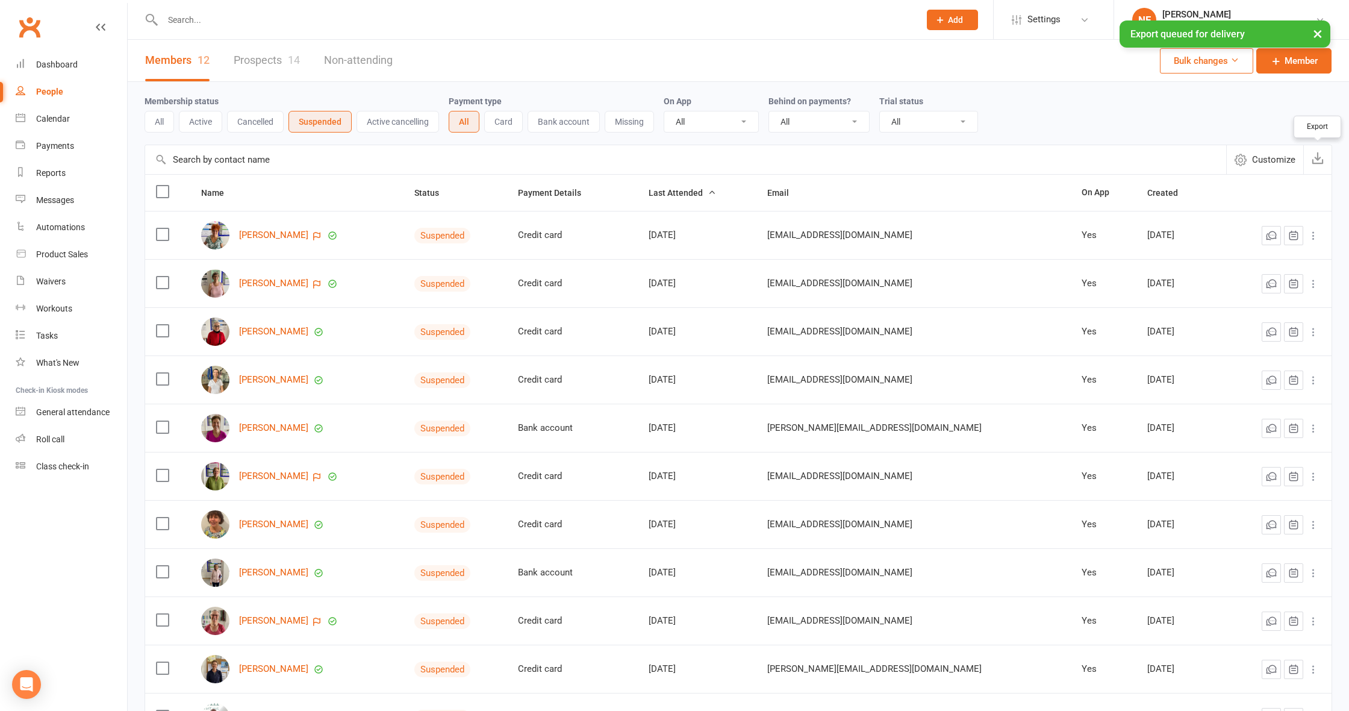
click at [1314, 156] on icon "button" at bounding box center [1317, 158] width 12 height 12
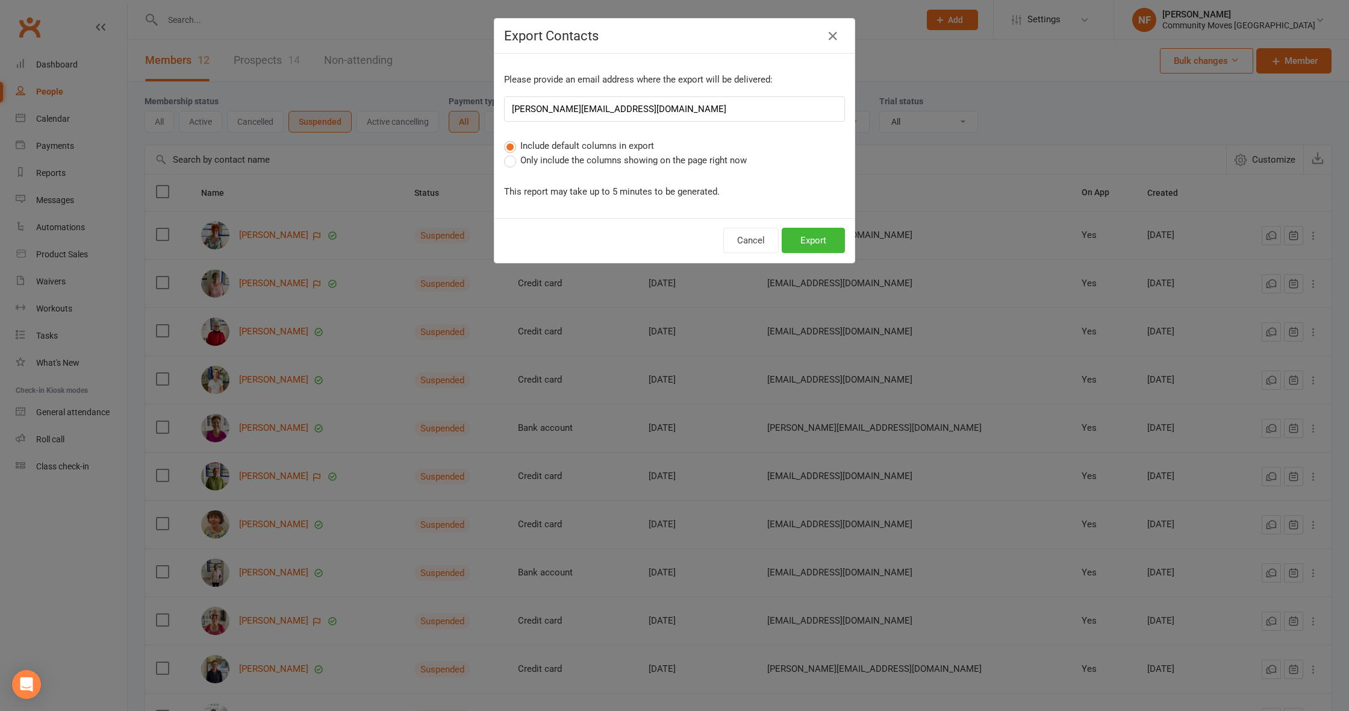
click at [509, 164] on label "Only include the columns showing on the page right now" at bounding box center [625, 160] width 243 height 14
click at [509, 153] on input "Only include the columns showing on the page right now" at bounding box center [508, 153] width 8 height 0
click at [827, 241] on button "Export" at bounding box center [813, 240] width 63 height 25
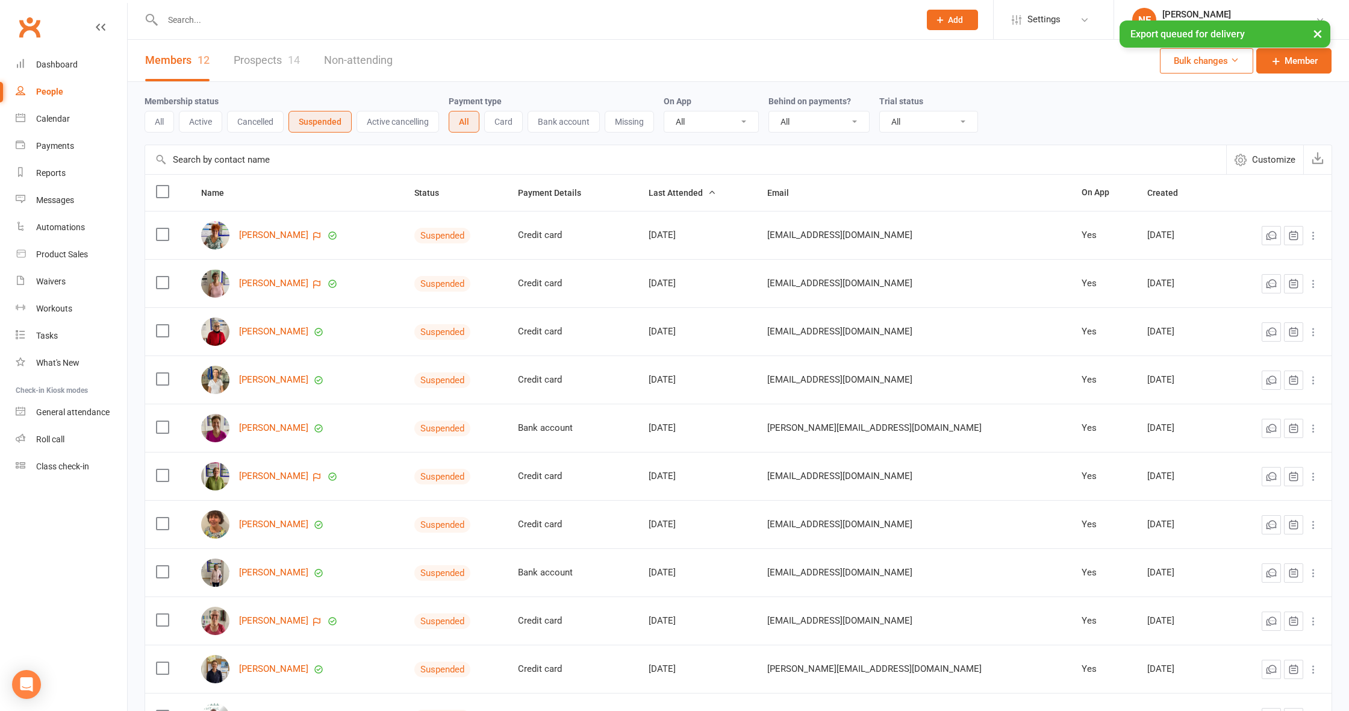
click at [257, 126] on button "Cancelled" at bounding box center [255, 122] width 57 height 22
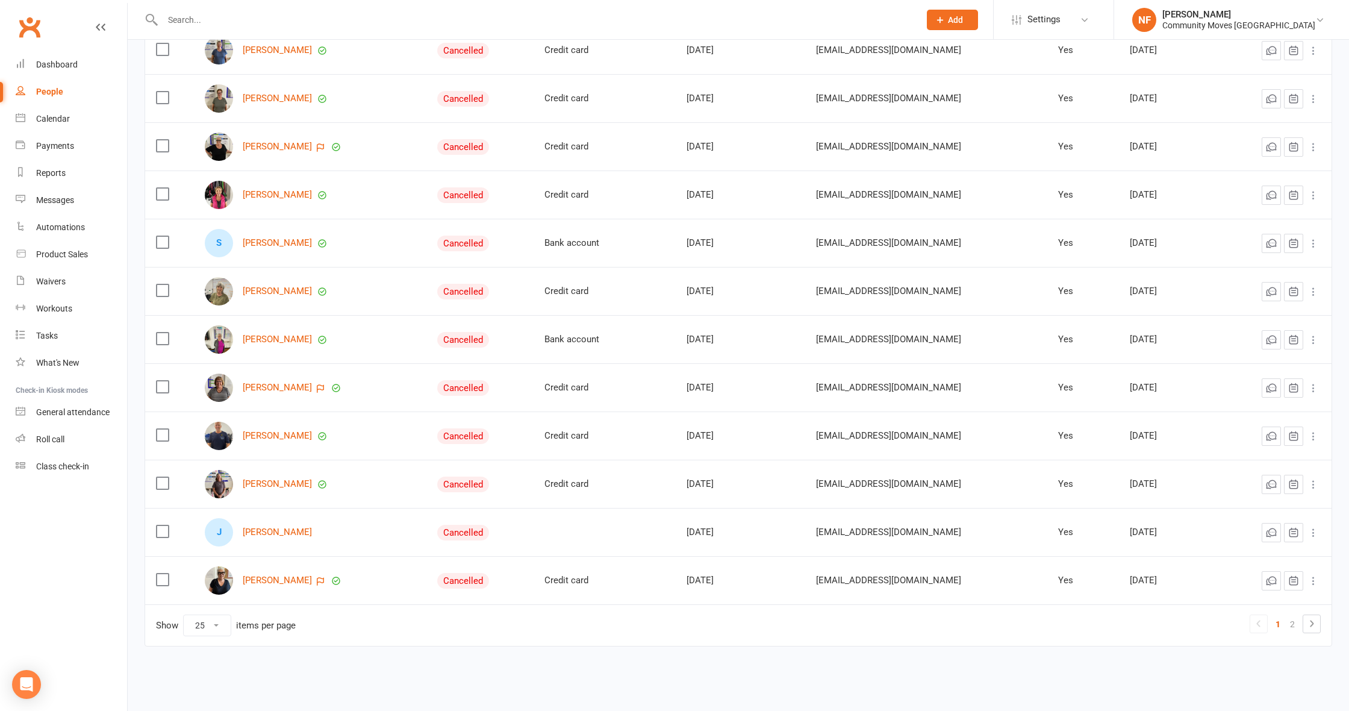
scroll to position [811, 0]
click at [1293, 623] on link "2" at bounding box center [1292, 623] width 14 height 17
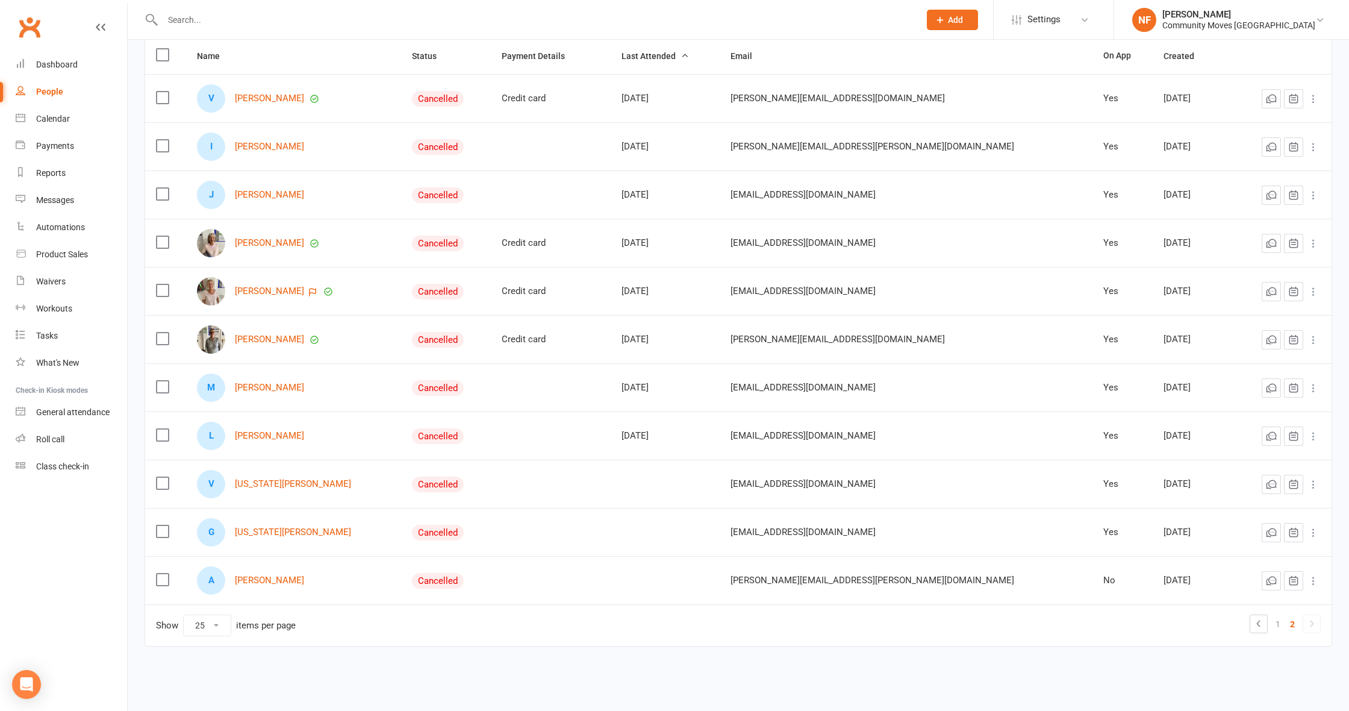
scroll to position [137, 0]
click at [70, 62] on div "Dashboard" at bounding box center [57, 65] width 42 height 10
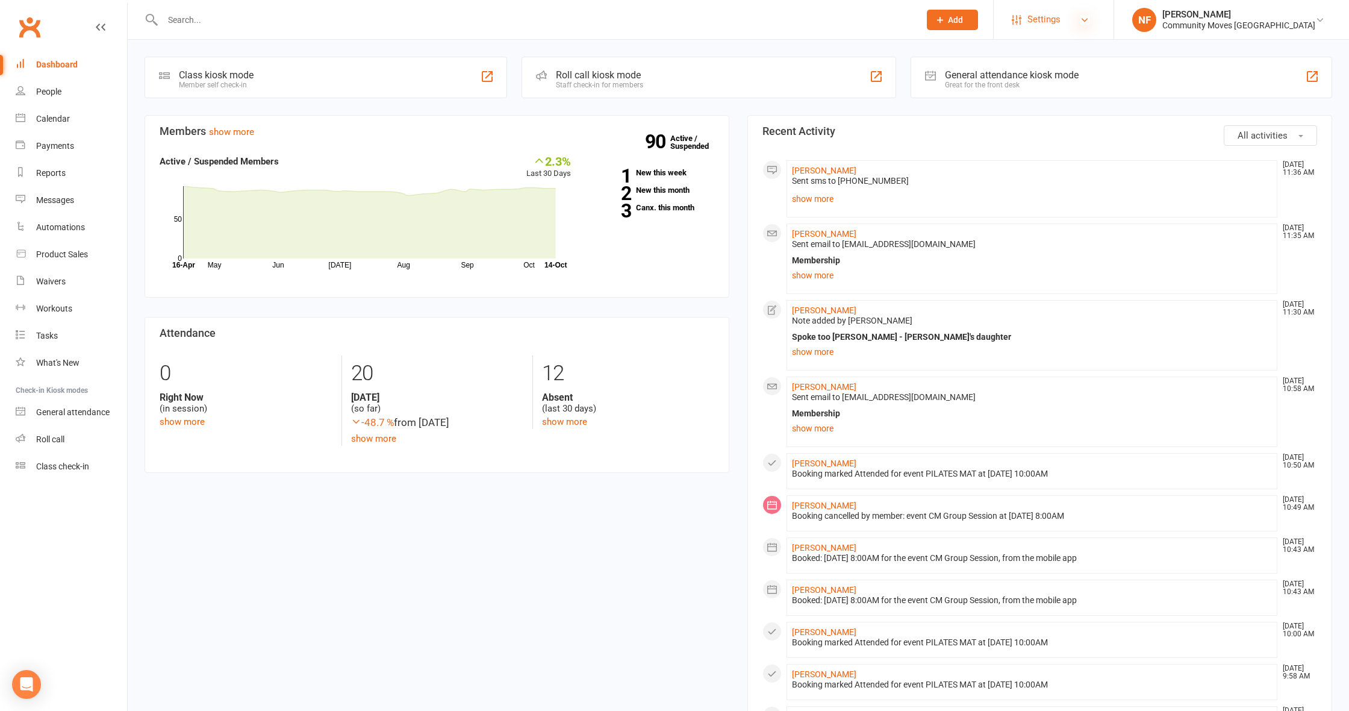
click at [1089, 20] on icon at bounding box center [1085, 20] width 10 height 10
click at [978, 26] on button "Add" at bounding box center [952, 20] width 51 height 20
click at [963, 23] on span "Add" at bounding box center [955, 20] width 15 height 10
click at [978, 24] on button "Add" at bounding box center [952, 20] width 51 height 20
click at [978, 53] on link "Prospect" at bounding box center [939, 54] width 107 height 28
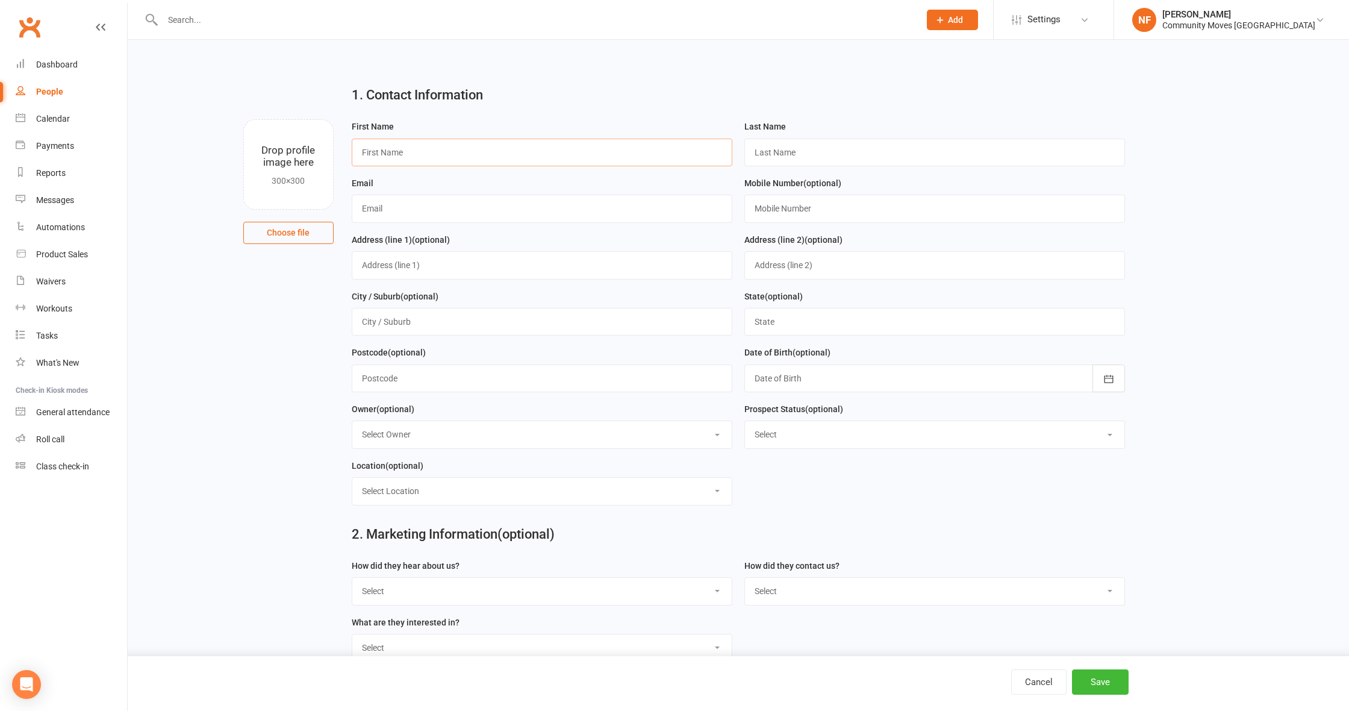
drag, startPoint x: 396, startPoint y: 154, endPoint x: 405, endPoint y: 152, distance: 9.2
type input "Phil"
paste input "[PERSON_NAME]"
type input "[PERSON_NAME]"
click at [374, 211] on input "text" at bounding box center [542, 208] width 381 height 28
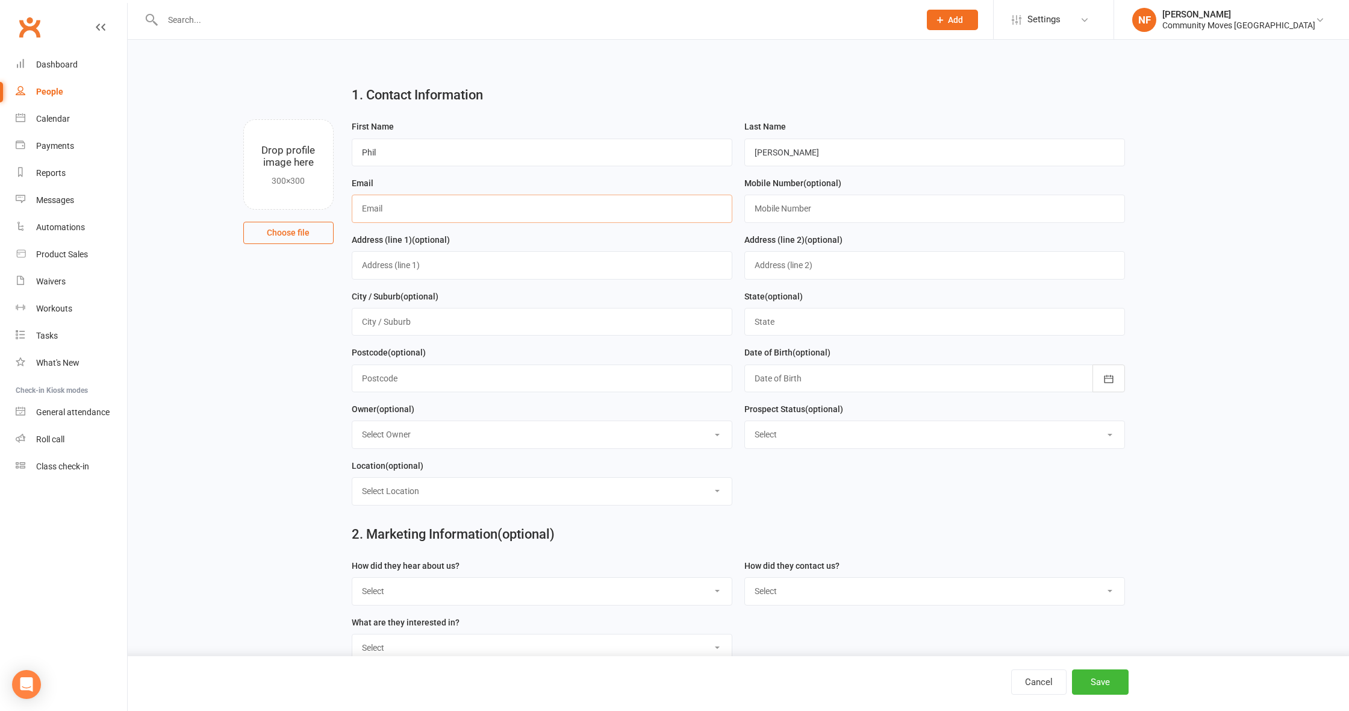
paste input "[EMAIL_ADDRESS][DOMAIN_NAME]"
type input "[EMAIL_ADDRESS][DOMAIN_NAME]"
paste input "0422 133 552"
type input "0422 133 552"
click at [1102, 679] on button "Save" at bounding box center [1100, 681] width 57 height 25
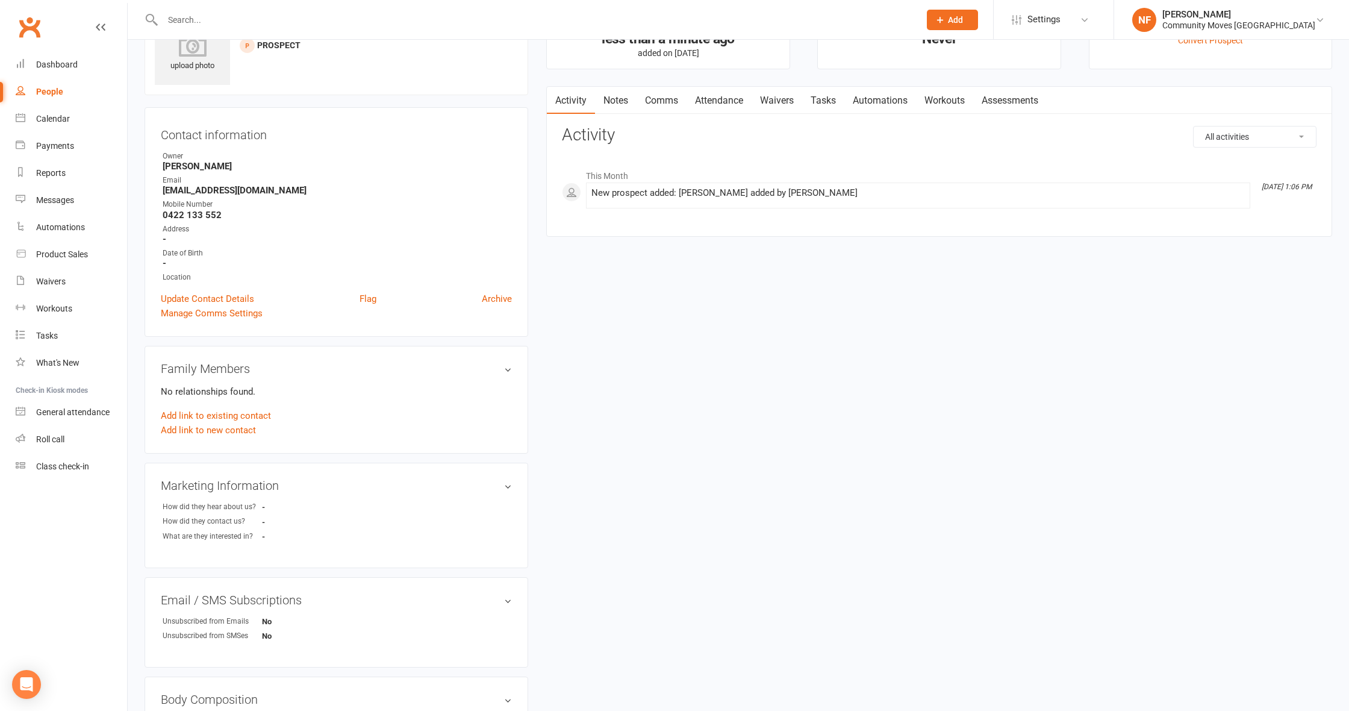
scroll to position [62, 0]
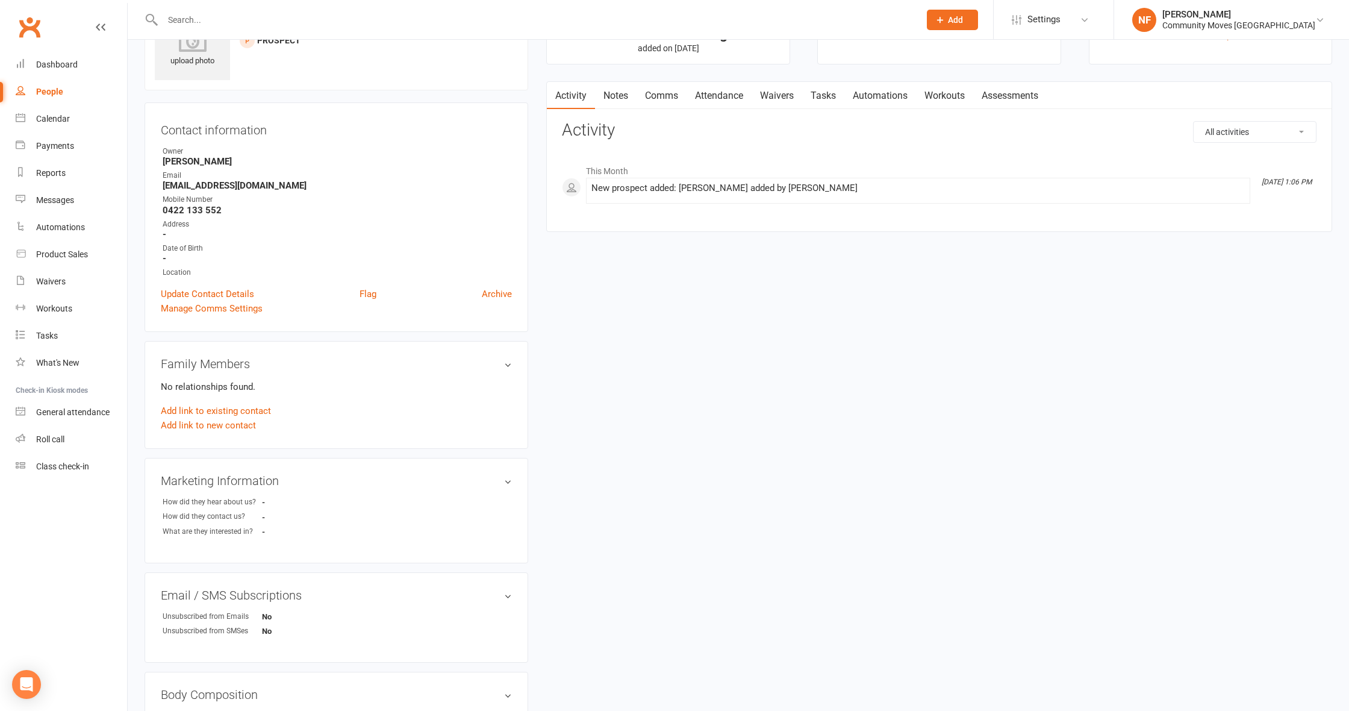
click at [620, 96] on link "Notes" at bounding box center [616, 96] width 42 height 28
click at [1284, 134] on button "+ New Note" at bounding box center [1284, 132] width 64 height 22
click at [682, 184] on input "text" at bounding box center [939, 181] width 754 height 25
type input "Injuries"
click at [675, 252] on textarea at bounding box center [939, 250] width 754 height 40
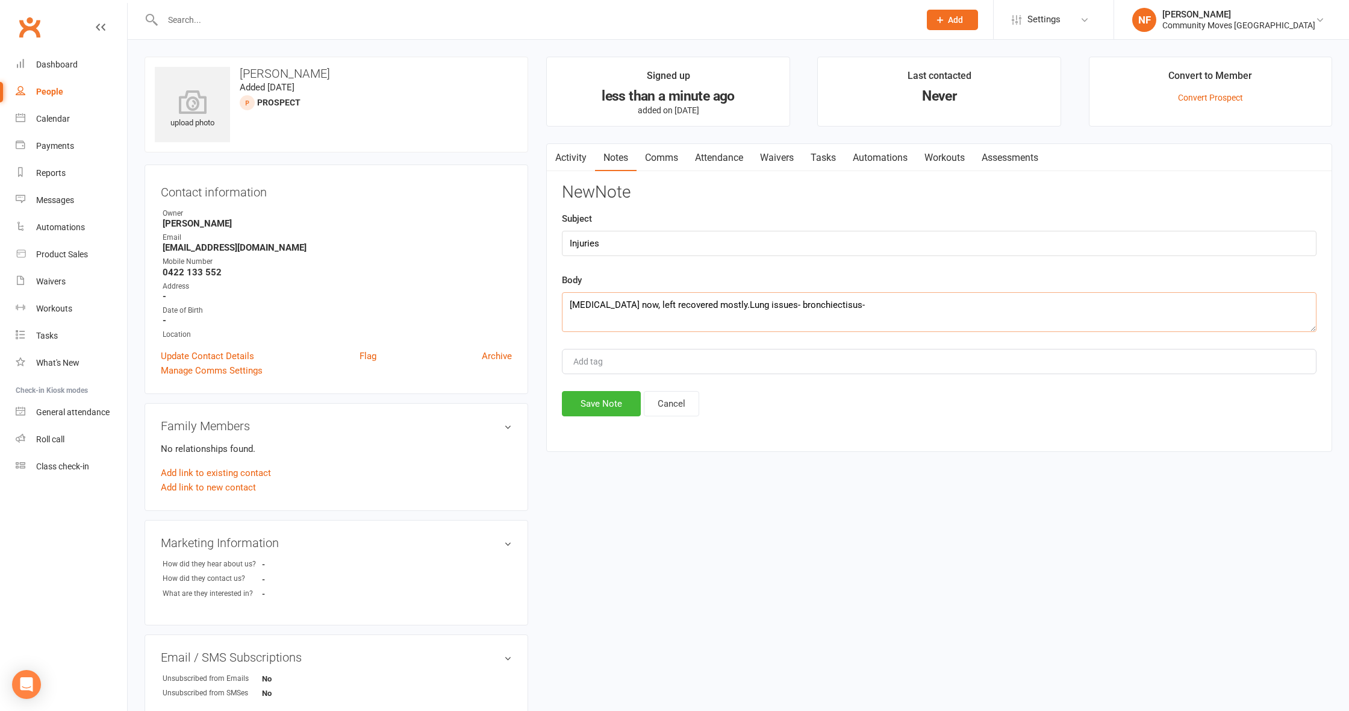
click at [885, 299] on textarea "[MEDICAL_DATA] now, left recovered mostly.Lung issues- bronchiectisus-" at bounding box center [939, 312] width 754 height 40
drag, startPoint x: 904, startPoint y: 304, endPoint x: 912, endPoint y: 301, distance: 8.4
click at [905, 303] on textarea "[MEDICAL_DATA] now, left recovered mostly.Lung issues- bronchiectisus- weak lun…" at bounding box center [939, 312] width 754 height 40
click at [1106, 307] on textarea "[MEDICAL_DATA] now, left recovered mostly.Lung issues- bronchiectisus- weak lun…" at bounding box center [939, 312] width 754 height 40
type textarea "[MEDICAL_DATA] now, left recovered mostly.Lung issues- bronchiectisus- weak lun…"
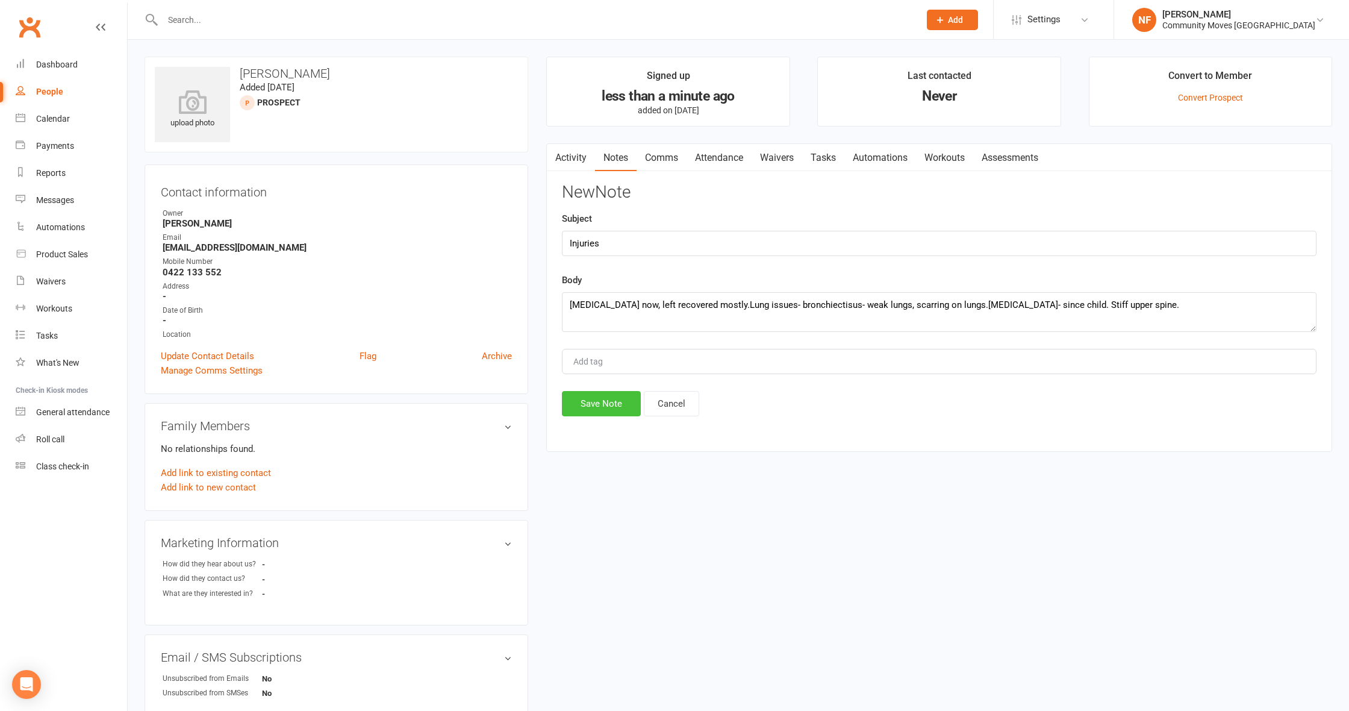
click at [608, 406] on button "Save Note" at bounding box center [601, 403] width 79 height 25
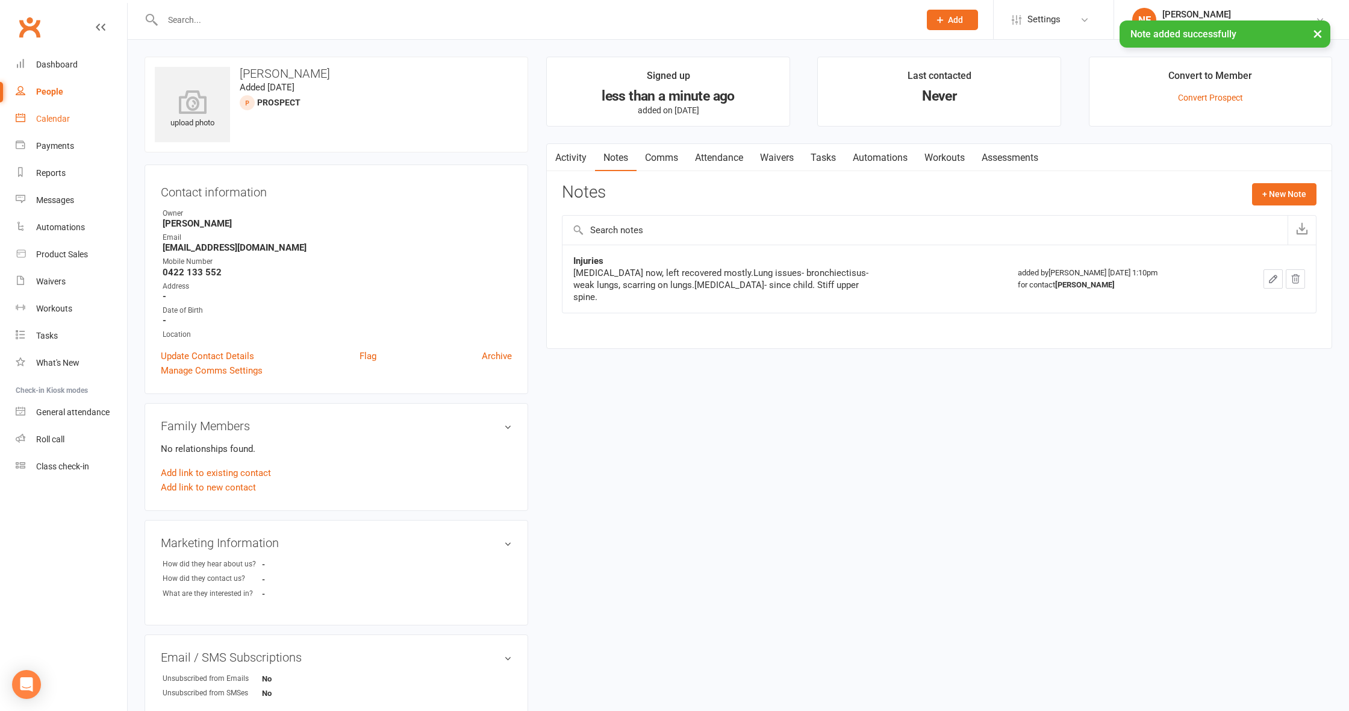
click at [58, 118] on div "Calendar" at bounding box center [53, 119] width 34 height 10
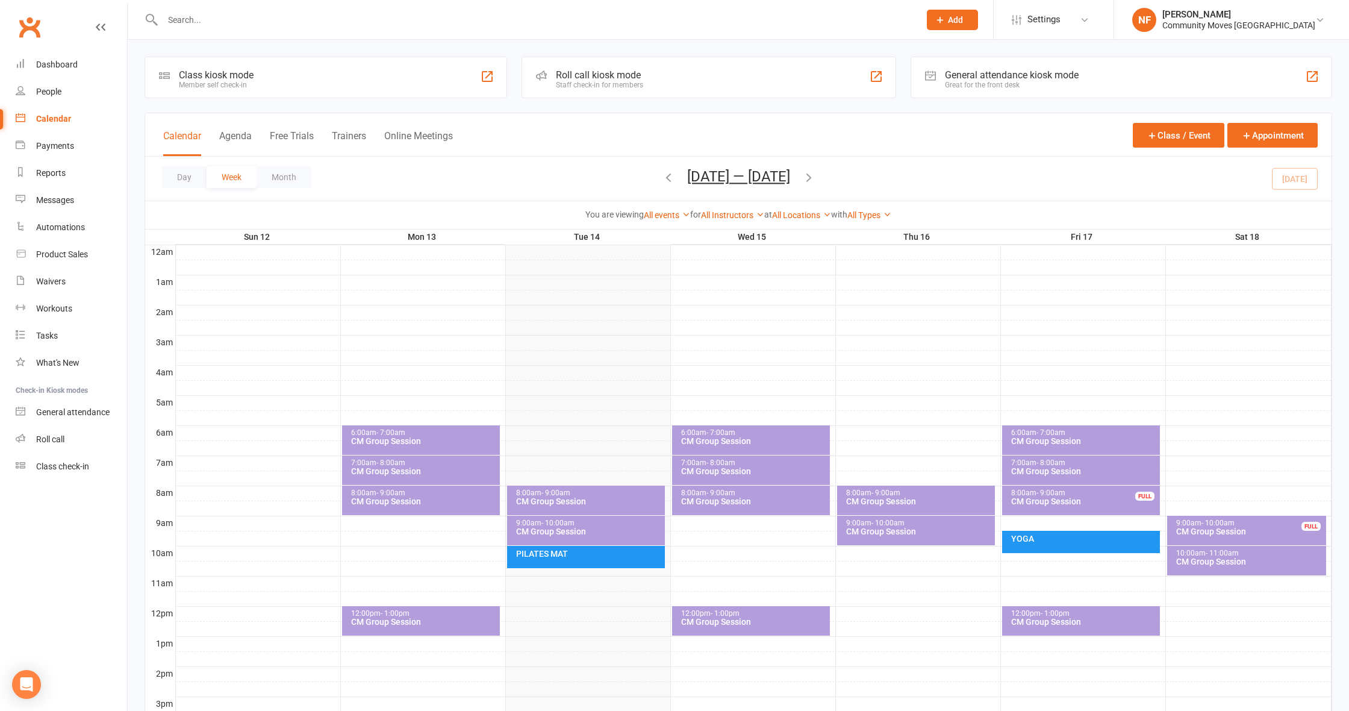
click at [896, 491] on span "- 9:00am" at bounding box center [885, 492] width 29 height 8
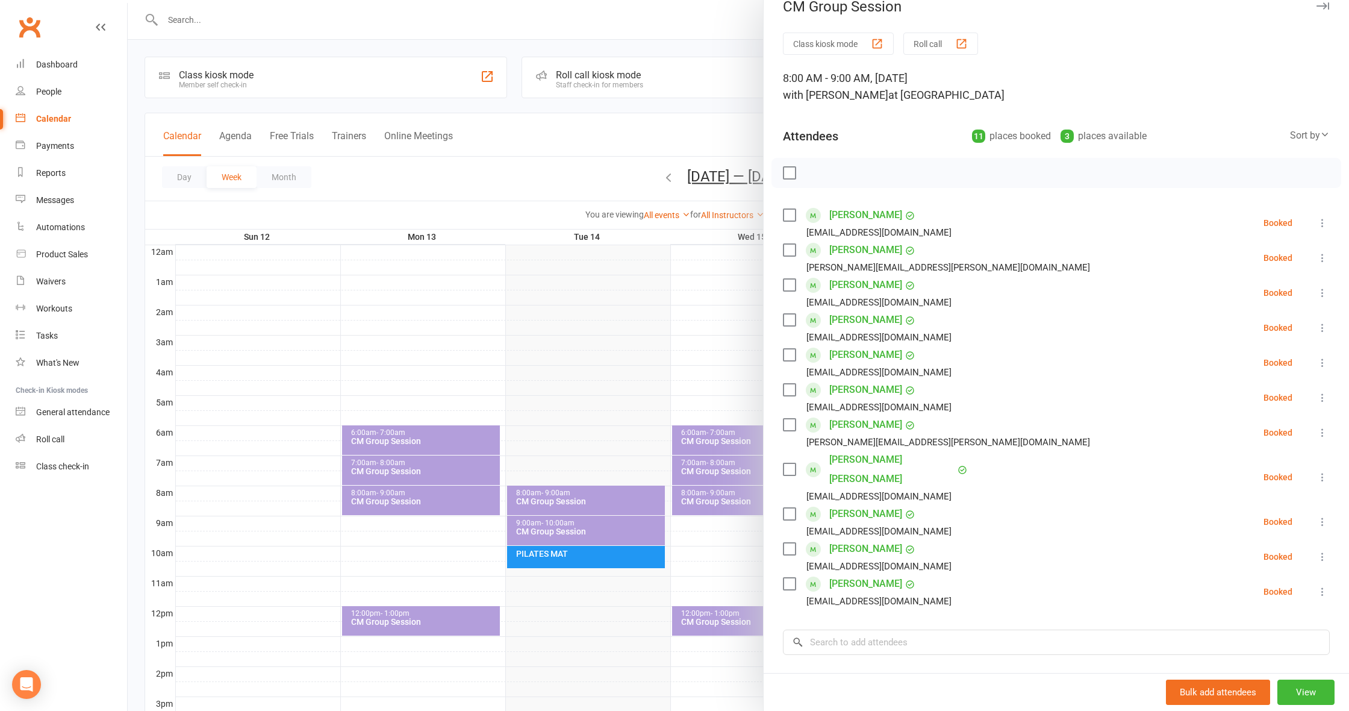
scroll to position [37, 0]
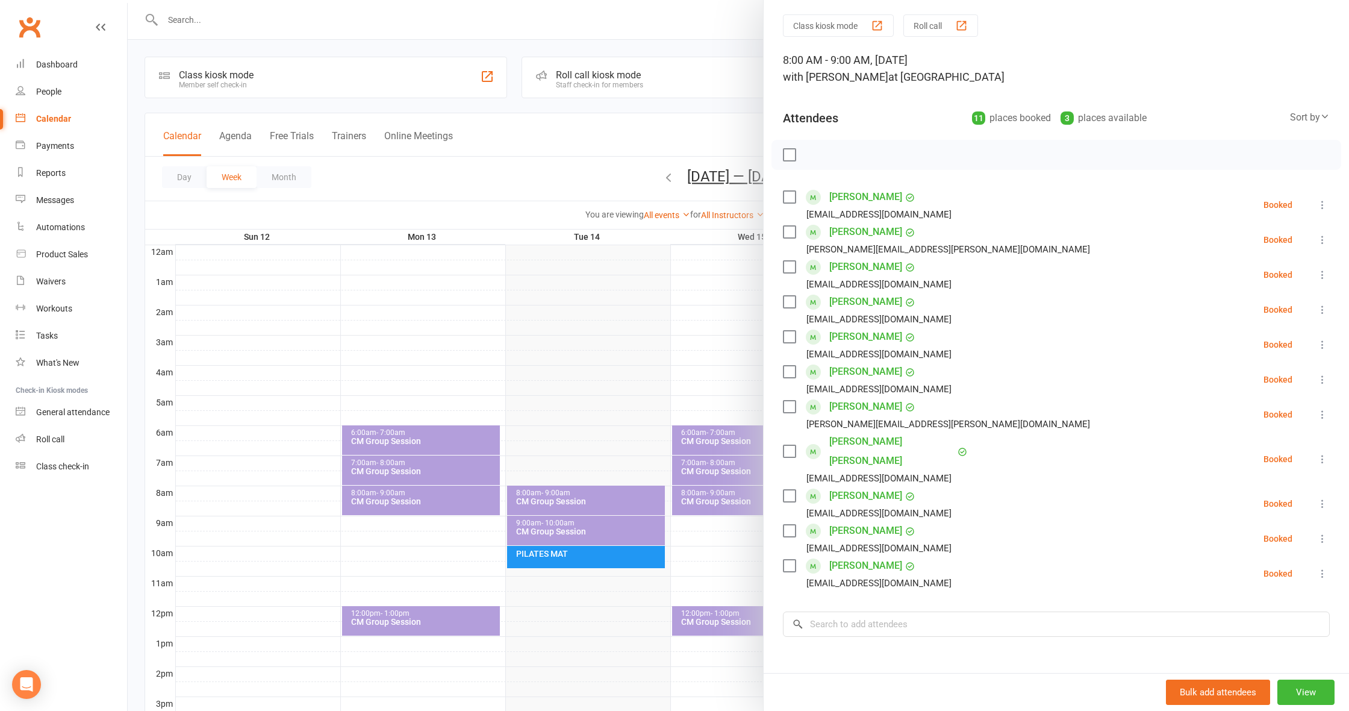
click at [635, 335] on div at bounding box center [738, 355] width 1221 height 711
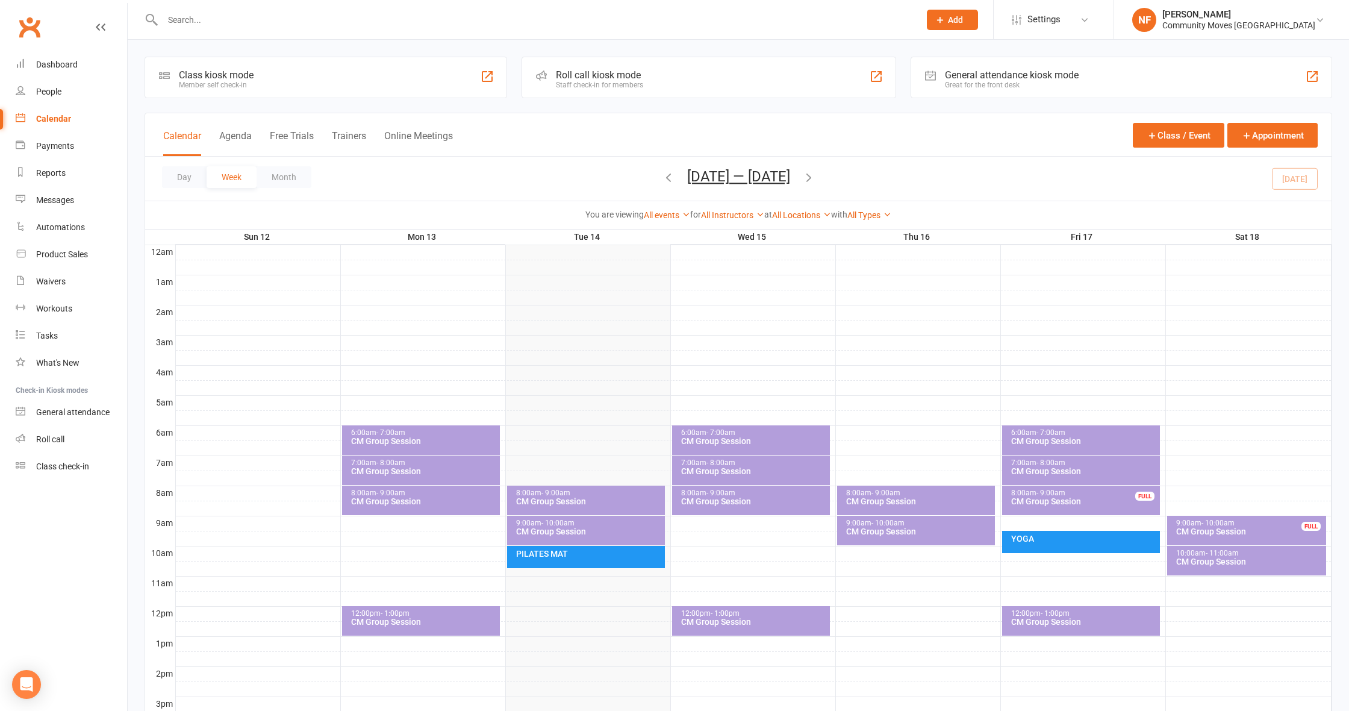
click at [965, 531] on div "CM Group Session" at bounding box center [918, 531] width 147 height 8
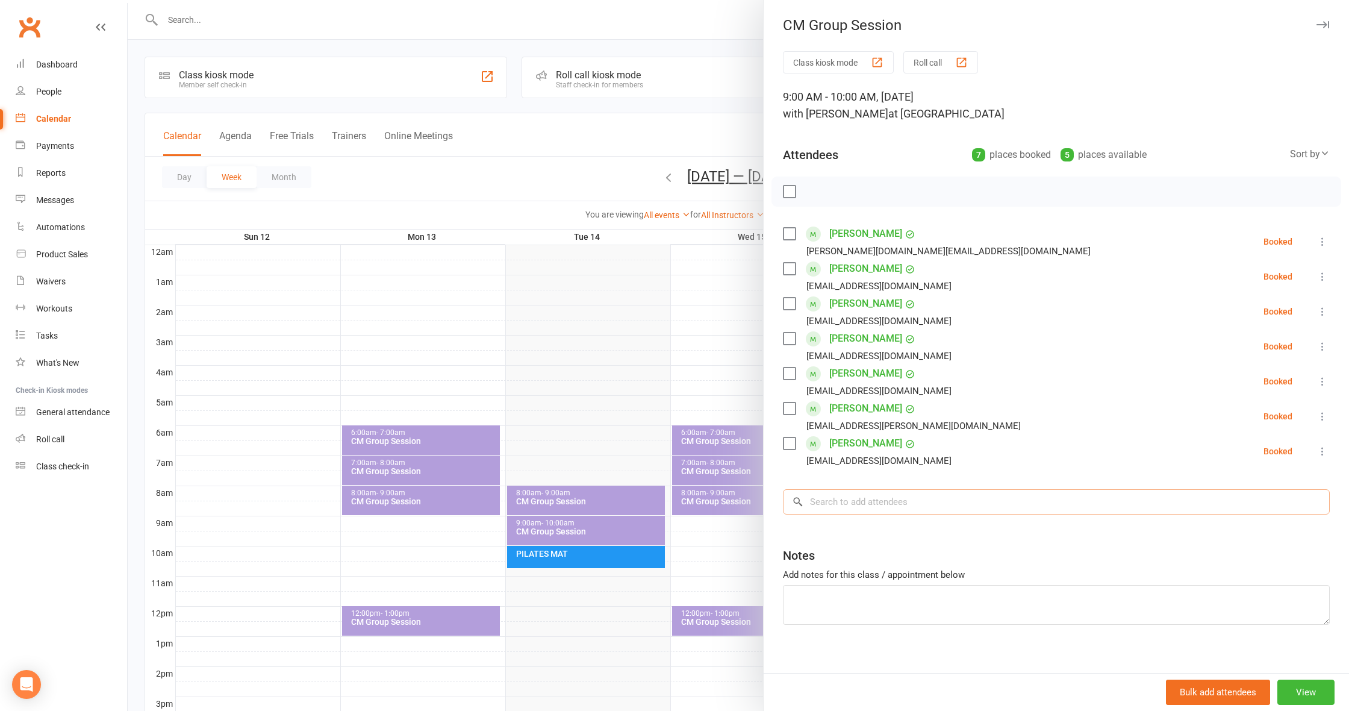
click at [850, 501] on input "search" at bounding box center [1056, 501] width 547 height 25
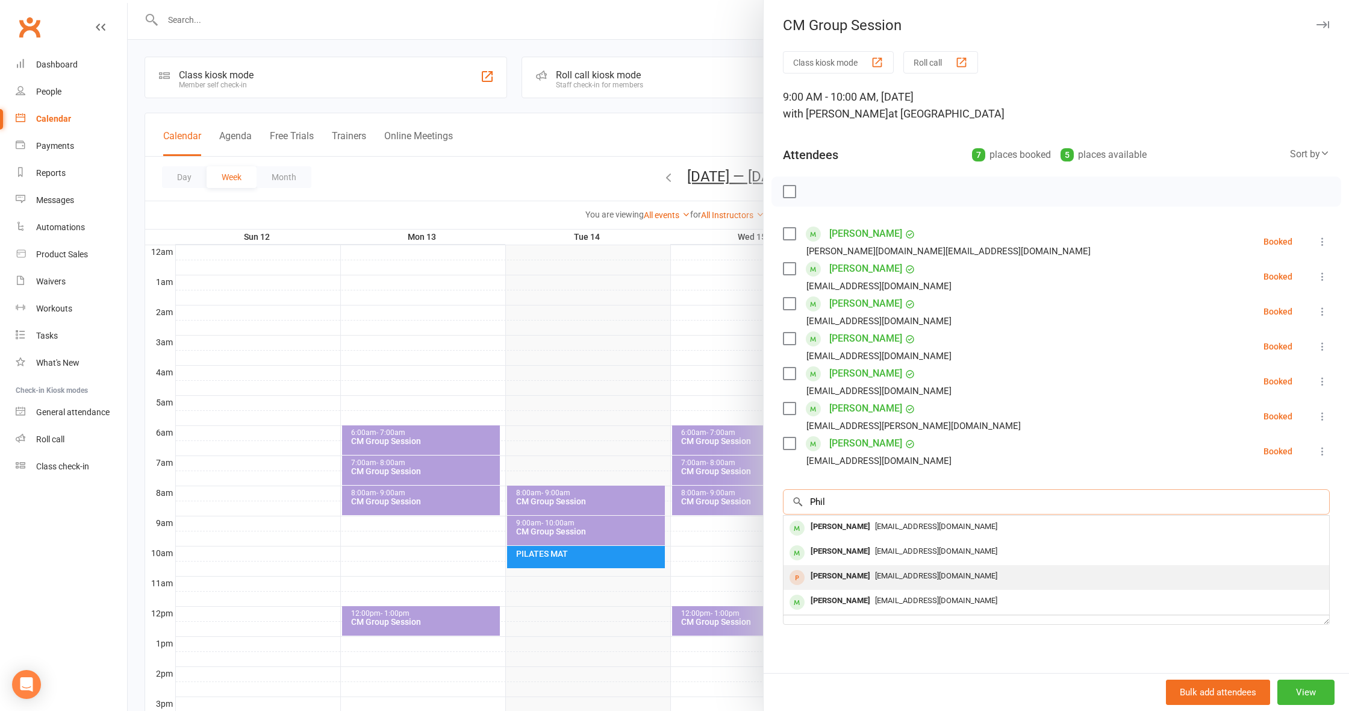
type input "Phil"
click at [852, 579] on div "[PERSON_NAME]" at bounding box center [840, 575] width 69 height 17
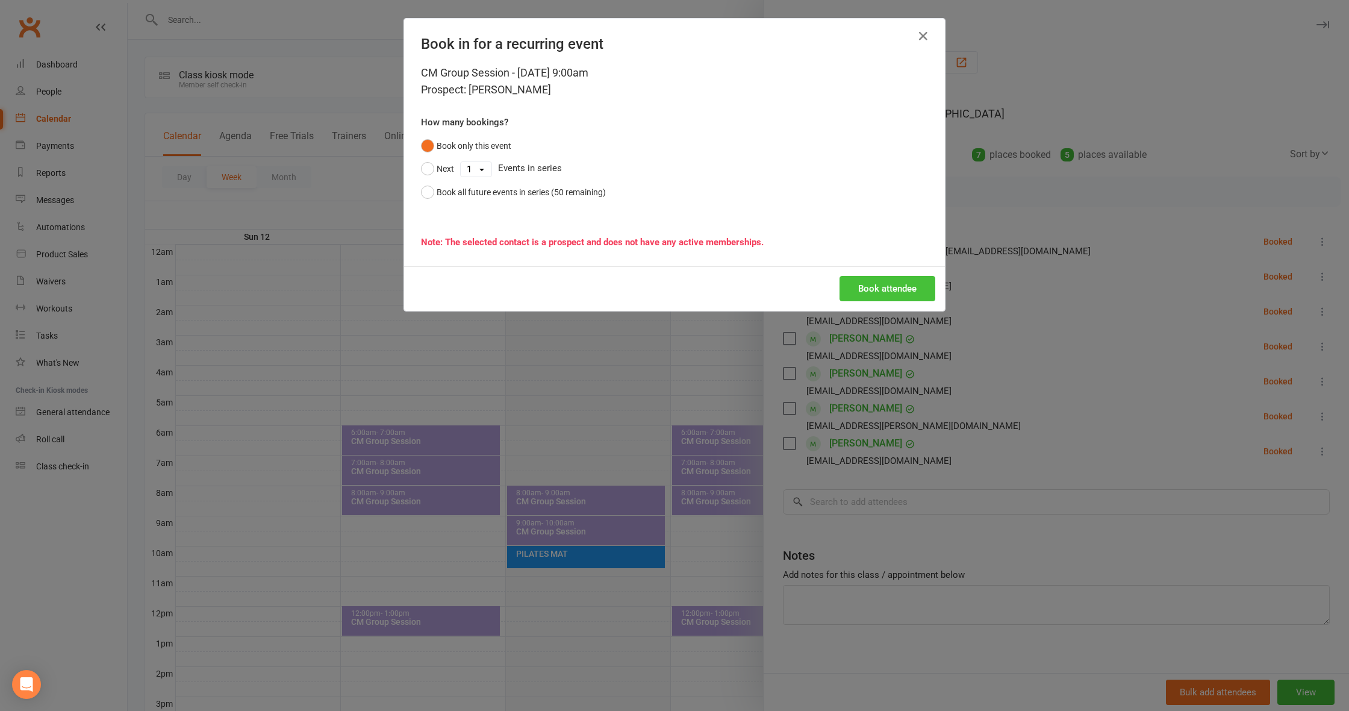
click at [894, 294] on button "Book attendee" at bounding box center [887, 288] width 96 height 25
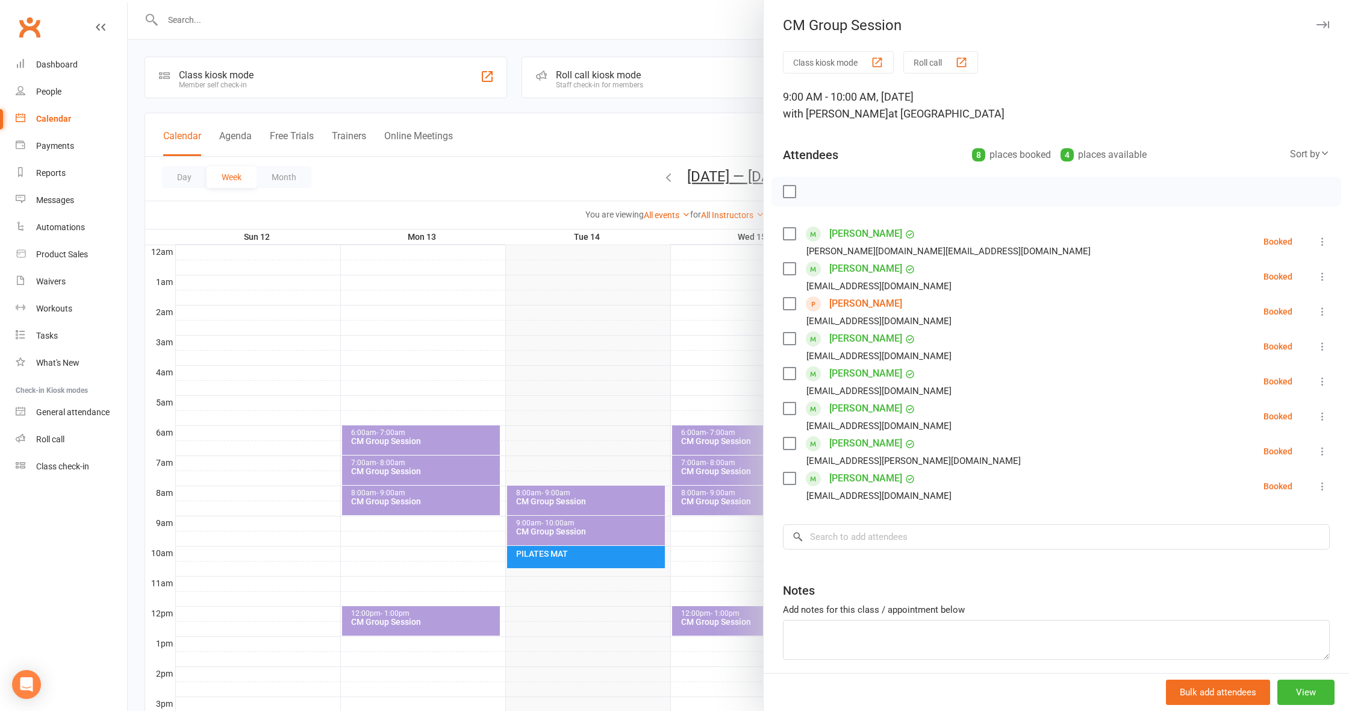
click at [695, 314] on div at bounding box center [738, 355] width 1221 height 711
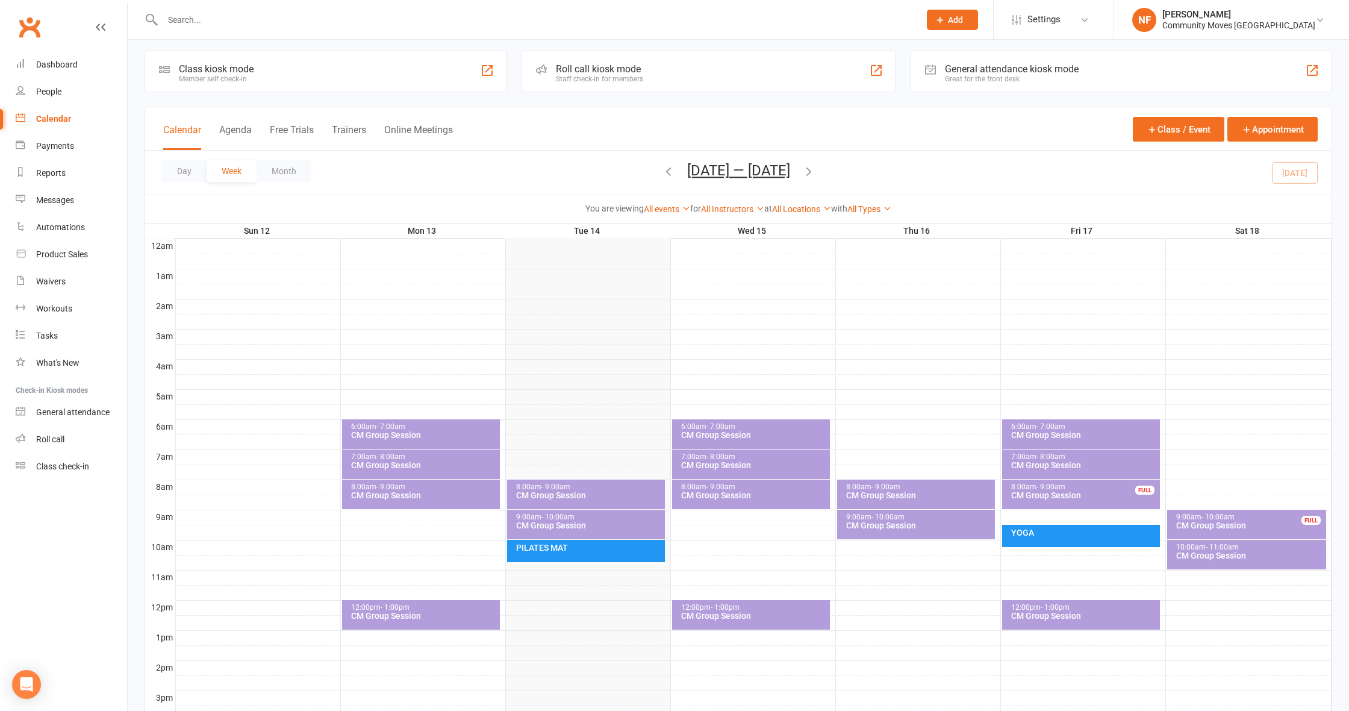
scroll to position [9, 0]
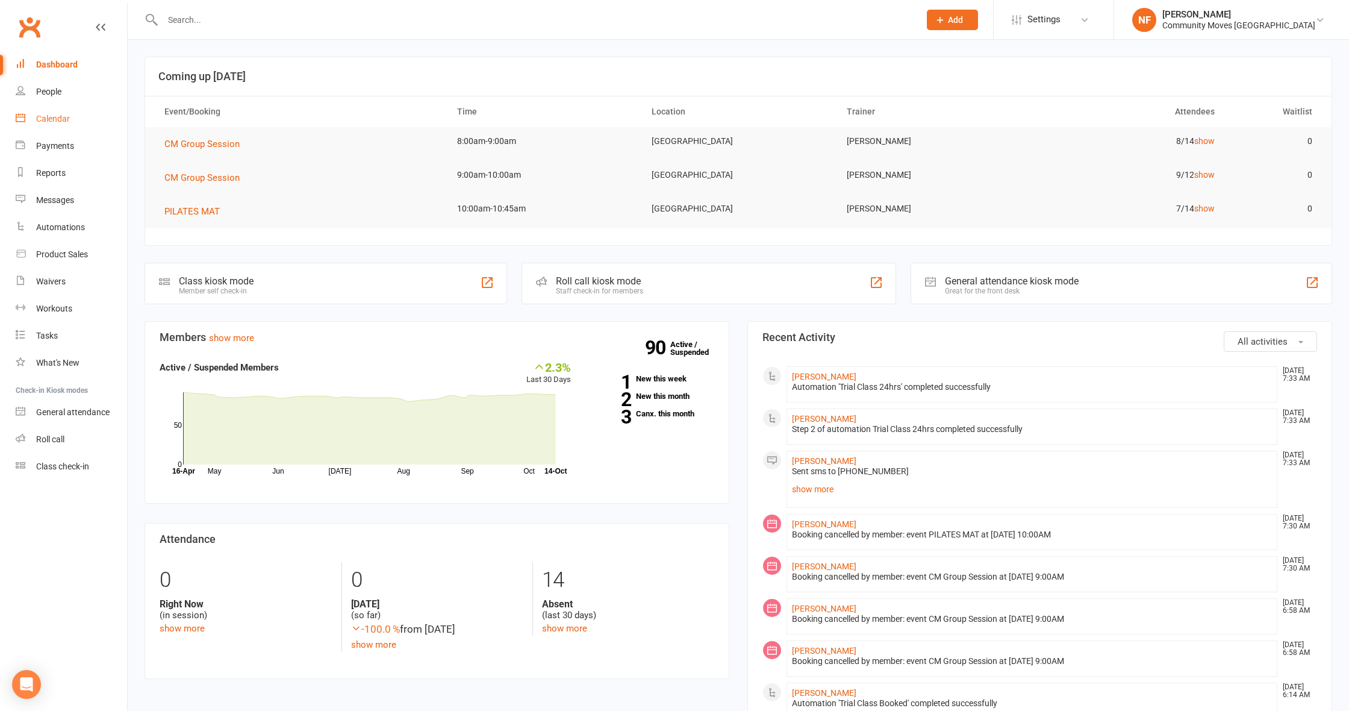
click at [50, 117] on div "Calendar" at bounding box center [53, 119] width 34 height 10
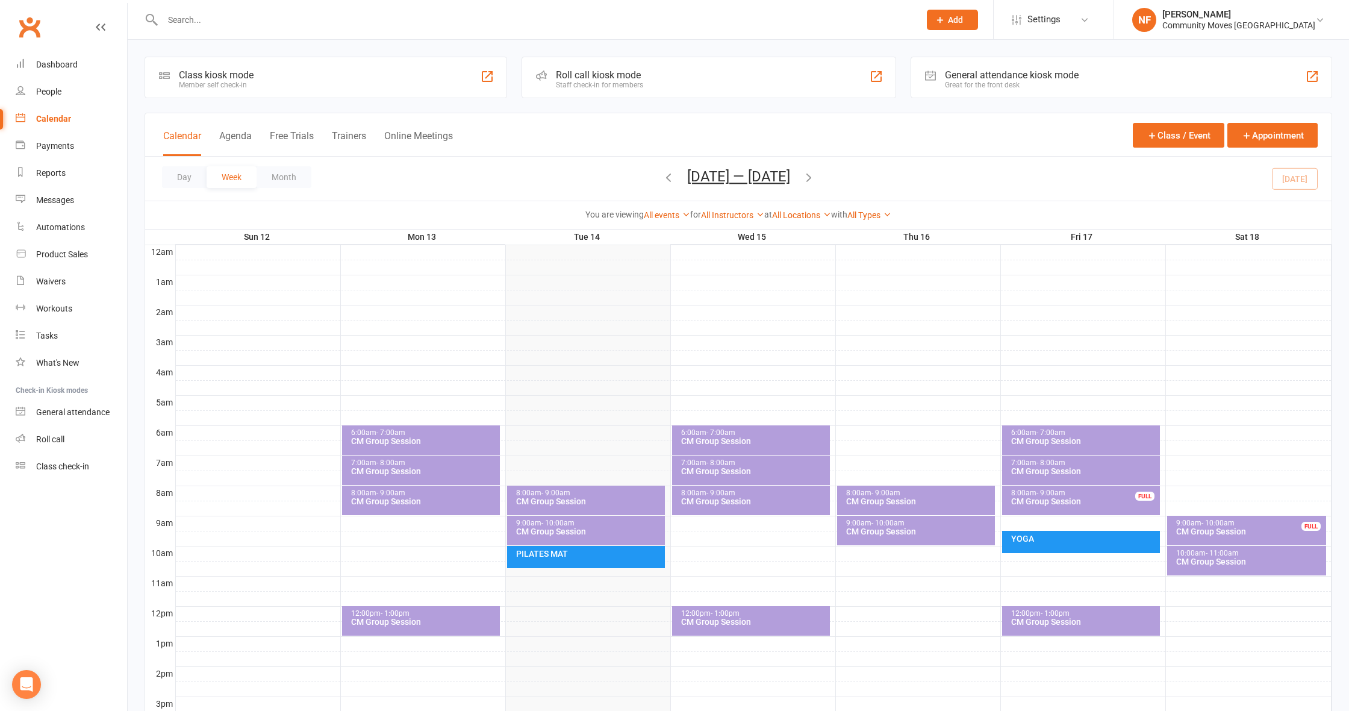
click at [1068, 497] on div "CM Group Session" at bounding box center [1083, 501] width 147 height 8
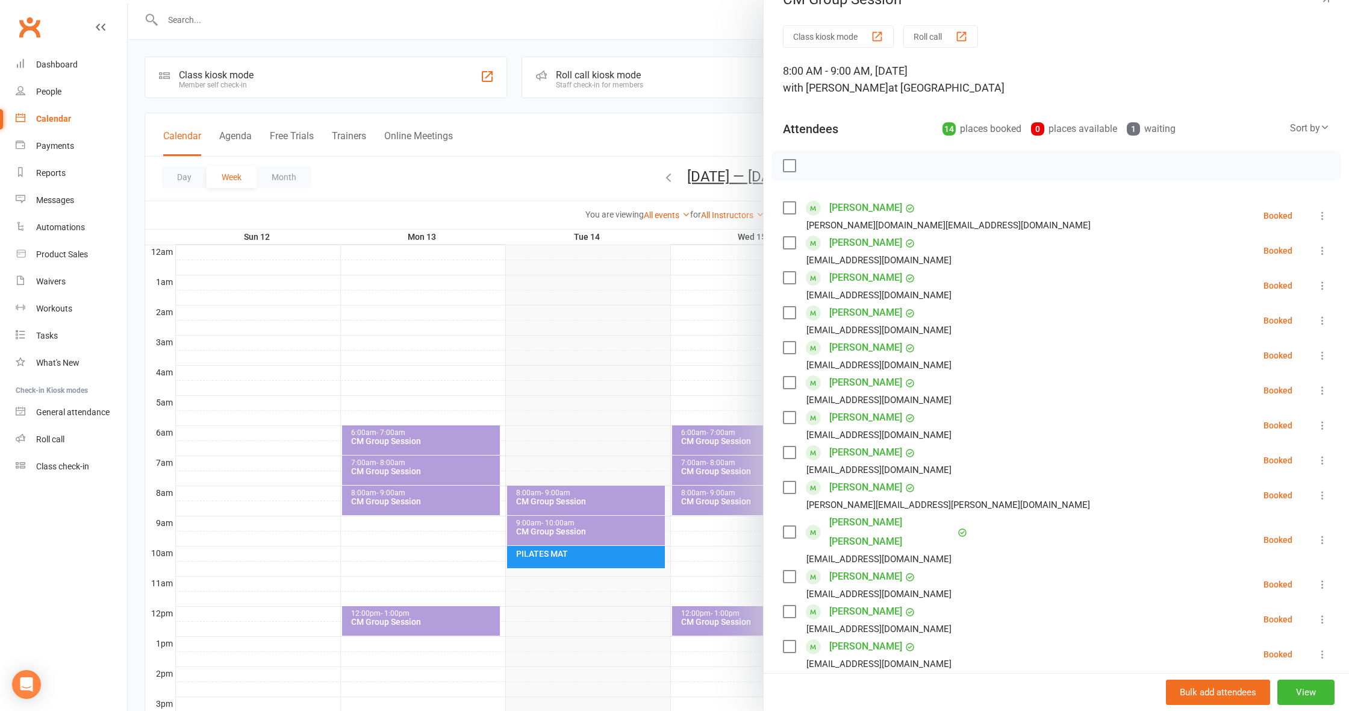
scroll to position [26, 0]
click at [659, 263] on div at bounding box center [738, 355] width 1221 height 711
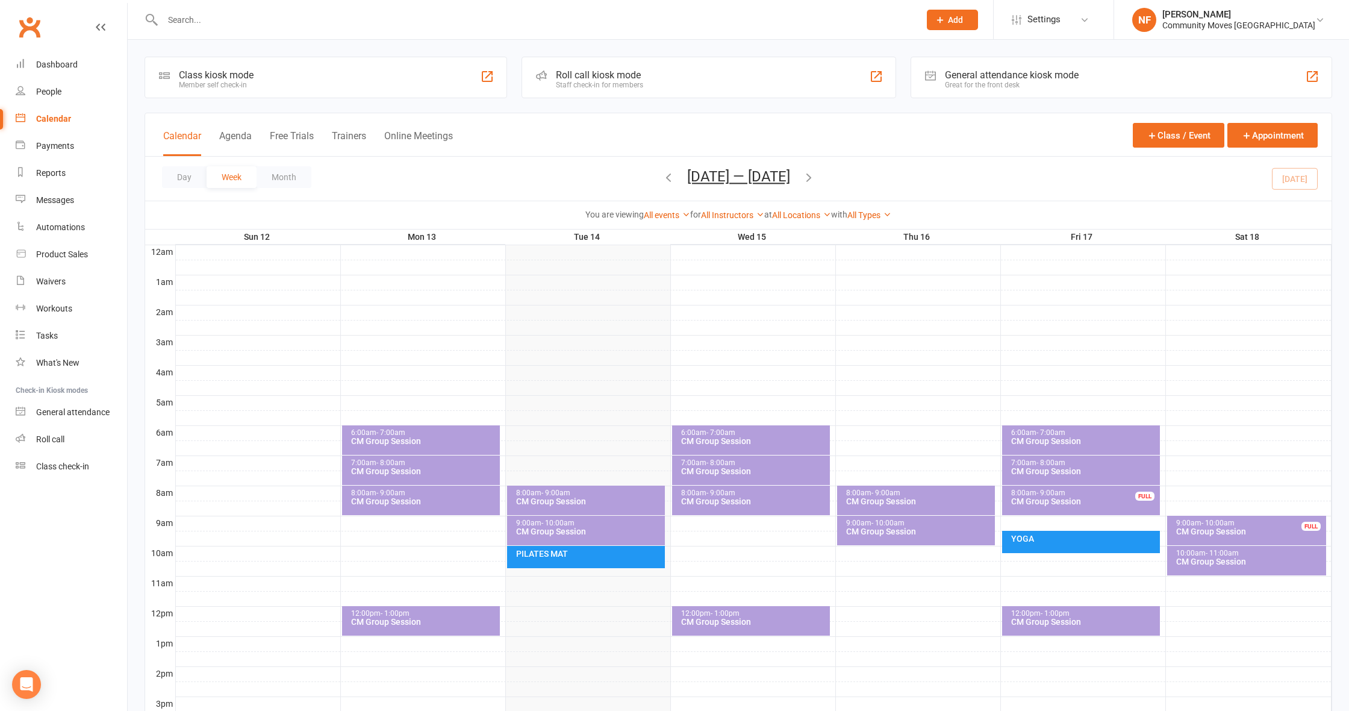
click at [1083, 467] on div "CM Group Session" at bounding box center [1083, 471] width 147 height 8
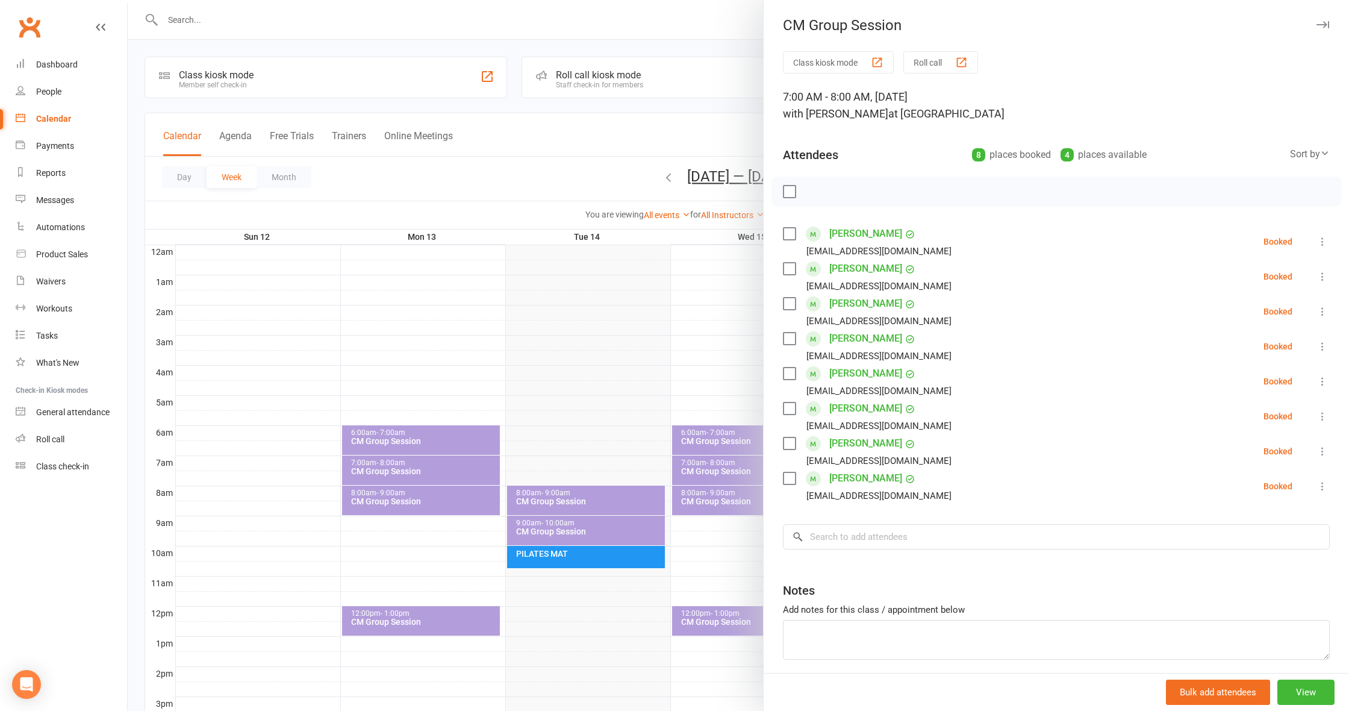
drag, startPoint x: 609, startPoint y: 338, endPoint x: 611, endPoint y: 332, distance: 6.1
click at [609, 336] on div at bounding box center [738, 355] width 1221 height 711
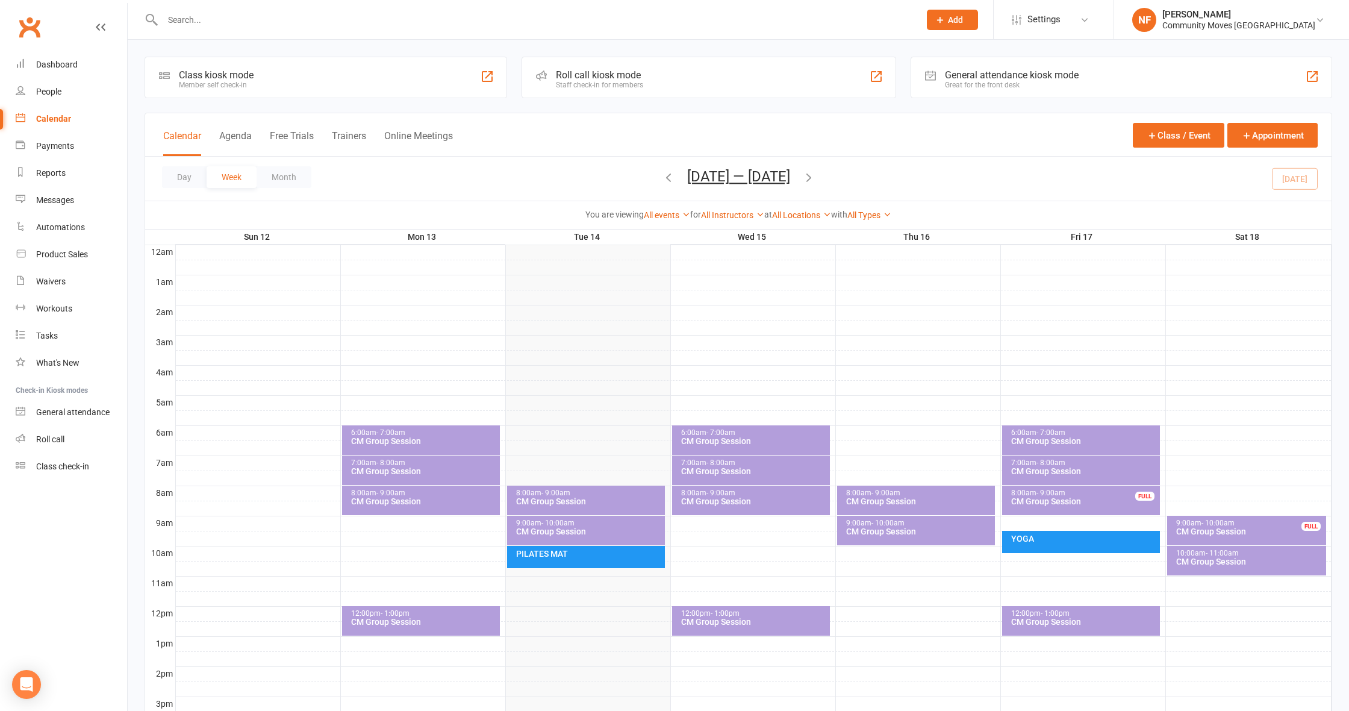
click at [1068, 618] on div "CM Group Session" at bounding box center [1083, 621] width 147 height 8
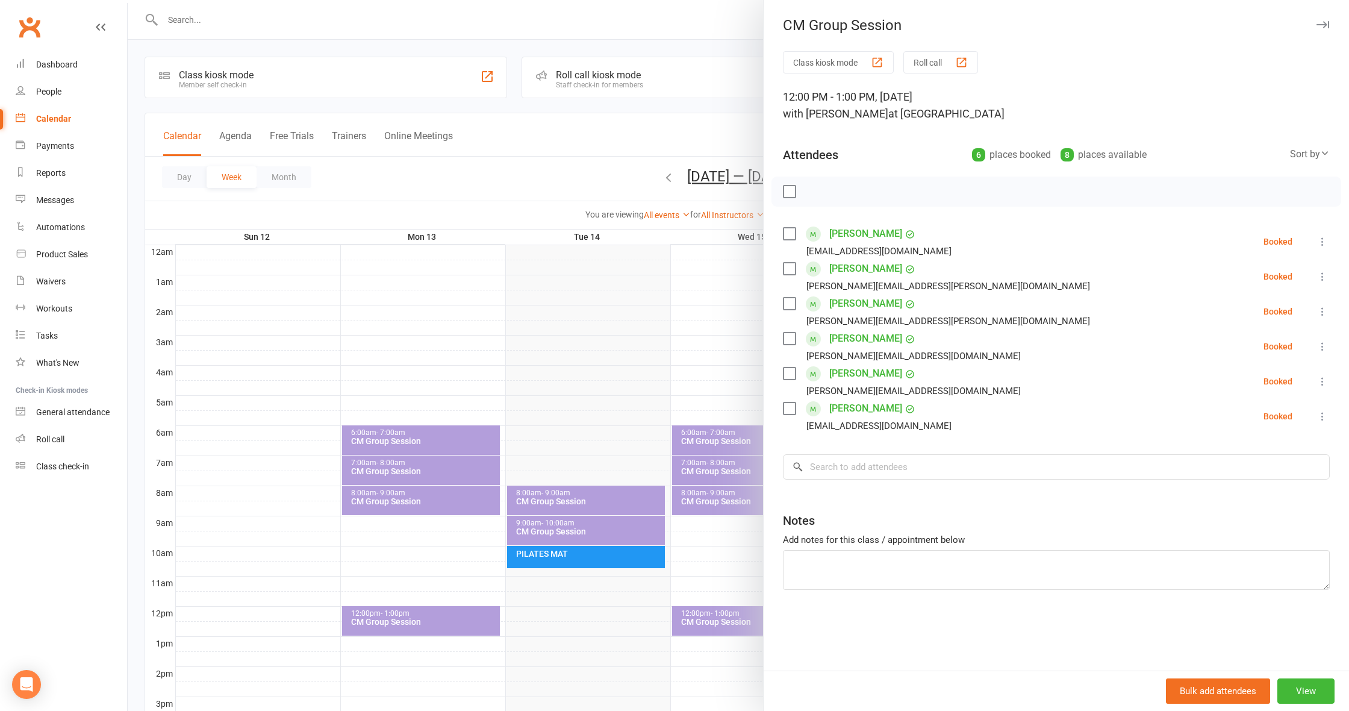
click at [721, 377] on div at bounding box center [738, 355] width 1221 height 711
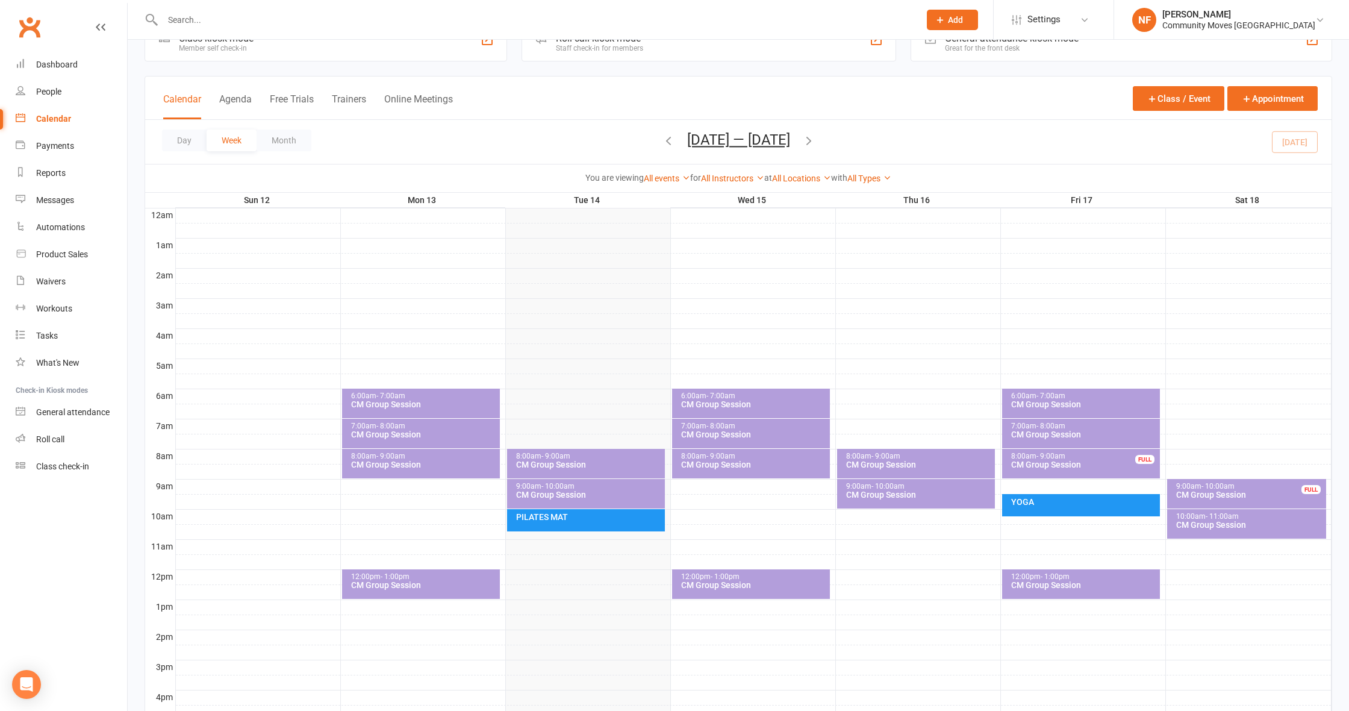
scroll to position [45, 0]
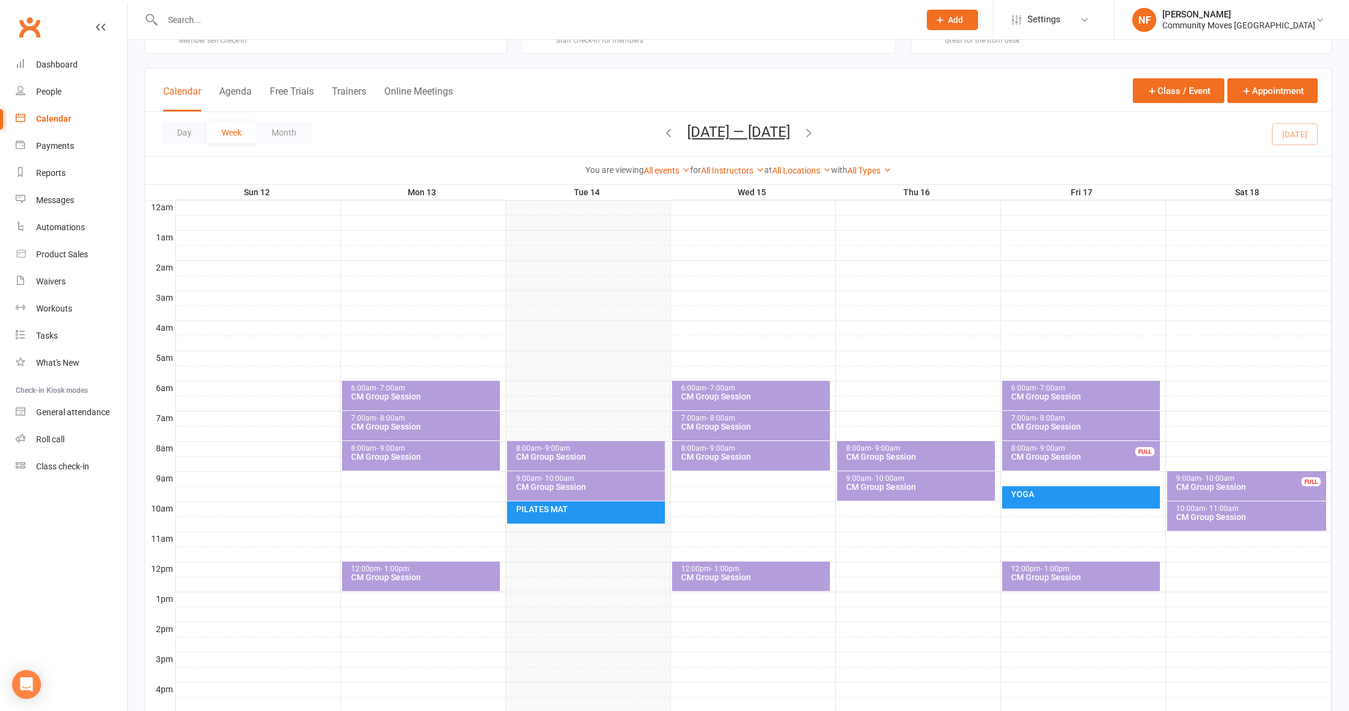
click at [879, 453] on div "CM Group Session" at bounding box center [918, 456] width 147 height 8
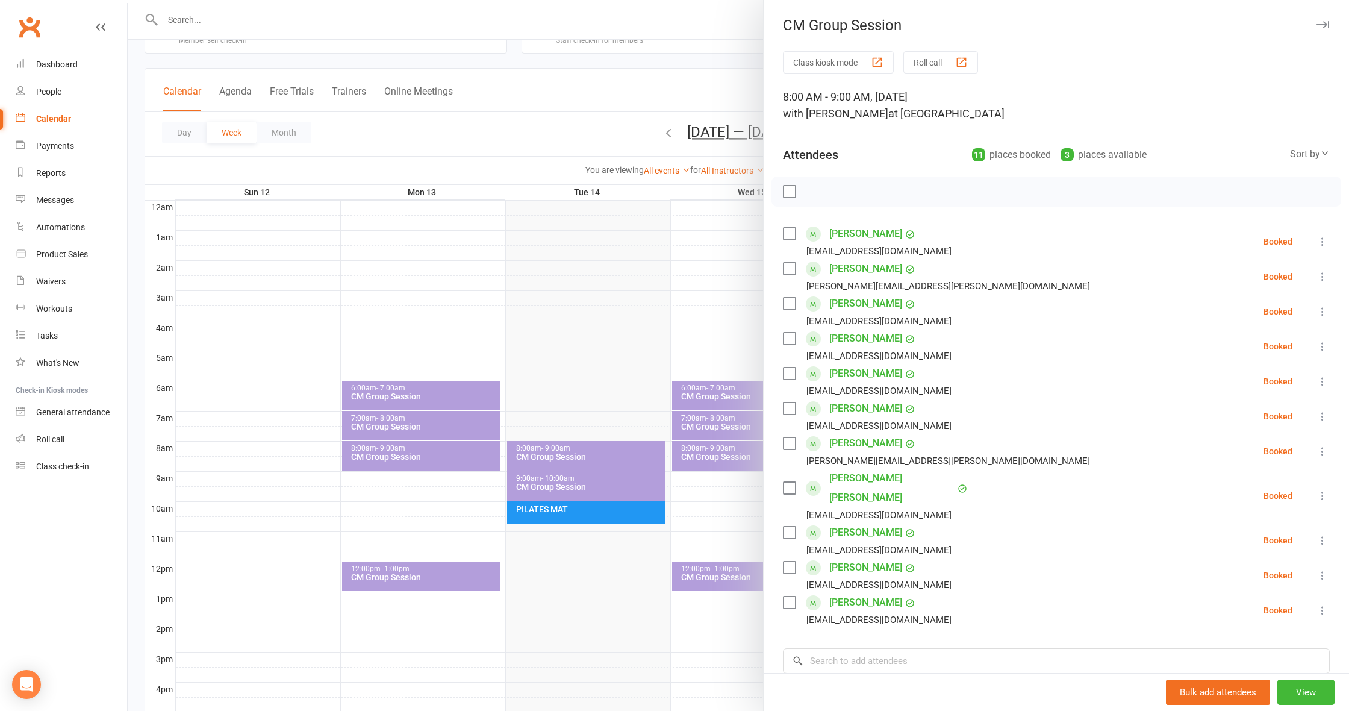
click at [632, 368] on div at bounding box center [738, 355] width 1221 height 711
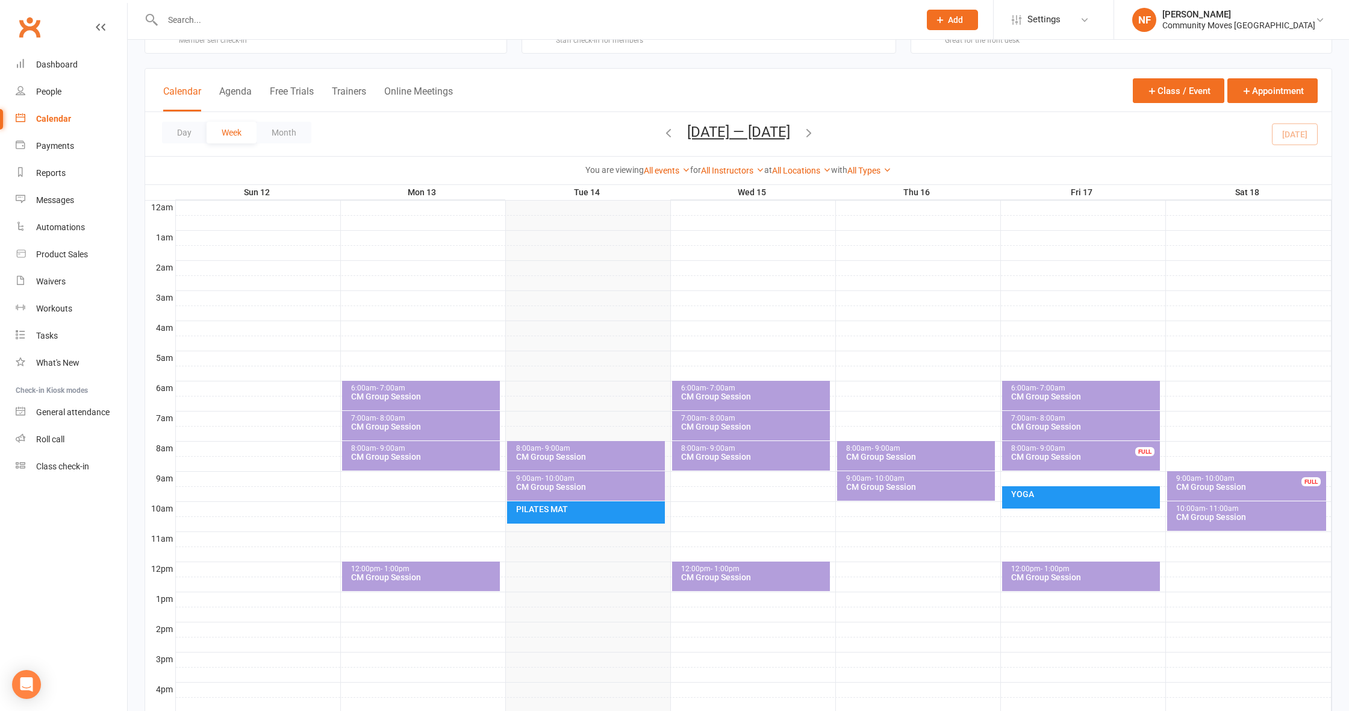
click at [858, 485] on div "CM Group Session" at bounding box center [918, 486] width 147 height 8
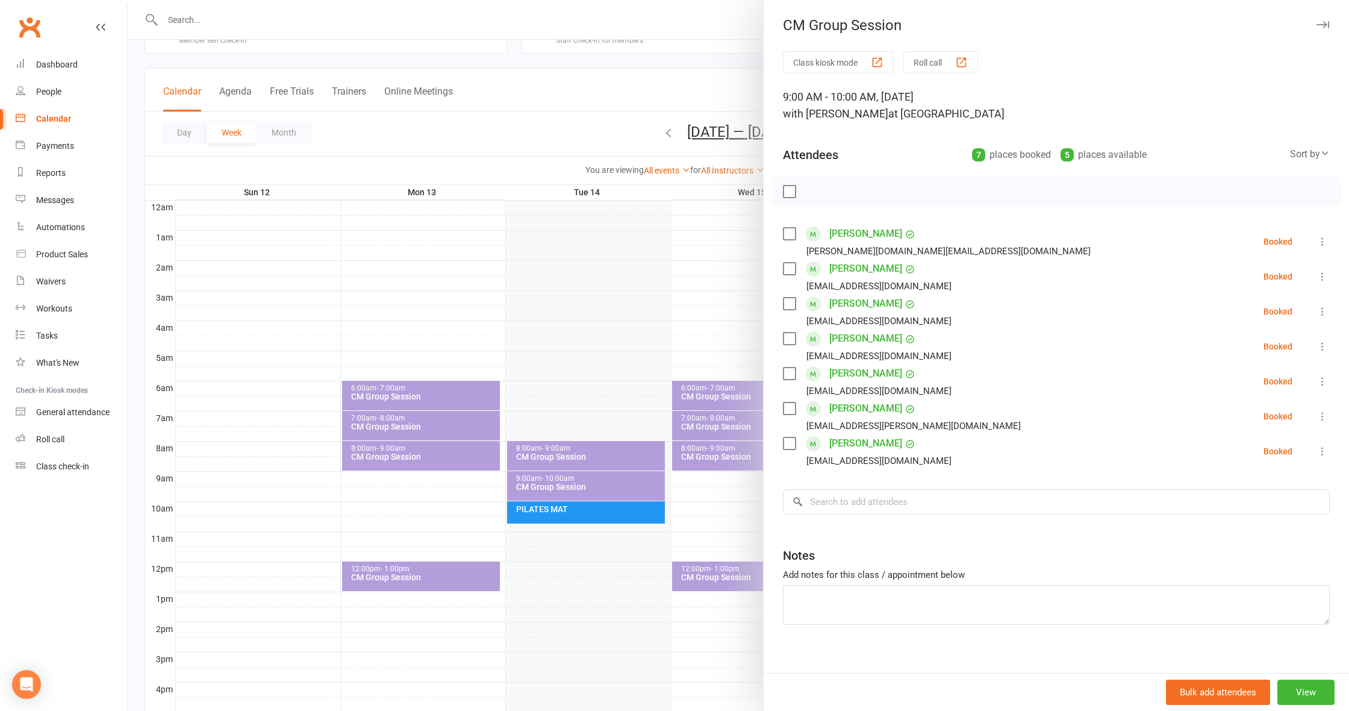
click at [577, 287] on div at bounding box center [738, 355] width 1221 height 711
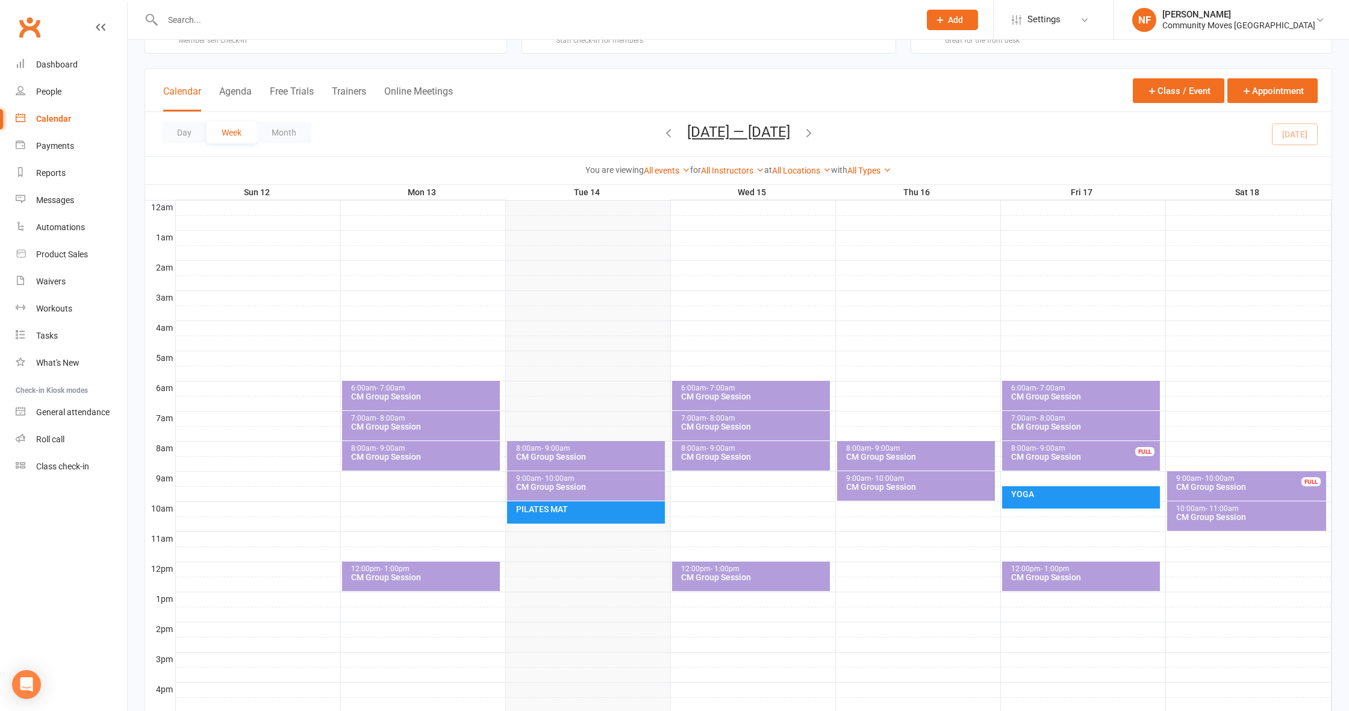
click at [1216, 514] on div "CM Group Session" at bounding box center [1249, 516] width 148 height 8
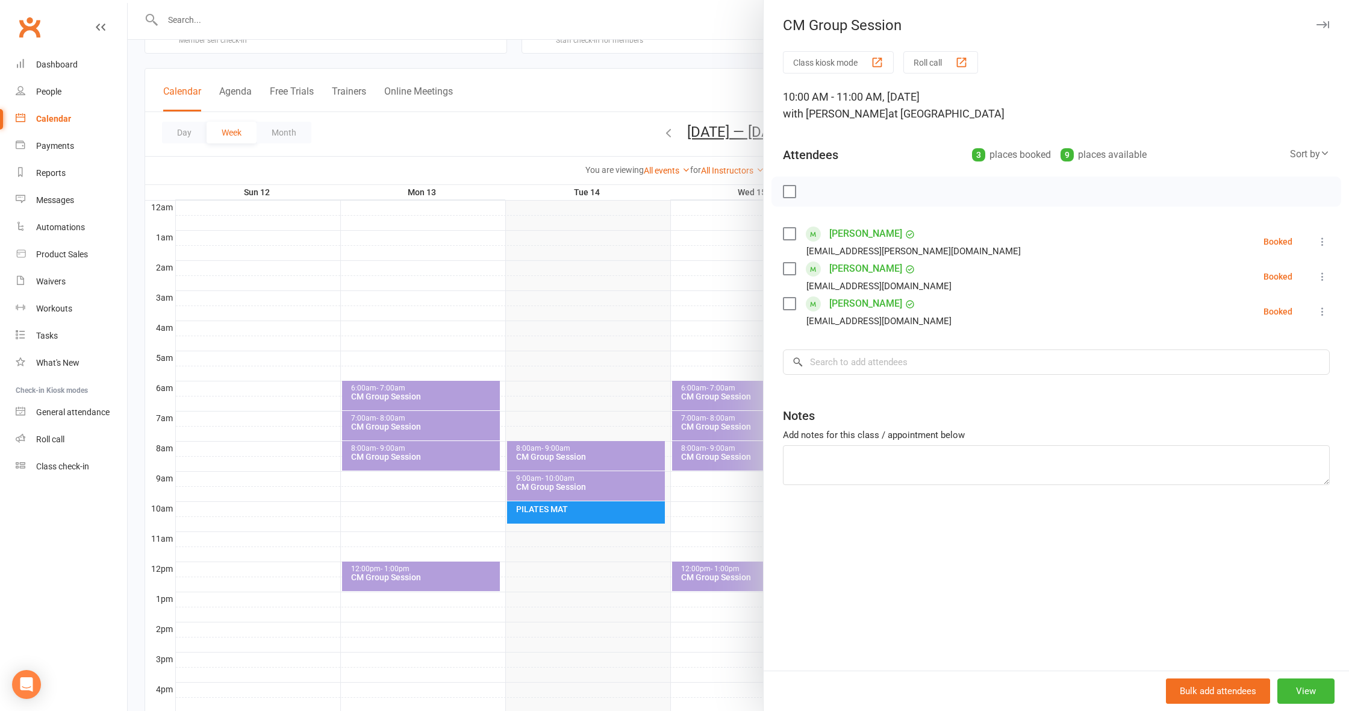
click at [585, 346] on div at bounding box center [738, 355] width 1221 height 711
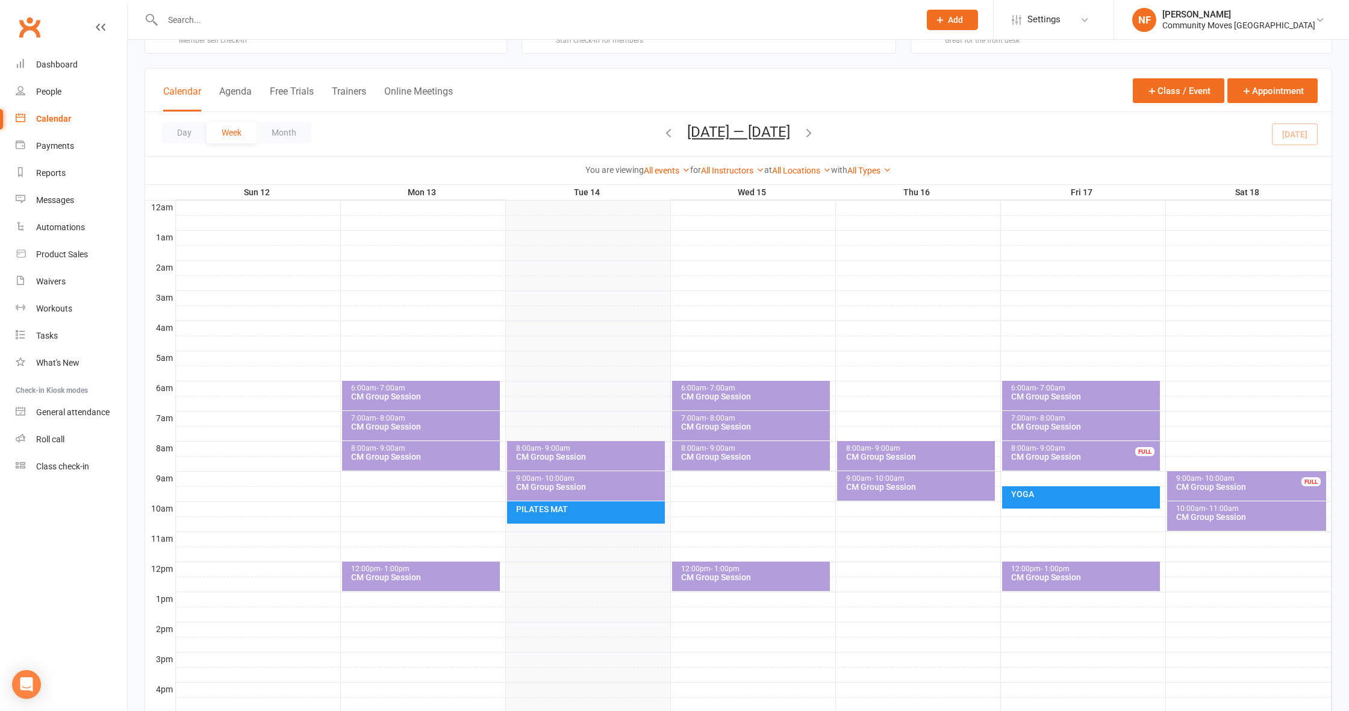
click at [1235, 487] on div "CM Group Session" at bounding box center [1249, 486] width 148 height 8
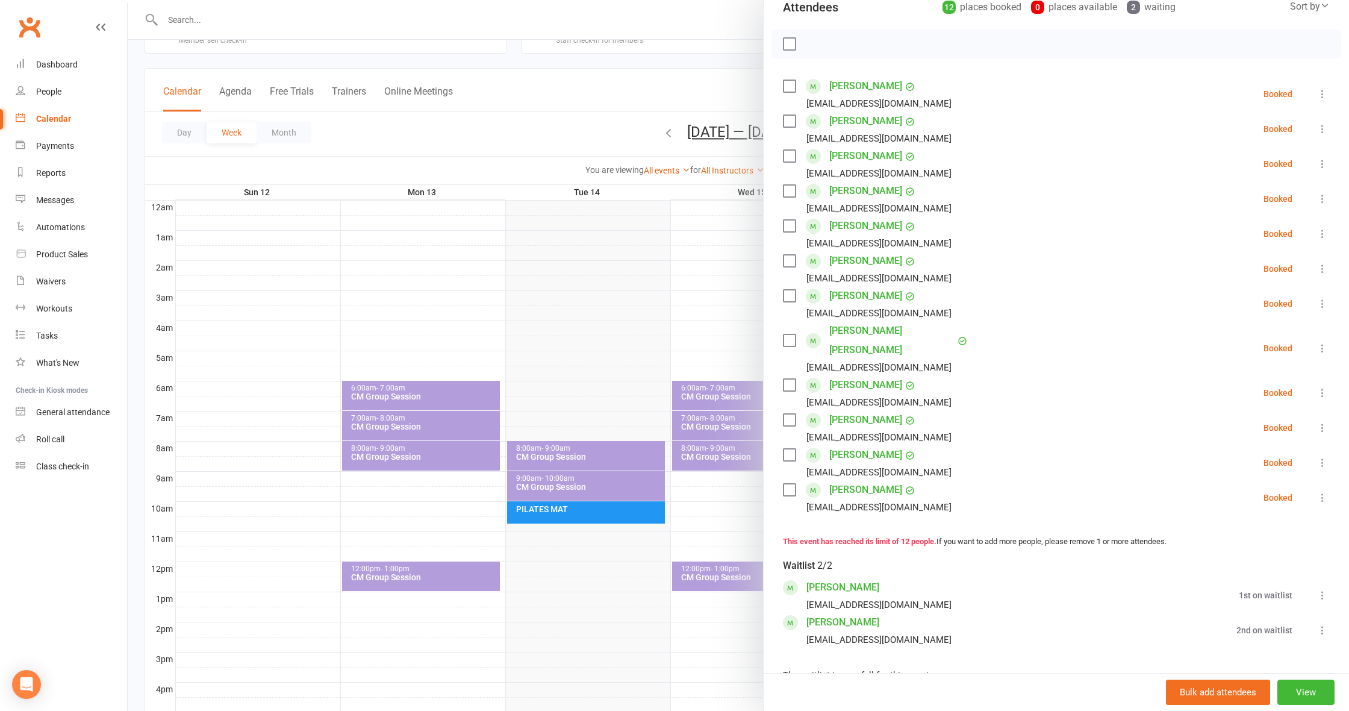
scroll to position [288, 0]
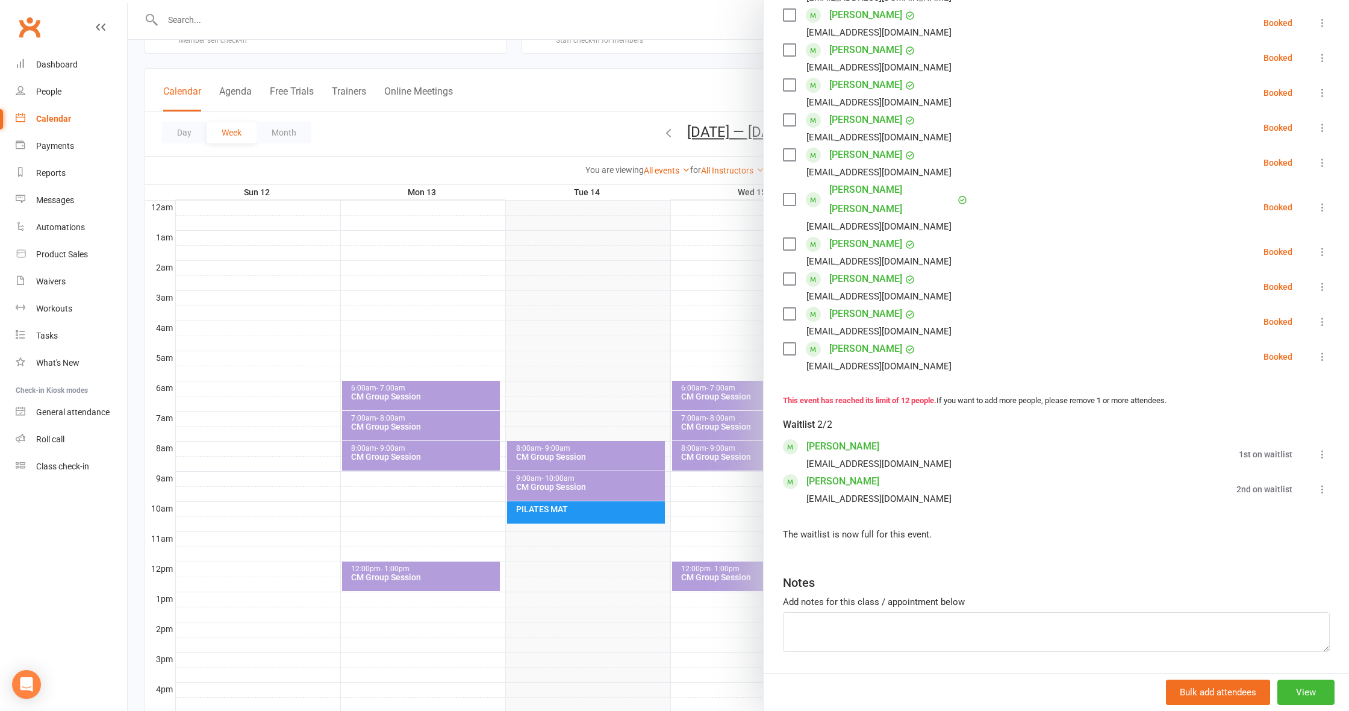
drag, startPoint x: 517, startPoint y: 294, endPoint x: 527, endPoint y: 296, distance: 10.3
click at [518, 294] on div at bounding box center [738, 355] width 1221 height 711
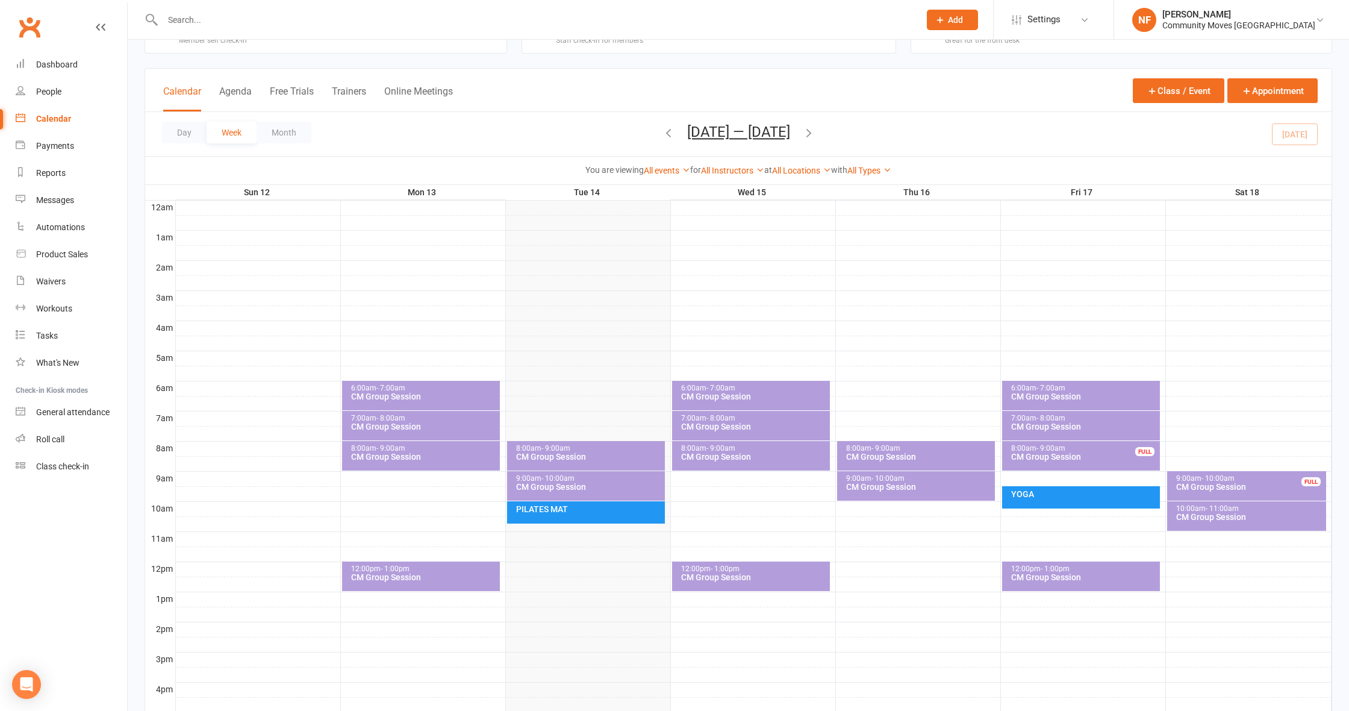
drag, startPoint x: 528, startPoint y: 302, endPoint x: 530, endPoint y: 334, distance: 32.0
click at [529, 326] on tbody "12am 1am 2am 3am 4am 5am 6am 7am 8am 9am 10am 11am 12pm 1pm 2pm 3pm 4pm 5pm 6pm…" at bounding box center [738, 561] width 1186 height 723
click at [774, 577] on div "CM Group Session" at bounding box center [753, 577] width 147 height 8
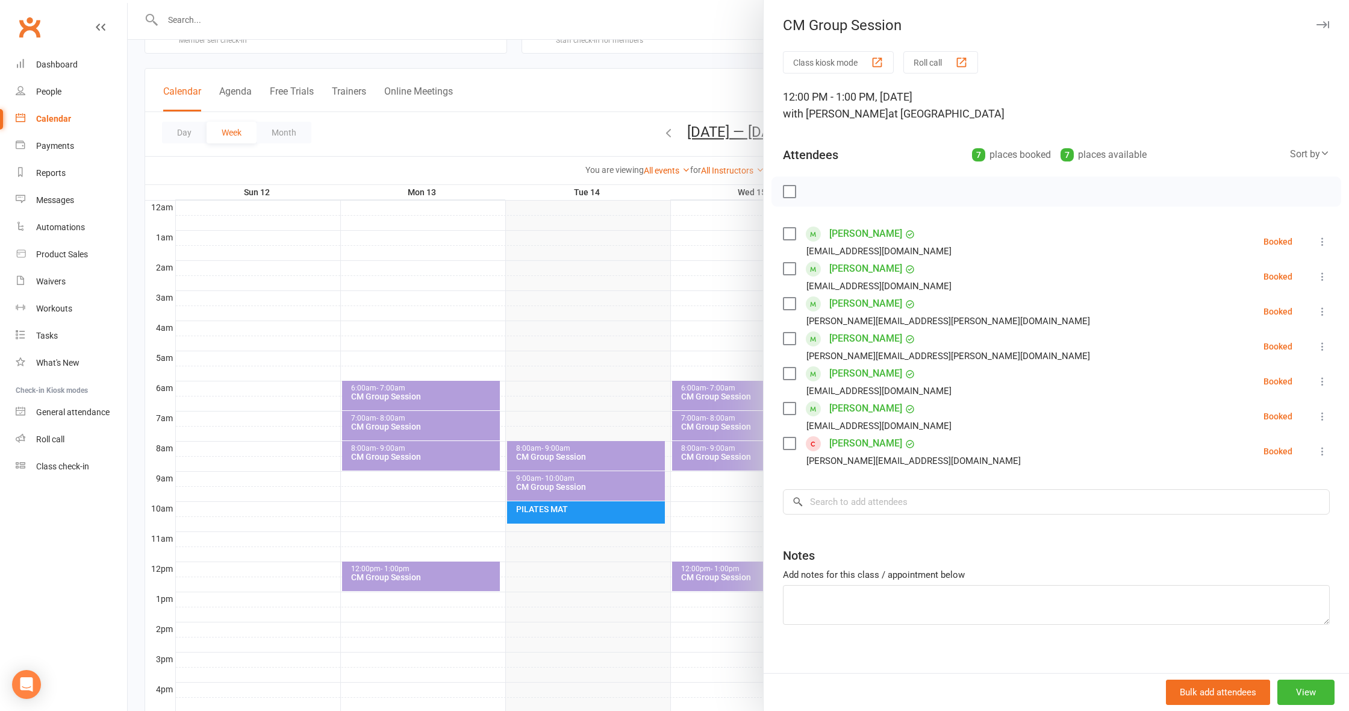
click at [599, 308] on div at bounding box center [738, 355] width 1221 height 711
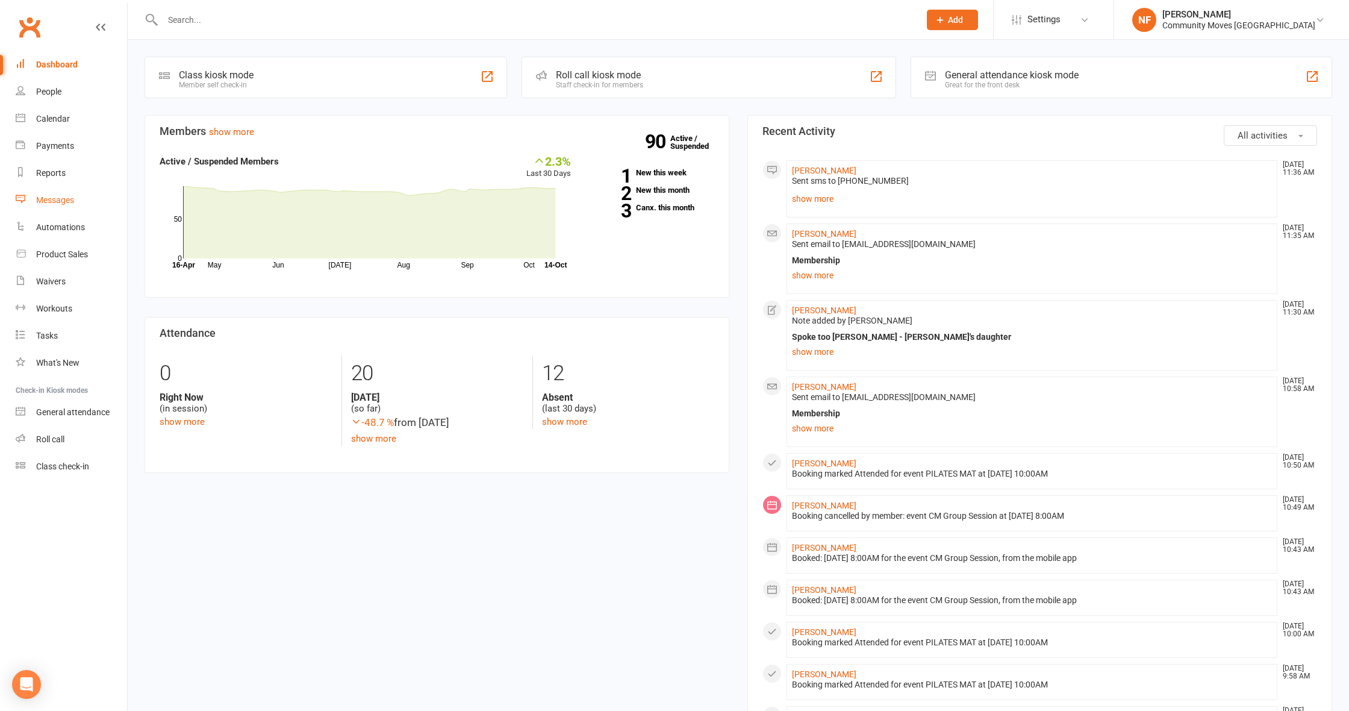
click at [59, 200] on div "Messages" at bounding box center [55, 200] width 38 height 10
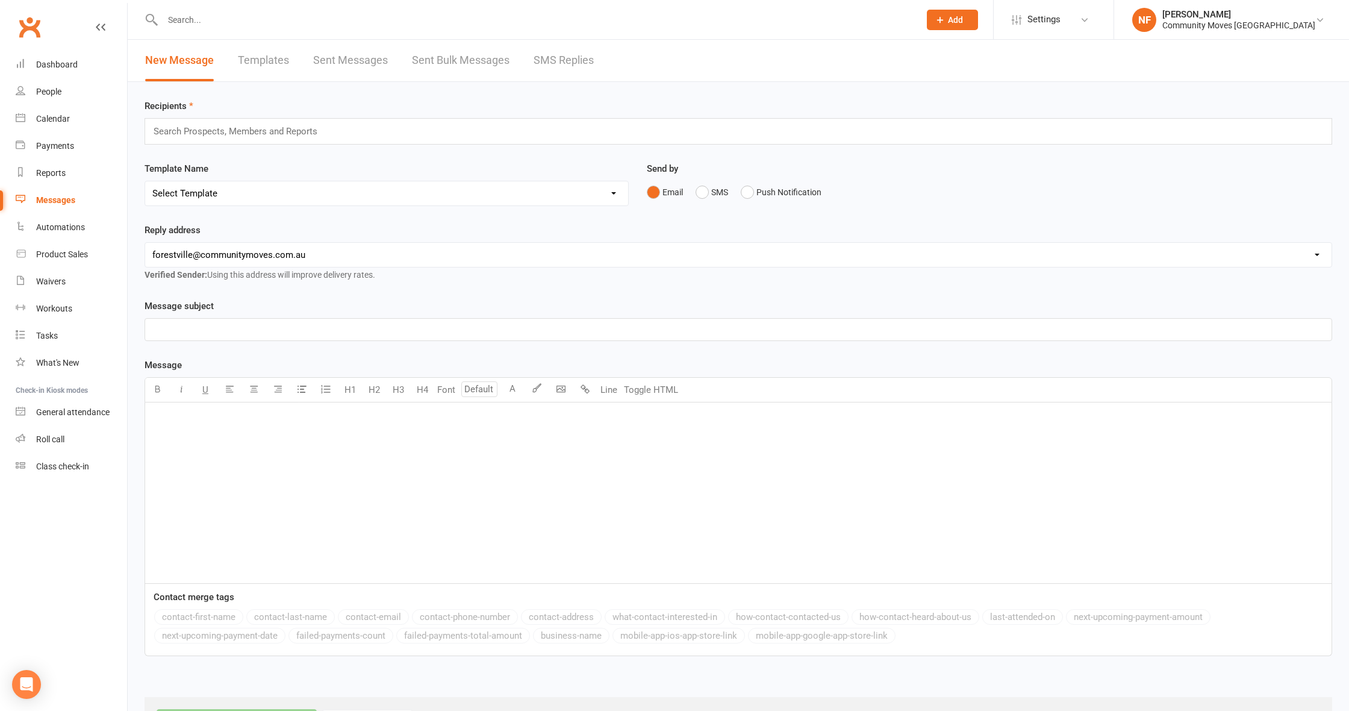
click at [558, 60] on link "SMS Replies" at bounding box center [564, 61] width 60 height 42
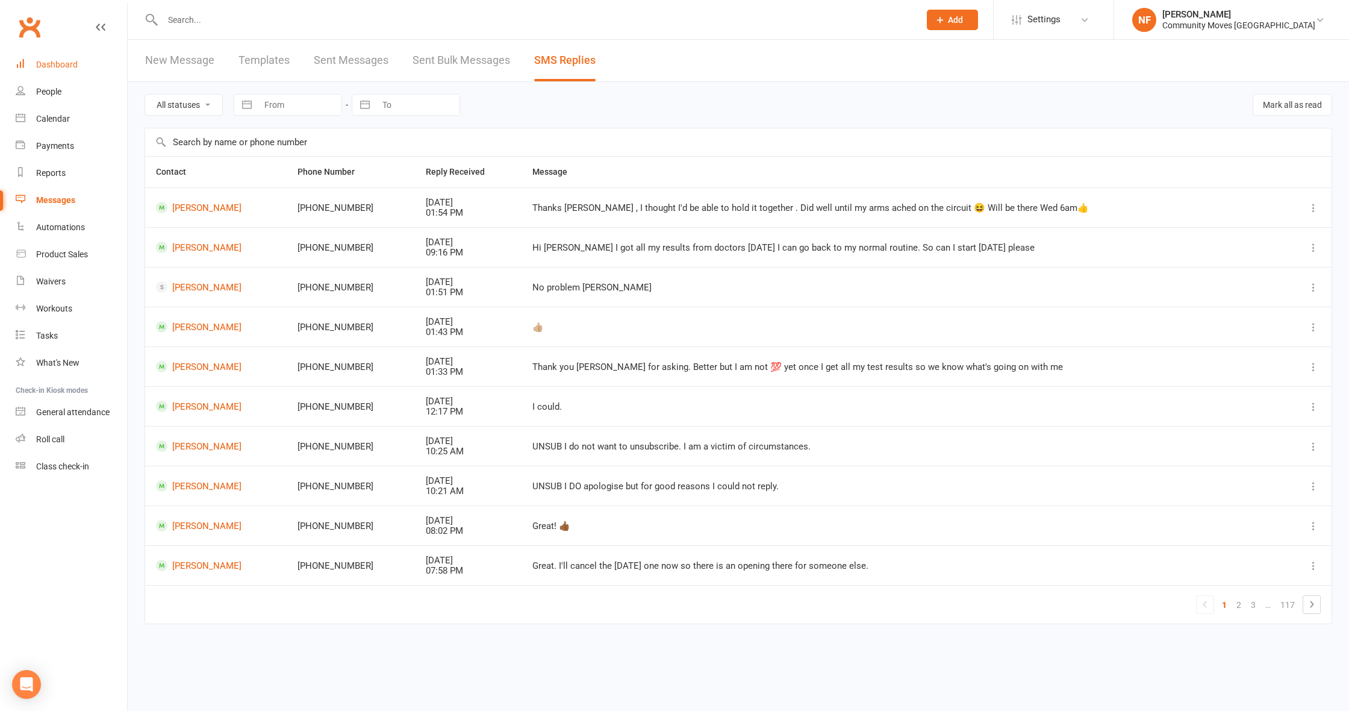
click at [73, 64] on div "Dashboard" at bounding box center [57, 65] width 42 height 10
